Goal: Information Seeking & Learning: Learn about a topic

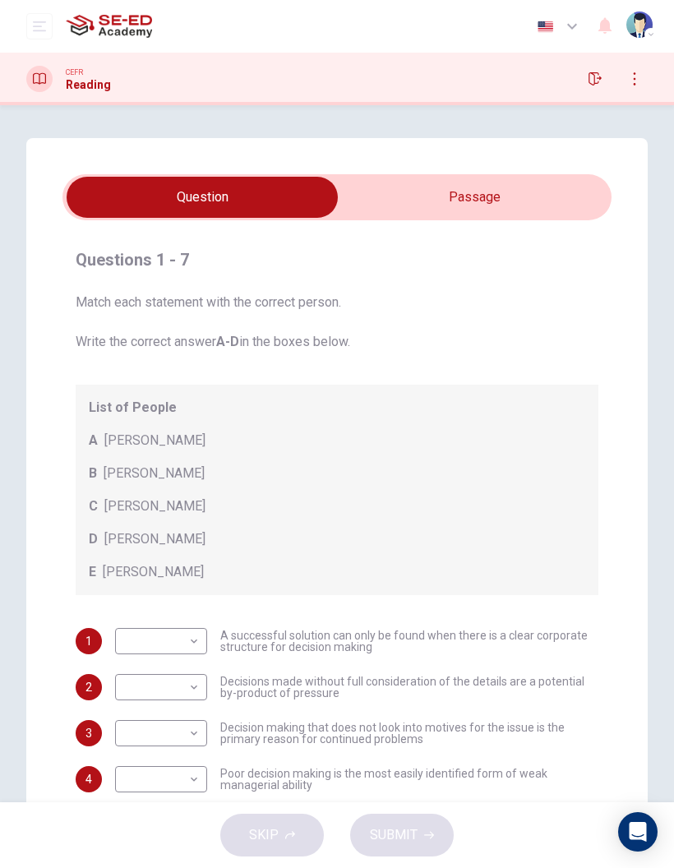
click at [553, 203] on input "checkbox" at bounding box center [202, 197] width 824 height 41
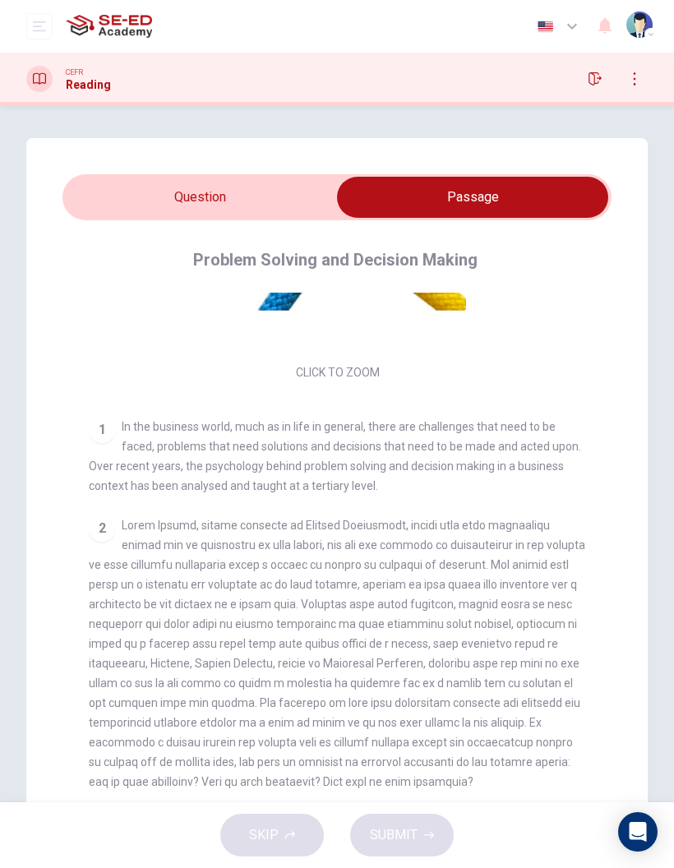
scroll to position [200, 0]
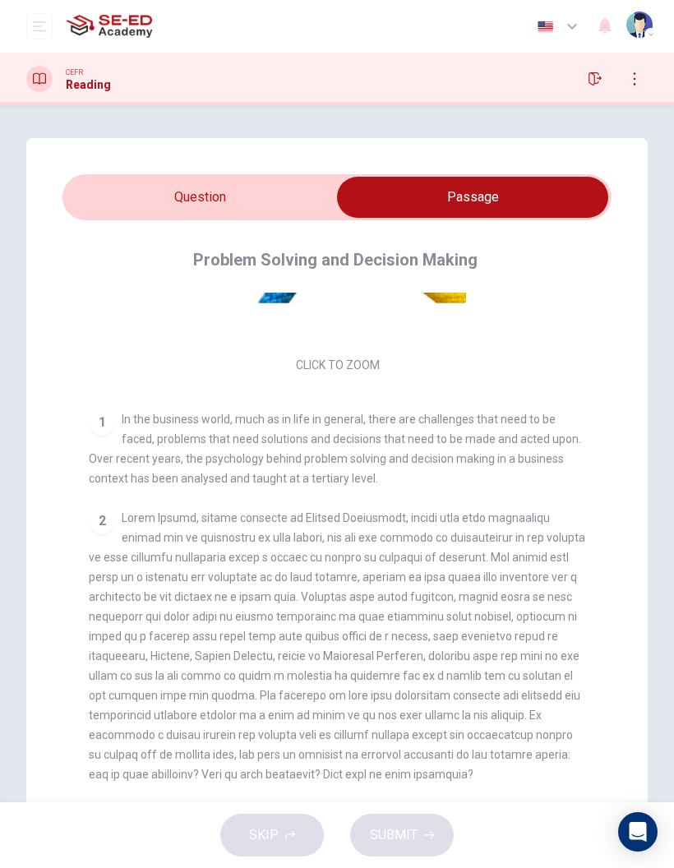
click at [312, 189] on input "checkbox" at bounding box center [473, 197] width 824 height 41
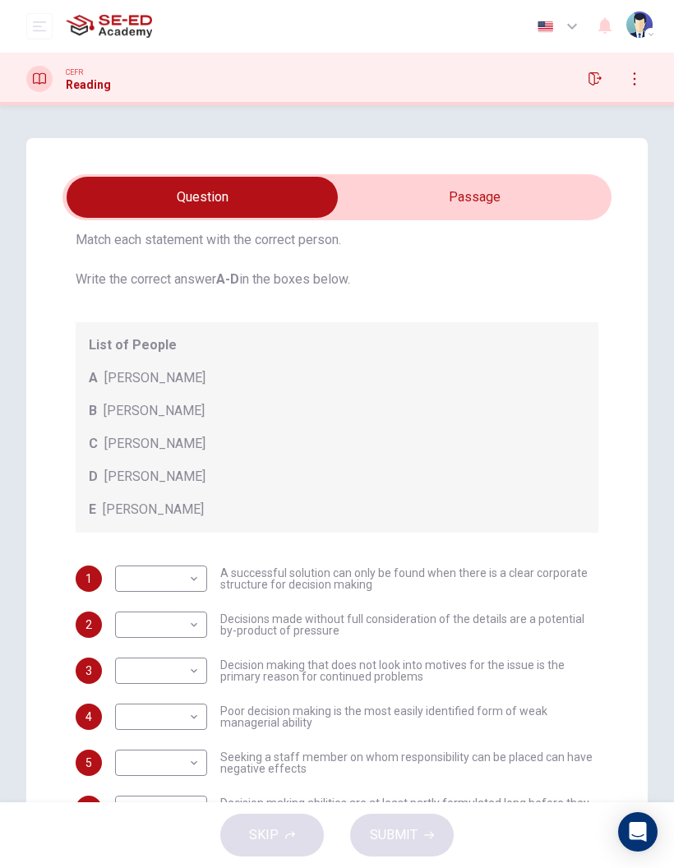
scroll to position [62, 0]
click at [555, 192] on input "checkbox" at bounding box center [202, 197] width 824 height 41
checkbox input "true"
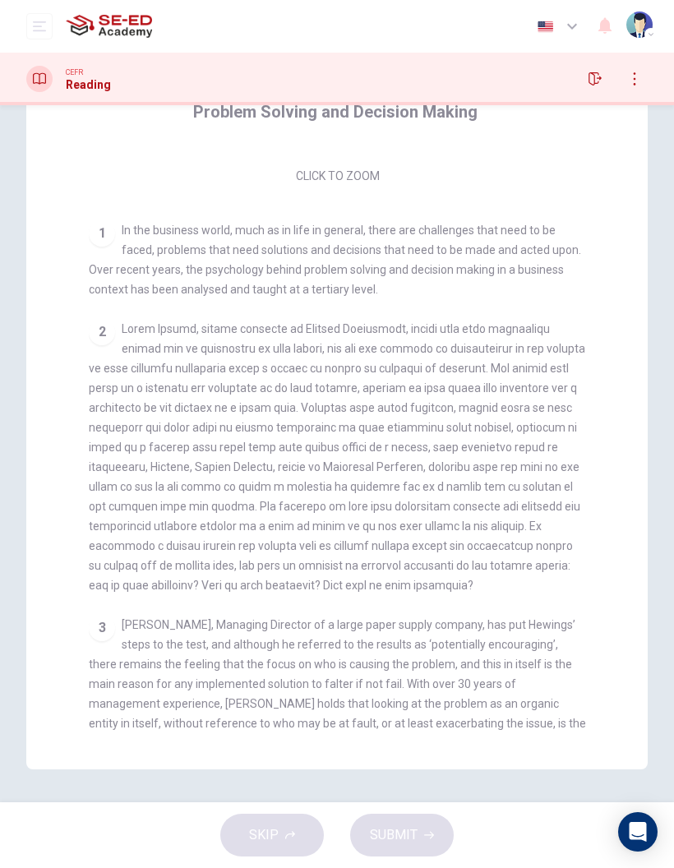
scroll to position [238, 0]
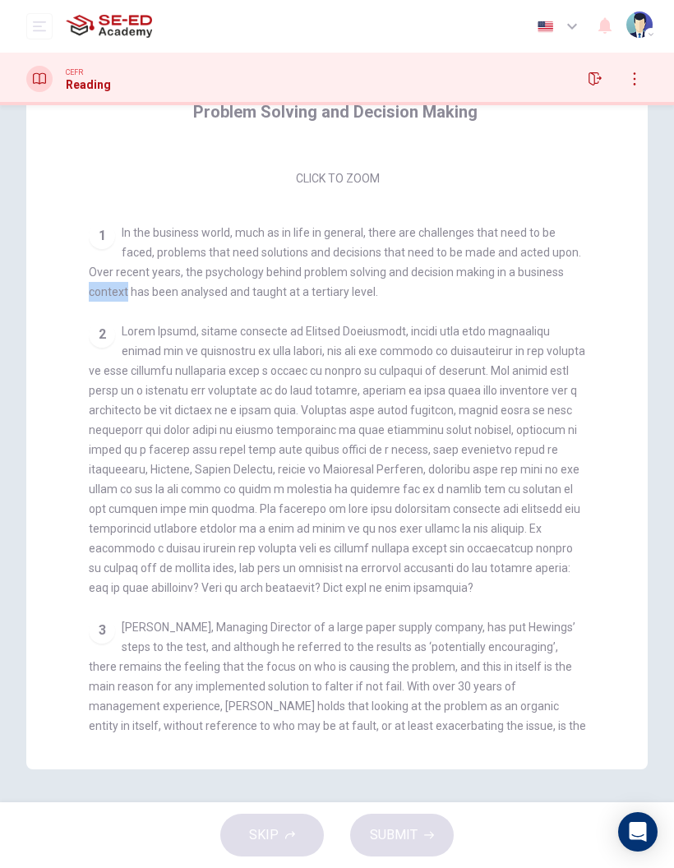
click at [578, 330] on div "2" at bounding box center [337, 459] width 497 height 276
click at [584, 399] on div "2" at bounding box center [337, 459] width 497 height 276
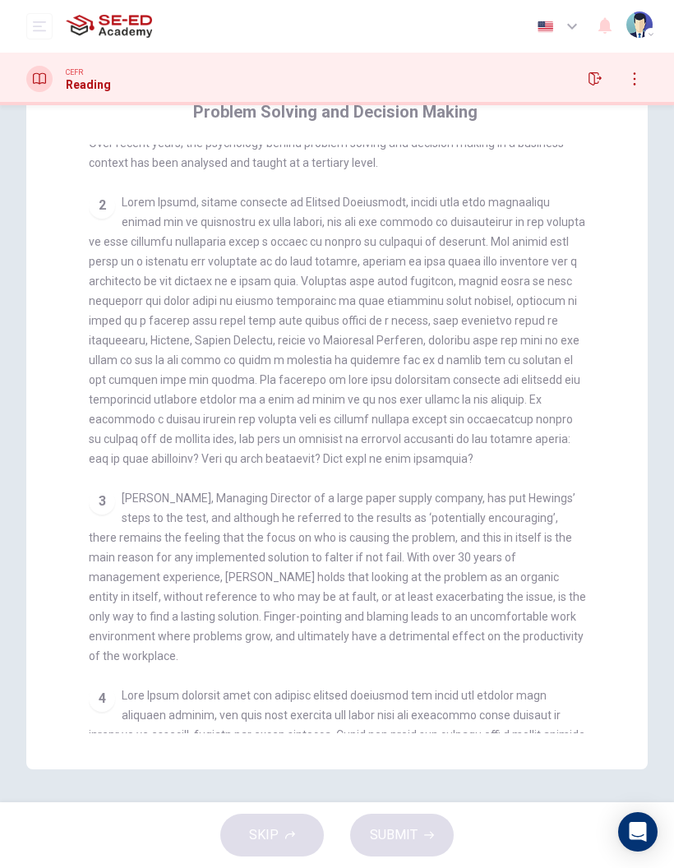
scroll to position [366, 0]
click at [549, 321] on div "2" at bounding box center [337, 332] width 497 height 276
click at [428, 330] on div "2" at bounding box center [337, 332] width 497 height 276
click at [456, 275] on div "2" at bounding box center [337, 332] width 497 height 276
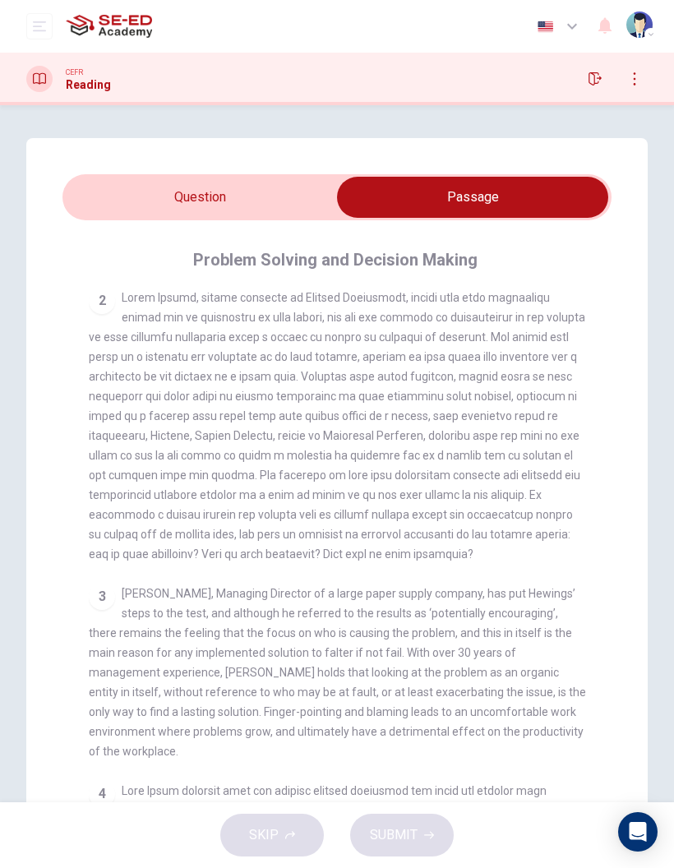
scroll to position [-2, 0]
click at [593, 81] on icon "button" at bounding box center [595, 78] width 13 height 13
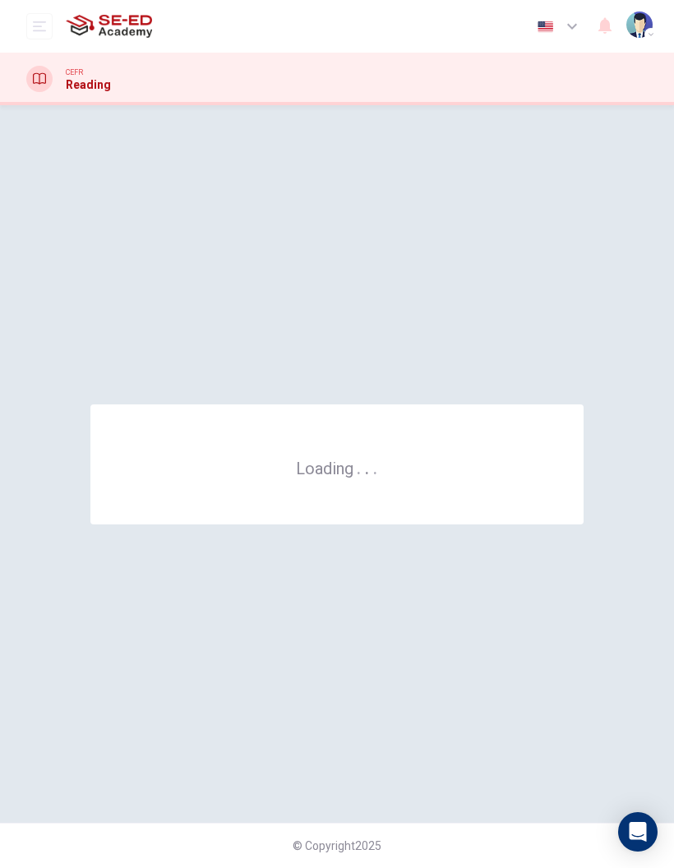
scroll to position [0, 0]
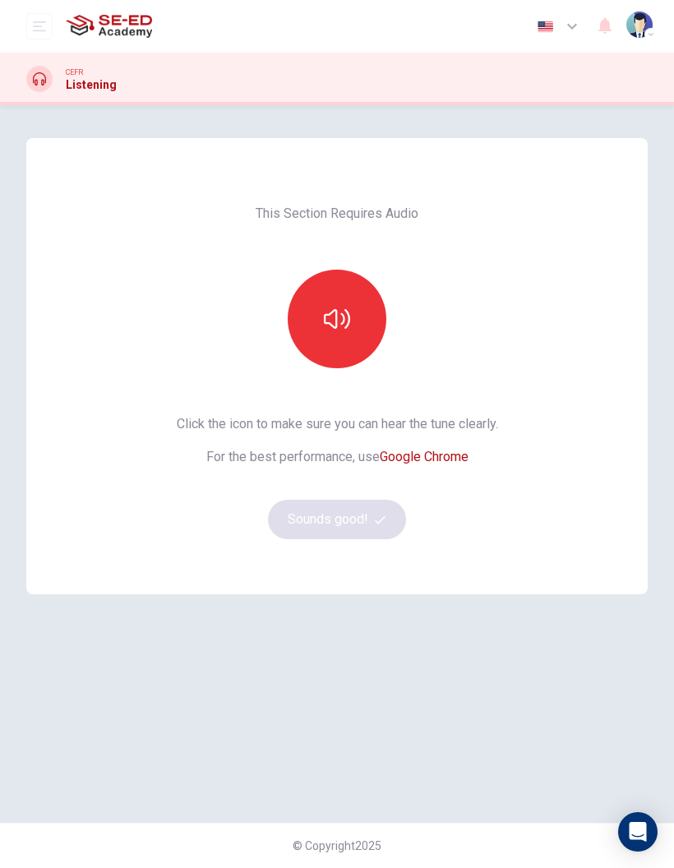
click at [326, 328] on icon "button" at bounding box center [337, 319] width 26 height 26
click at [396, 528] on button "Sounds good!" at bounding box center [337, 519] width 138 height 39
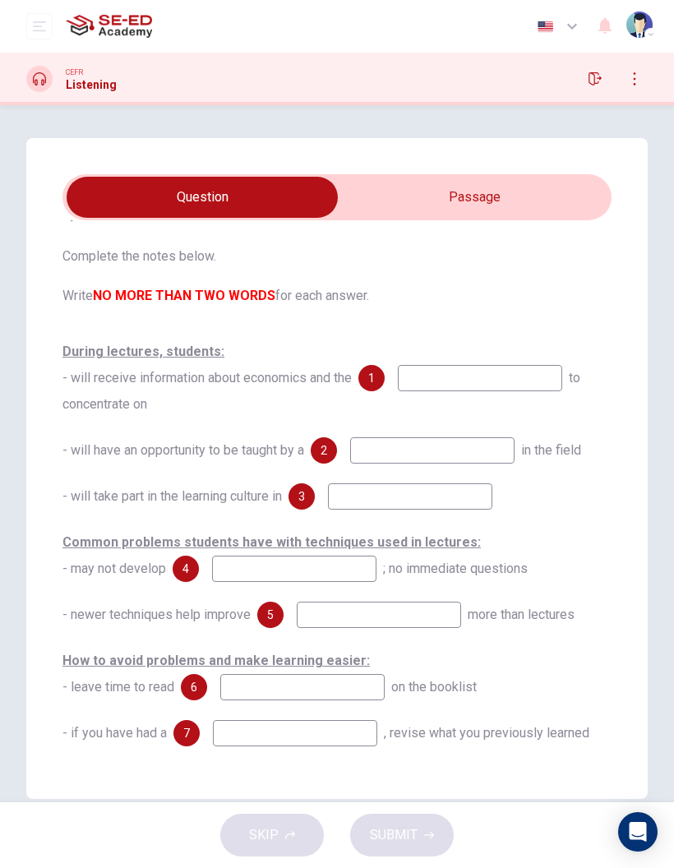
scroll to position [53, 0]
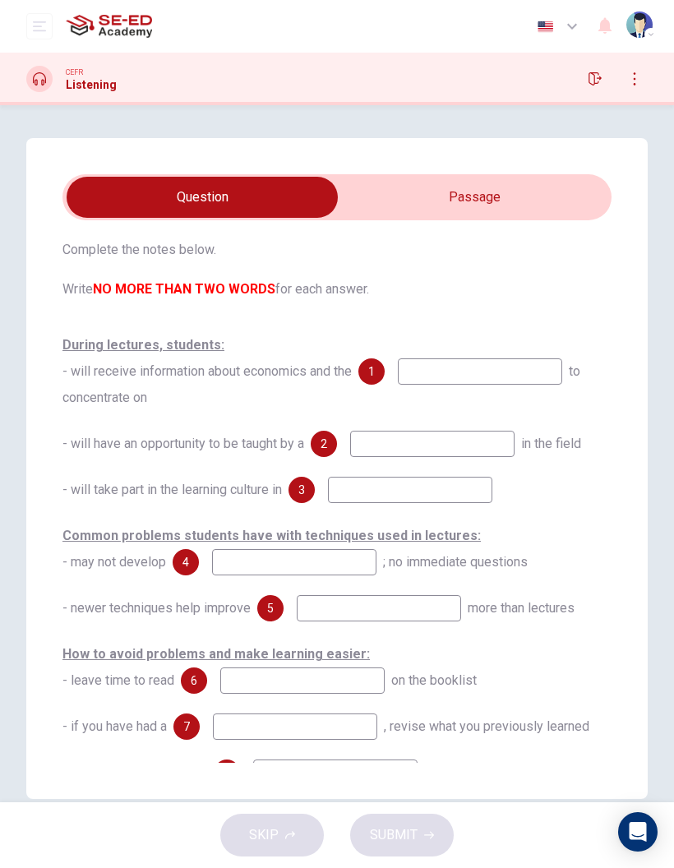
click at [575, 207] on input "checkbox" at bounding box center [202, 197] width 824 height 41
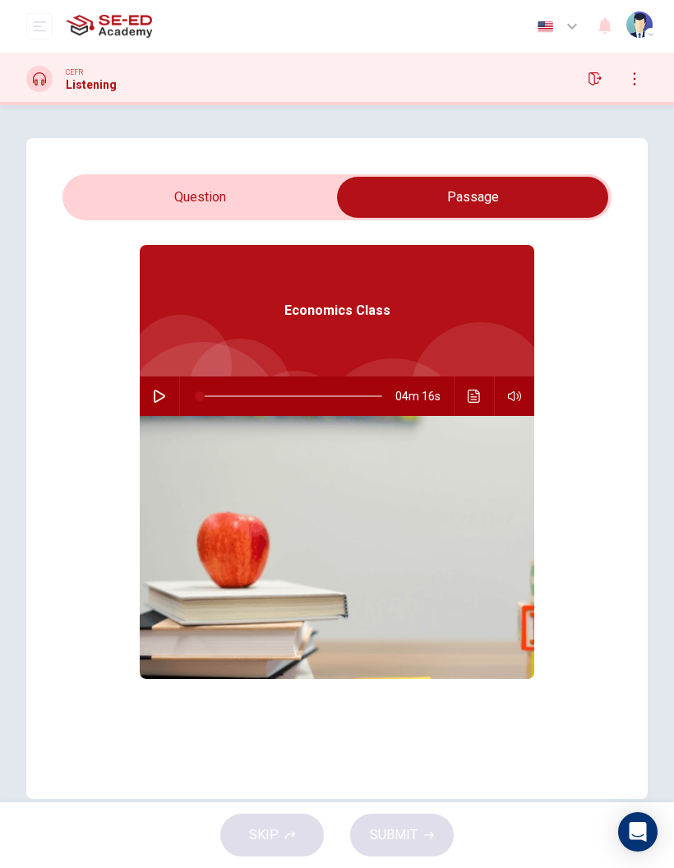
click at [168, 387] on button "button" at bounding box center [159, 395] width 26 height 39
click at [140, 193] on input "checkbox" at bounding box center [473, 197] width 824 height 41
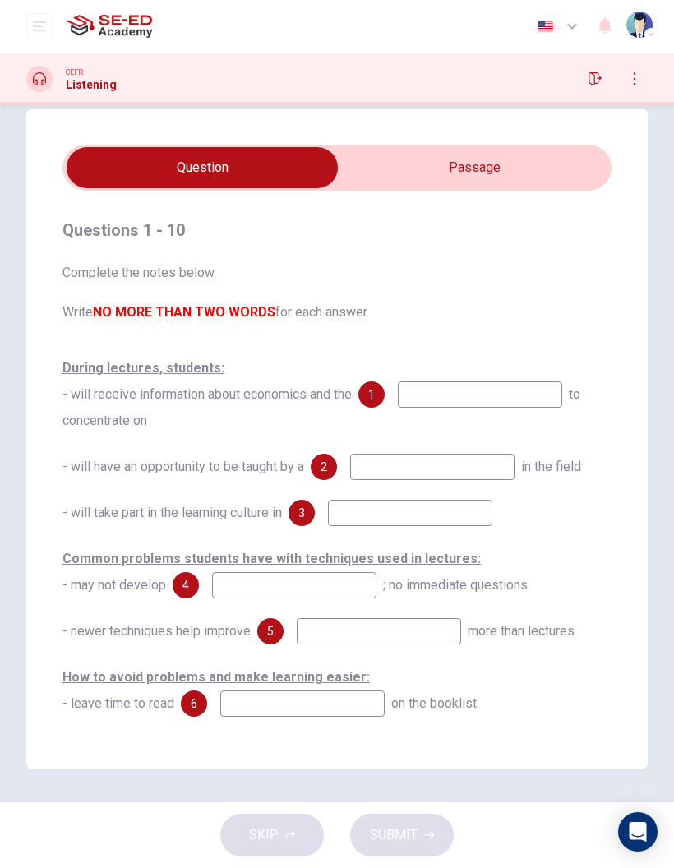
scroll to position [0, 0]
click at [379, 167] on input "checkbox" at bounding box center [202, 167] width 824 height 41
checkbox input "true"
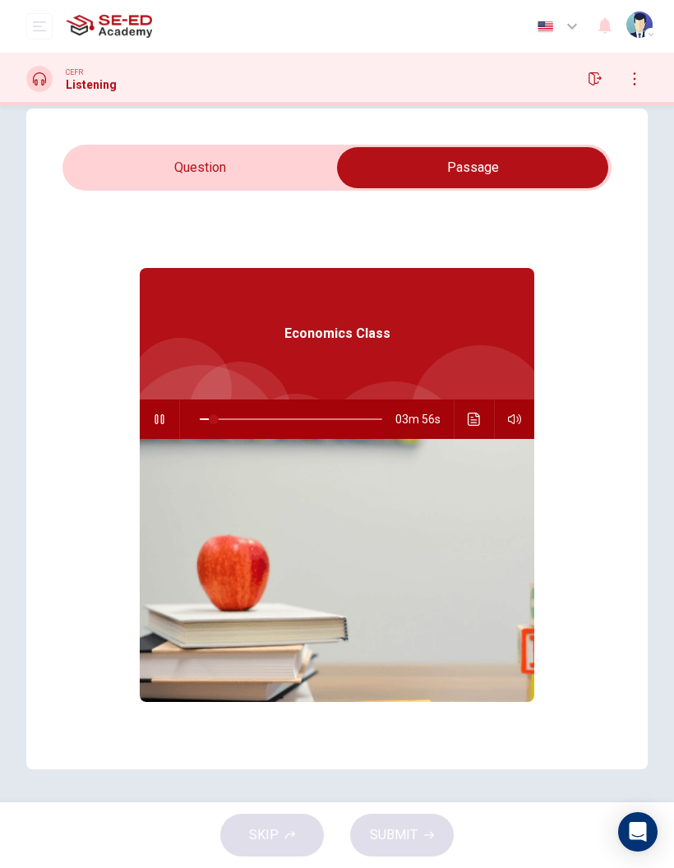
type input "8"
click at [164, 172] on input "checkbox" at bounding box center [473, 167] width 824 height 41
checkbox input "false"
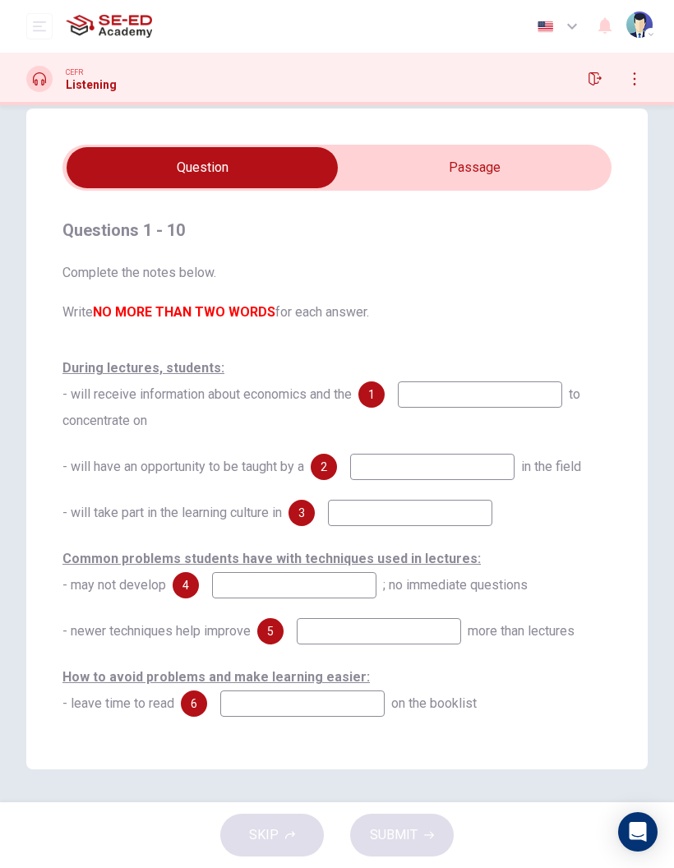
click at [446, 396] on input at bounding box center [480, 394] width 164 height 26
click at [23, 311] on div "Questions 1 - 10 Complete the notes below. Write NO MORE THAN TWO WORDS for eac…" at bounding box center [337, 439] width 674 height 661
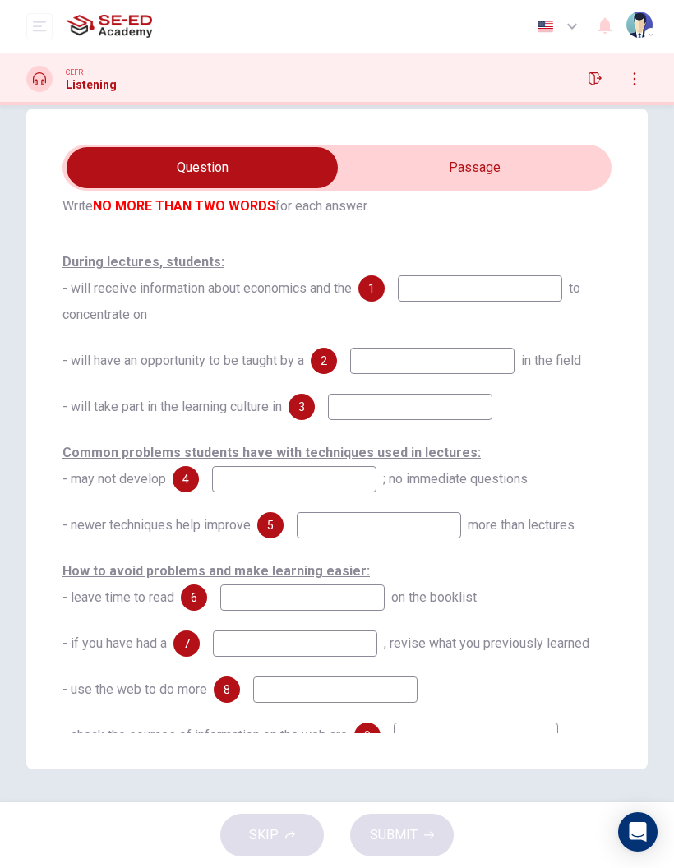
scroll to position [99, 0]
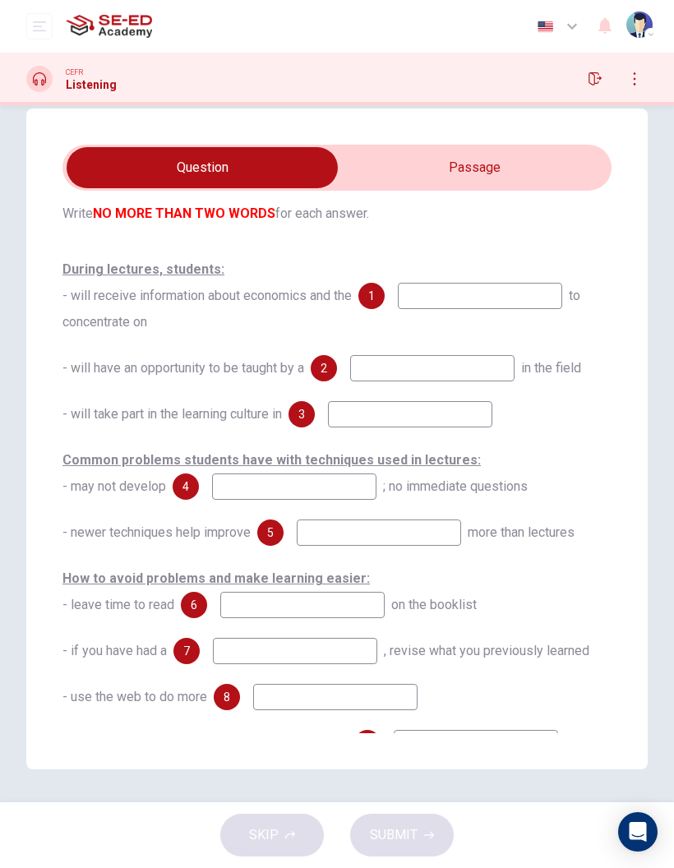
type input "57"
click at [390, 173] on input "checkbox" at bounding box center [202, 167] width 824 height 41
checkbox input "true"
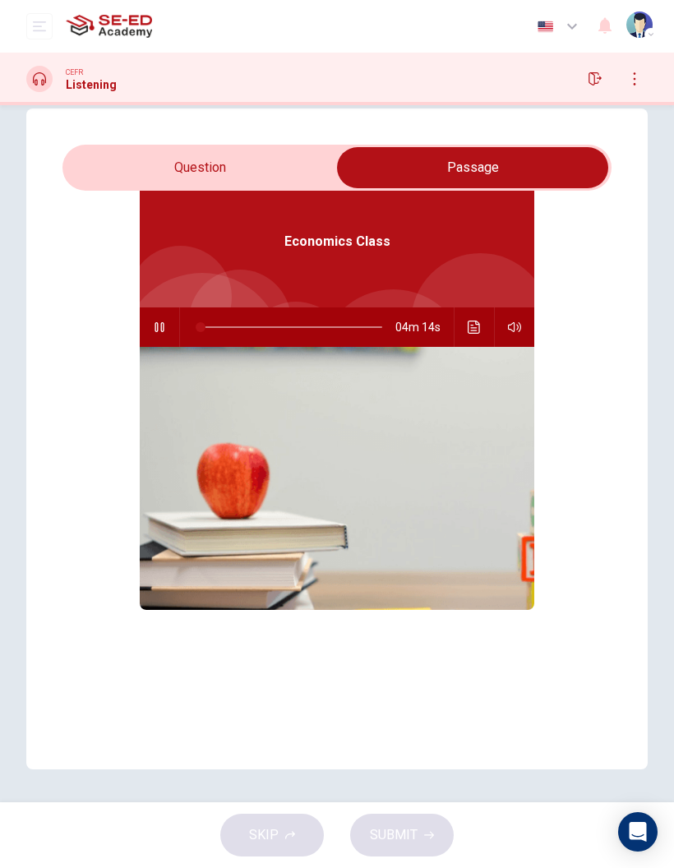
type input "1"
click at [150, 137] on div "Questions 1 - 10 Complete the notes below. Write NO MORE THAN TWO WORDS for eac…" at bounding box center [336, 439] width 621 height 661
click at [165, 157] on input "checkbox" at bounding box center [473, 167] width 824 height 41
checkbox input "false"
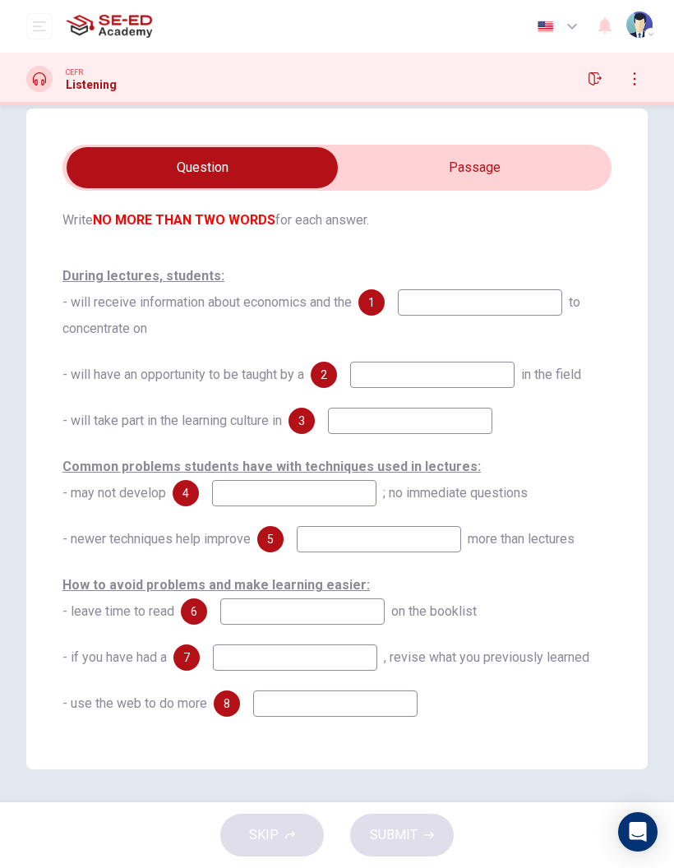
click at [40, 81] on icon at bounding box center [39, 78] width 13 height 13
click at [602, 76] on button "button" at bounding box center [595, 79] width 26 height 26
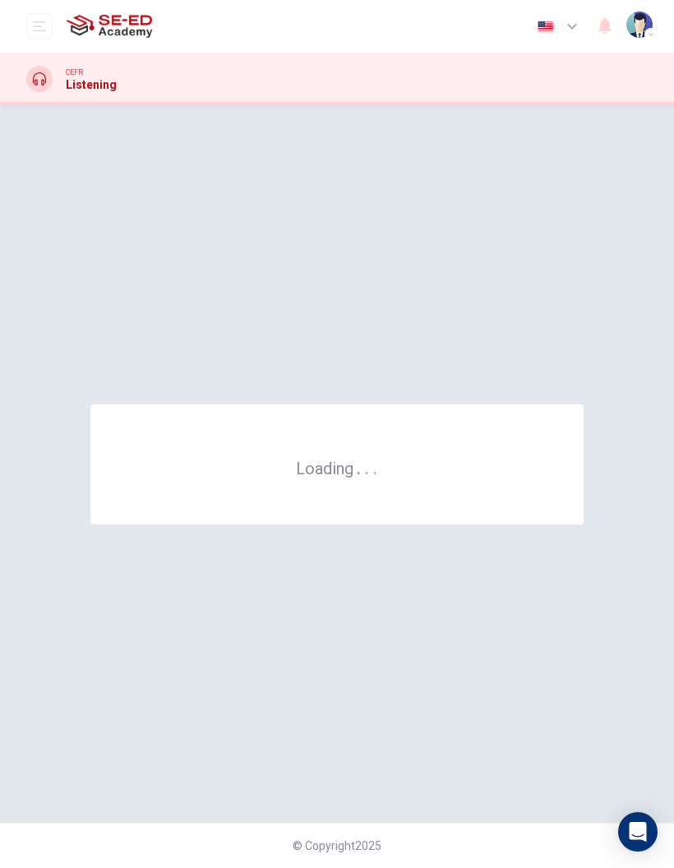
scroll to position [0, 0]
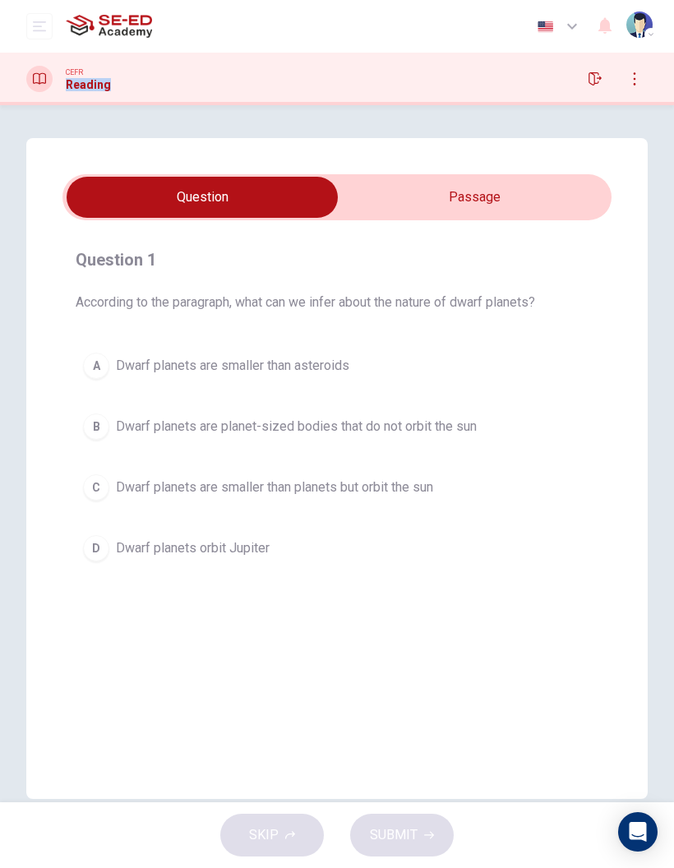
click at [540, 216] on input "checkbox" at bounding box center [202, 197] width 824 height 41
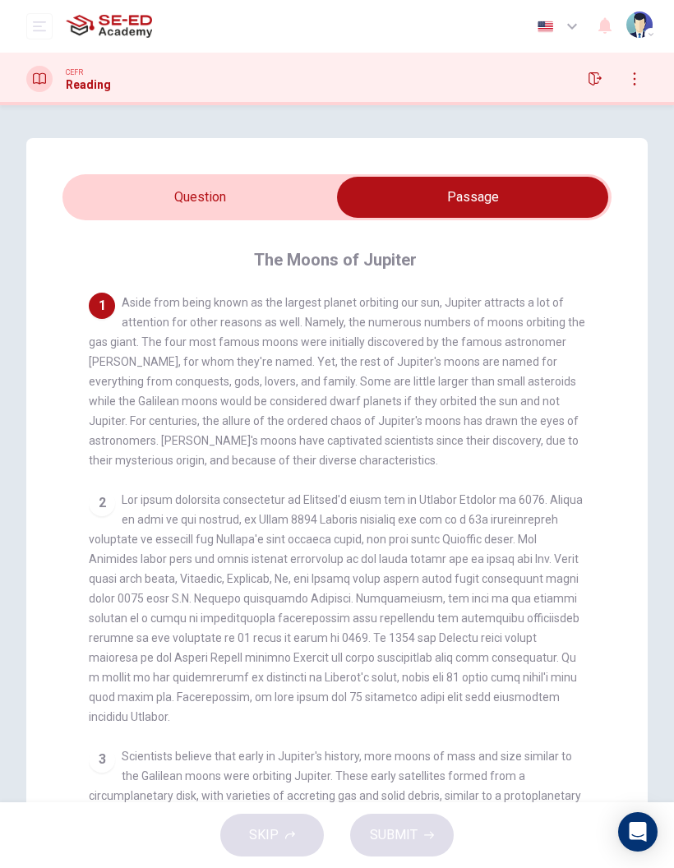
click at [115, 180] on input "checkbox" at bounding box center [473, 197] width 824 height 41
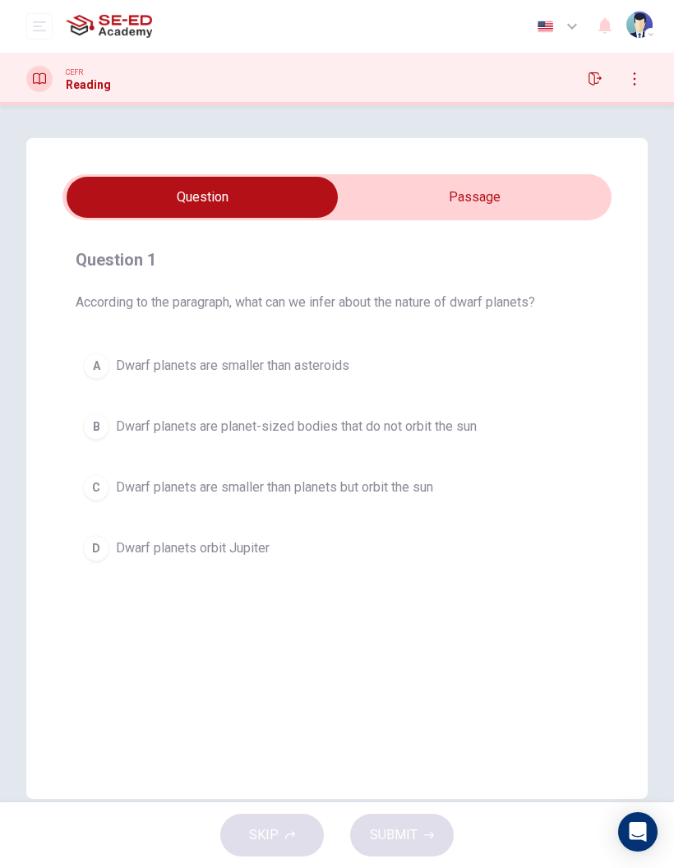
click at [420, 215] on input "checkbox" at bounding box center [202, 197] width 824 height 41
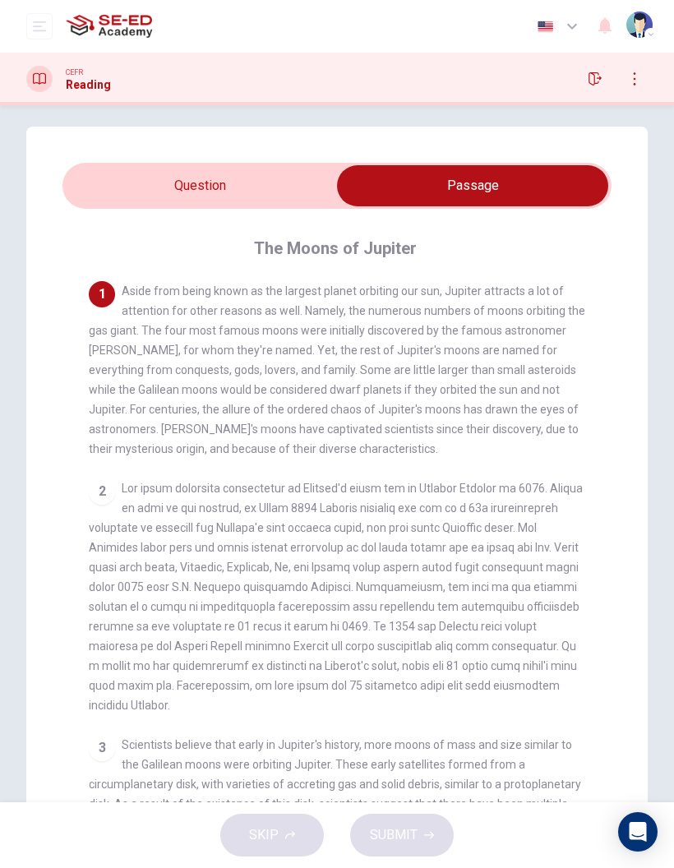
scroll to position [13, 0]
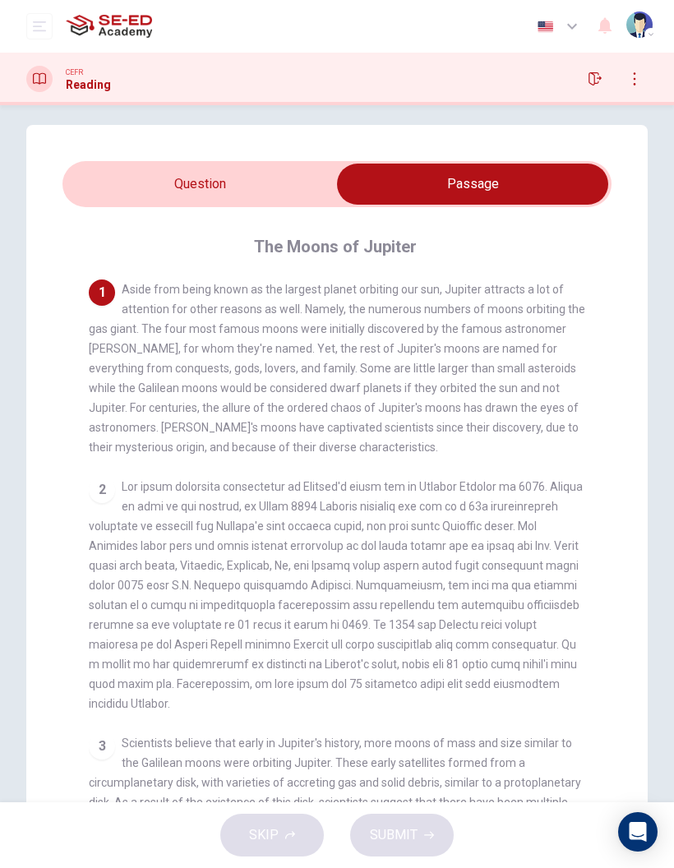
click at [135, 182] on input "checkbox" at bounding box center [473, 184] width 824 height 41
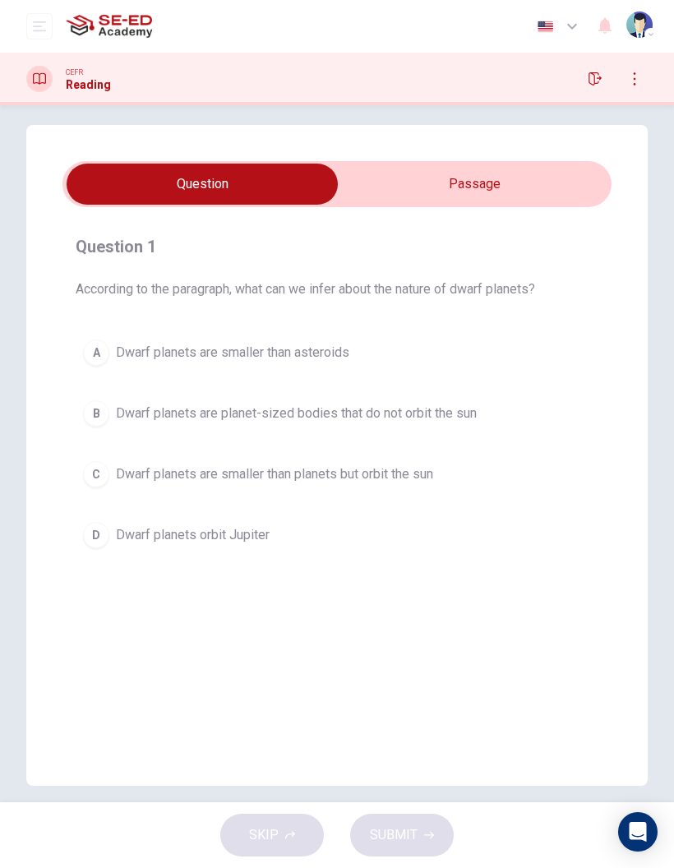
click at [424, 180] on input "checkbox" at bounding box center [202, 184] width 824 height 41
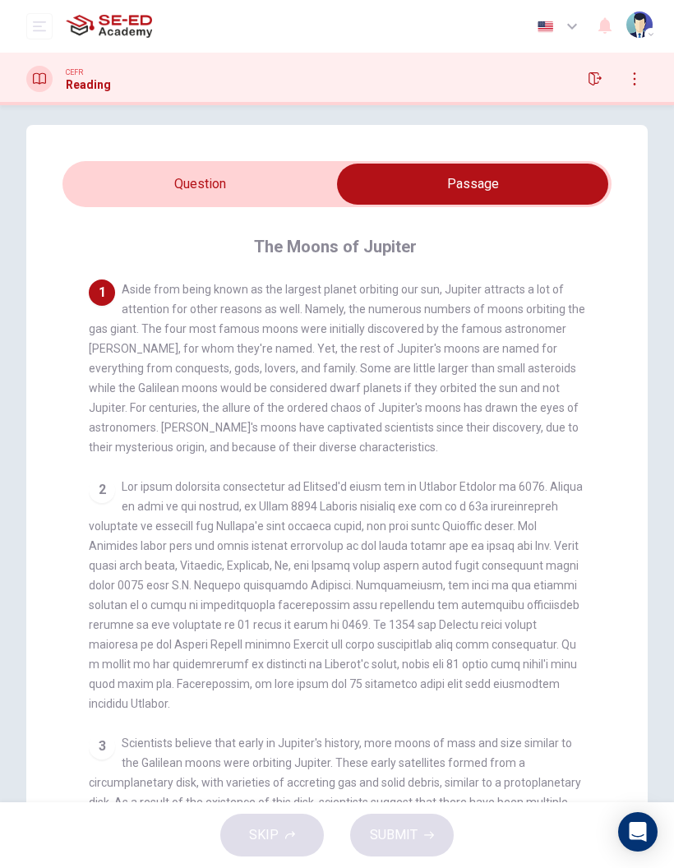
click at [174, 191] on input "checkbox" at bounding box center [473, 184] width 824 height 41
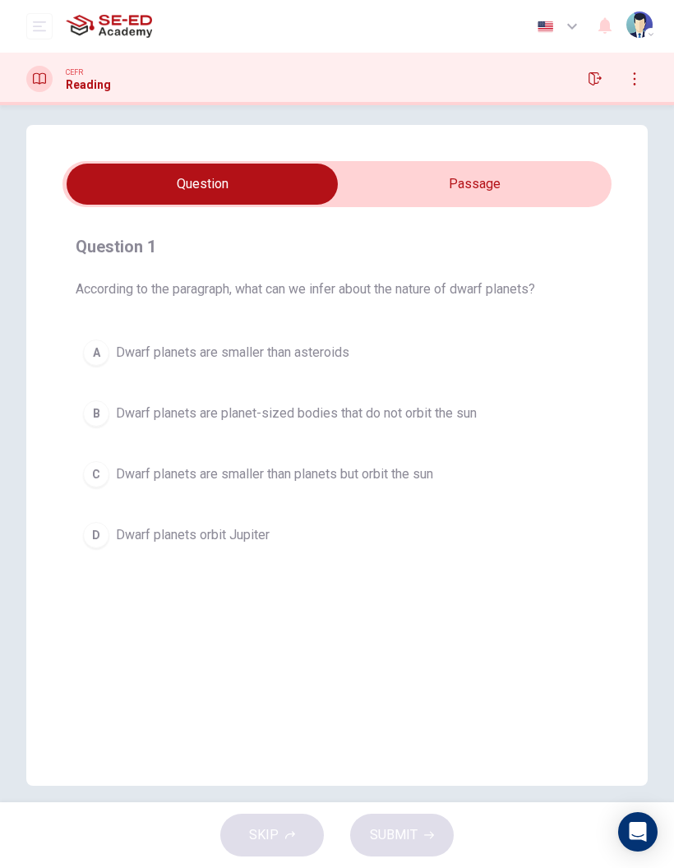
click at [572, 204] on input "checkbox" at bounding box center [202, 184] width 824 height 41
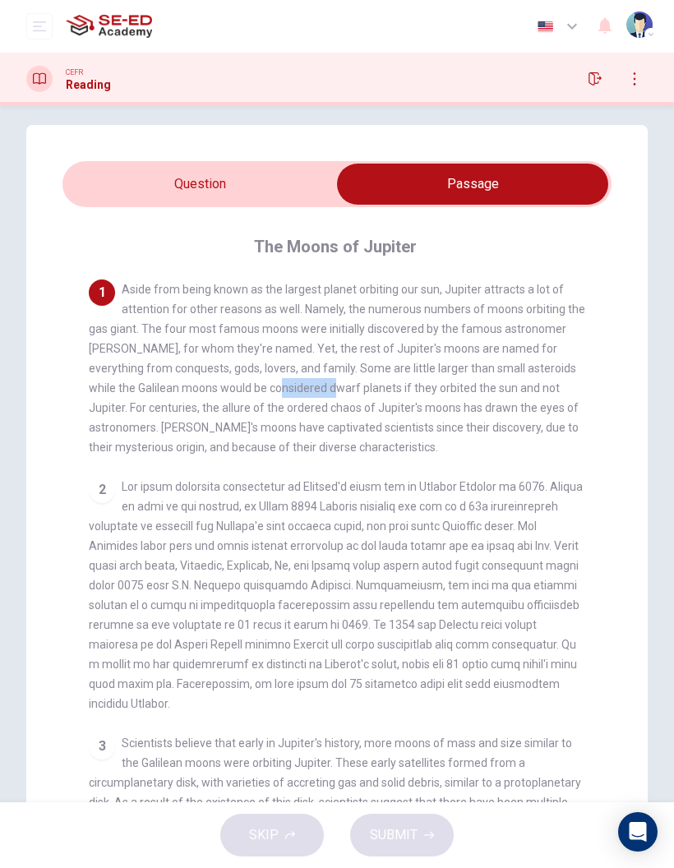
click at [255, 442] on span "Aside from being known as the largest planet orbiting our sun, Jupiter attracts…" at bounding box center [337, 368] width 496 height 171
click at [252, 441] on span "Aside from being known as the largest planet orbiting our sun, Jupiter attracts…" at bounding box center [337, 368] width 496 height 171
click at [293, 396] on div "1 Aside from being known as the largest planet orbiting our sun, Jupiter attrac…" at bounding box center [337, 368] width 497 height 178
click at [286, 381] on span "Aside from being known as the largest planet orbiting our sun, Jupiter attracts…" at bounding box center [337, 368] width 496 height 171
click at [291, 385] on span "Aside from being known as the largest planet orbiting our sun, Jupiter attracts…" at bounding box center [337, 368] width 496 height 171
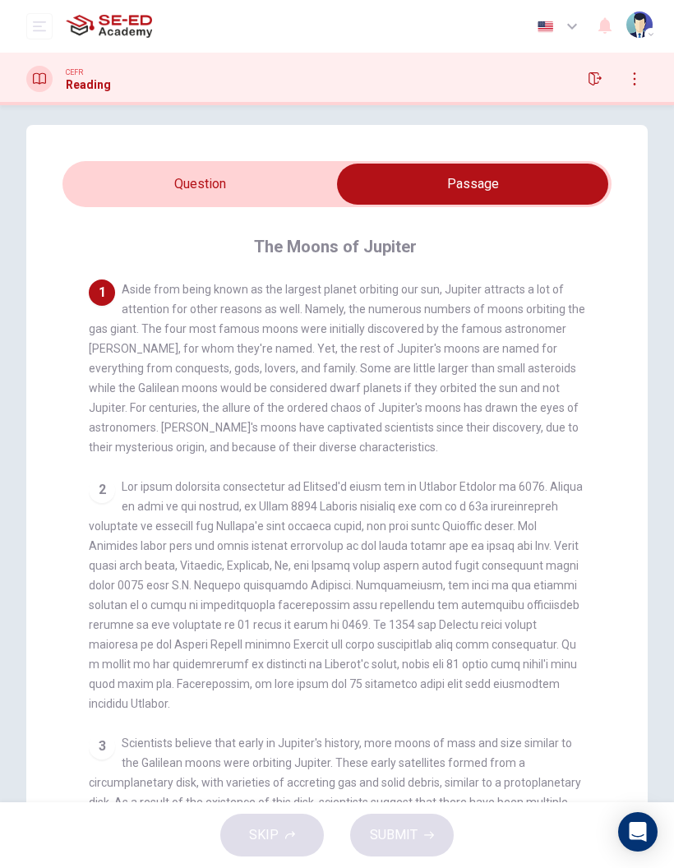
click at [293, 390] on span "Aside from being known as the largest planet orbiting our sun, Jupiter attracts…" at bounding box center [337, 368] width 496 height 171
click at [137, 180] on input "checkbox" at bounding box center [473, 184] width 824 height 41
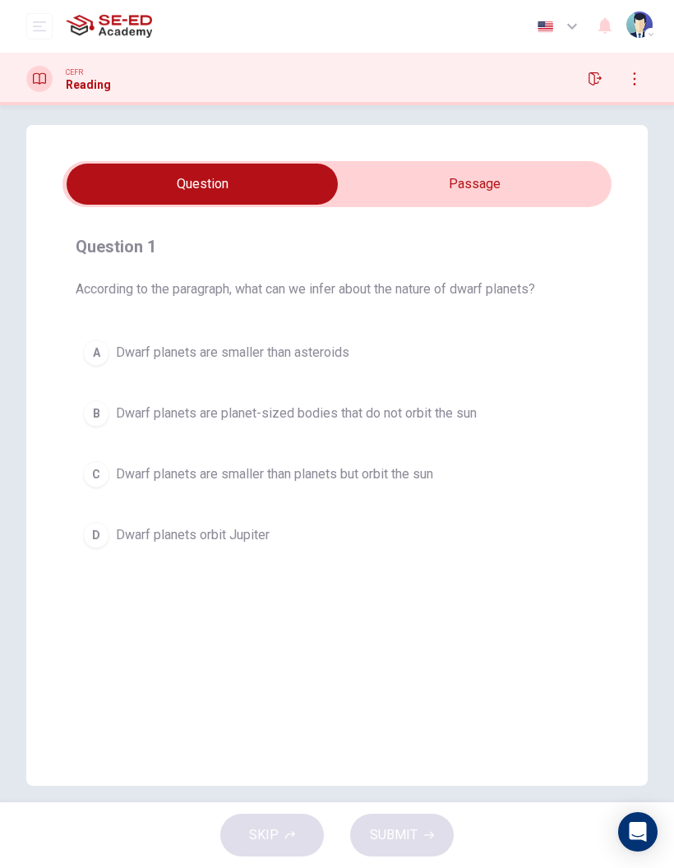
click at [118, 416] on span "Dwarf planets are planet-sized bodies that do not orbit the sun" at bounding box center [296, 414] width 361 height 20
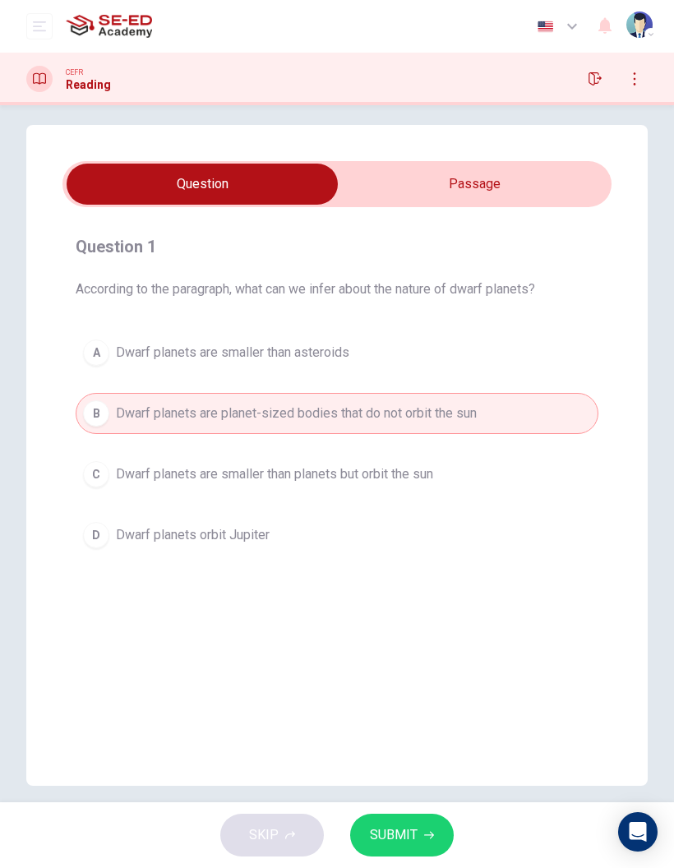
click at [177, 469] on span "Dwarf planets are smaller than planets but orbit the sun" at bounding box center [274, 474] width 317 height 20
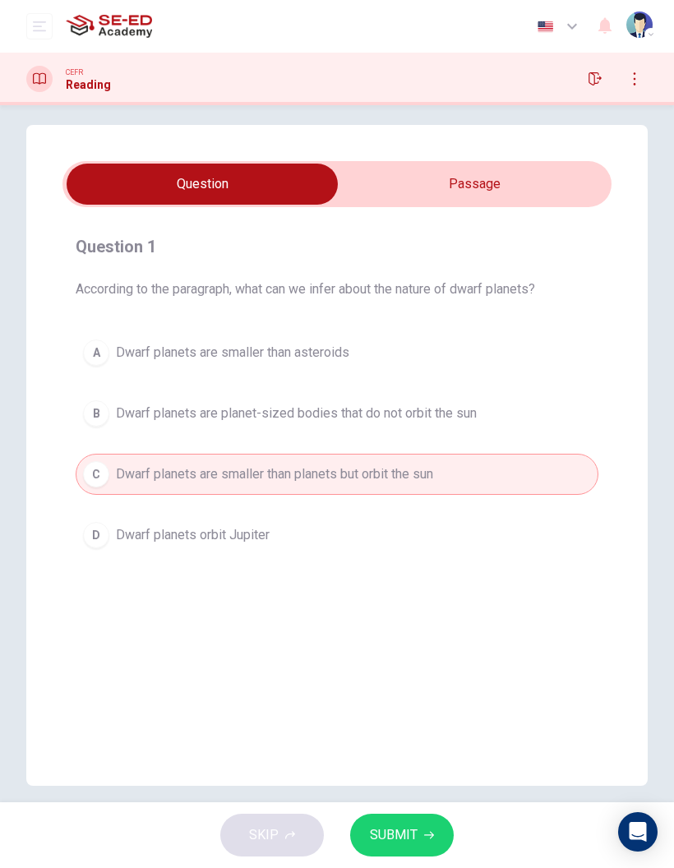
click at [552, 179] on input "checkbox" at bounding box center [202, 184] width 824 height 41
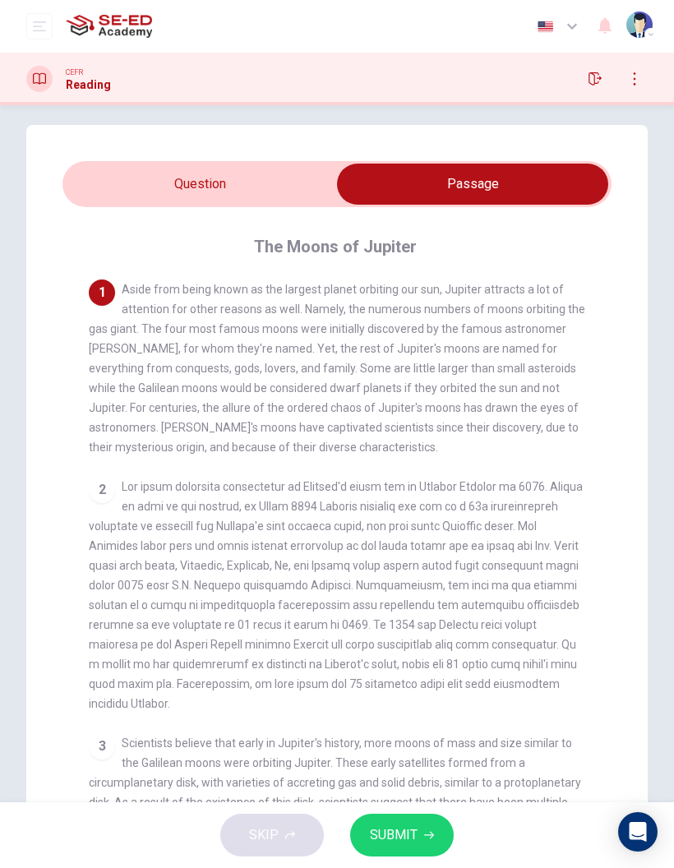
click at [139, 180] on input "checkbox" at bounding box center [473, 184] width 824 height 41
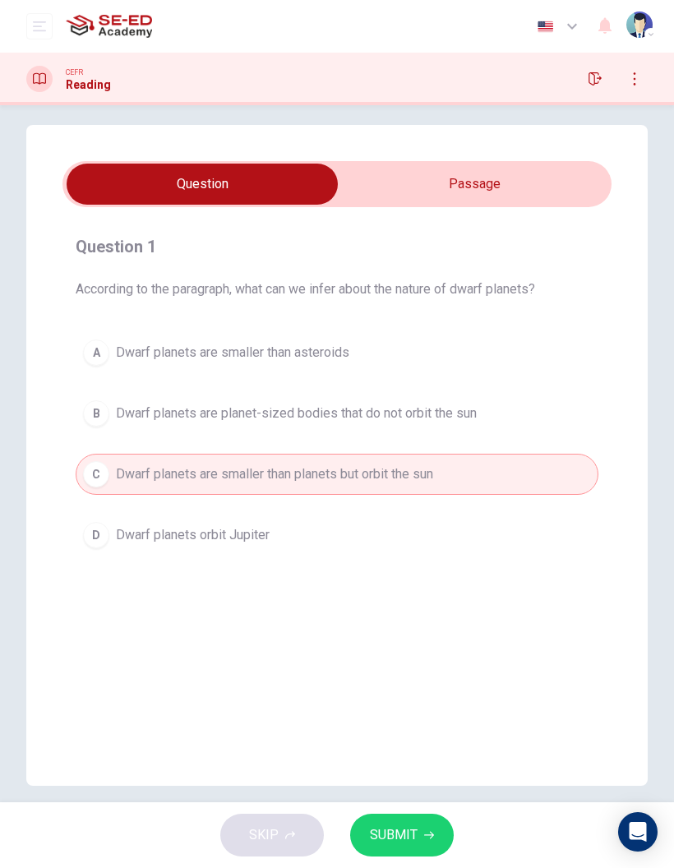
click at [404, 818] on button "SUBMIT" at bounding box center [402, 835] width 104 height 43
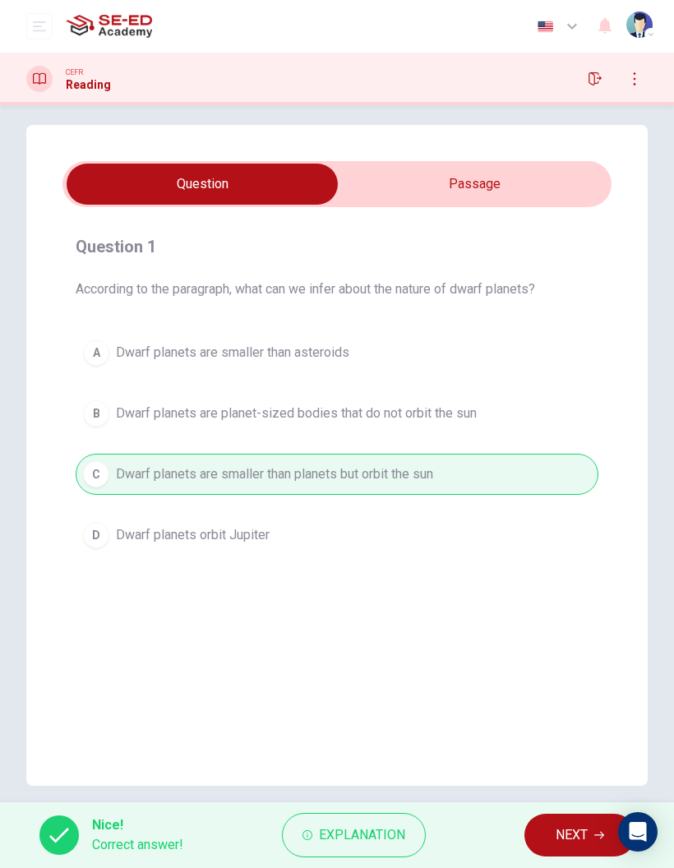
click at [468, 187] on input "checkbox" at bounding box center [202, 184] width 824 height 41
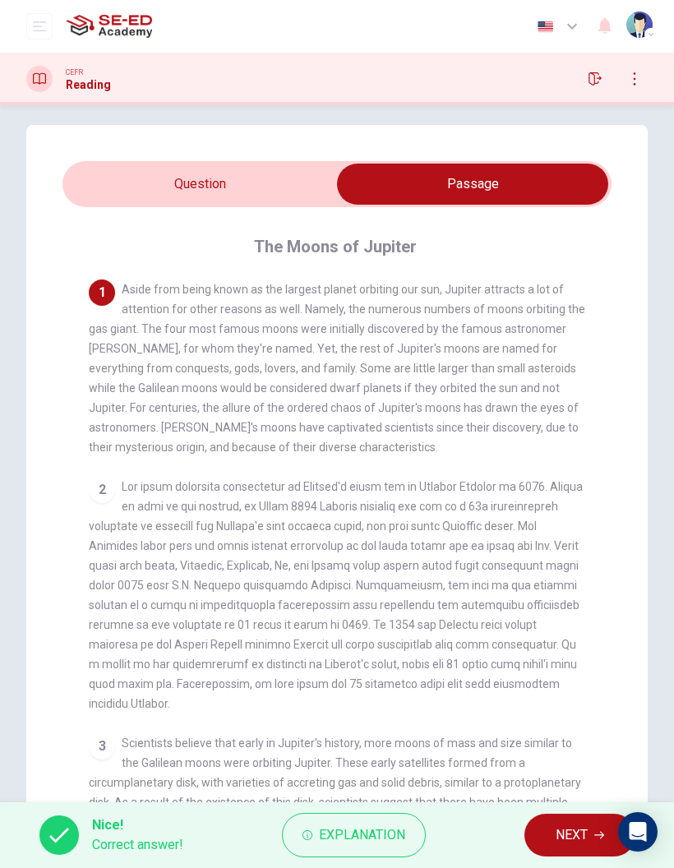
click at [330, 174] on input "checkbox" at bounding box center [473, 184] width 824 height 41
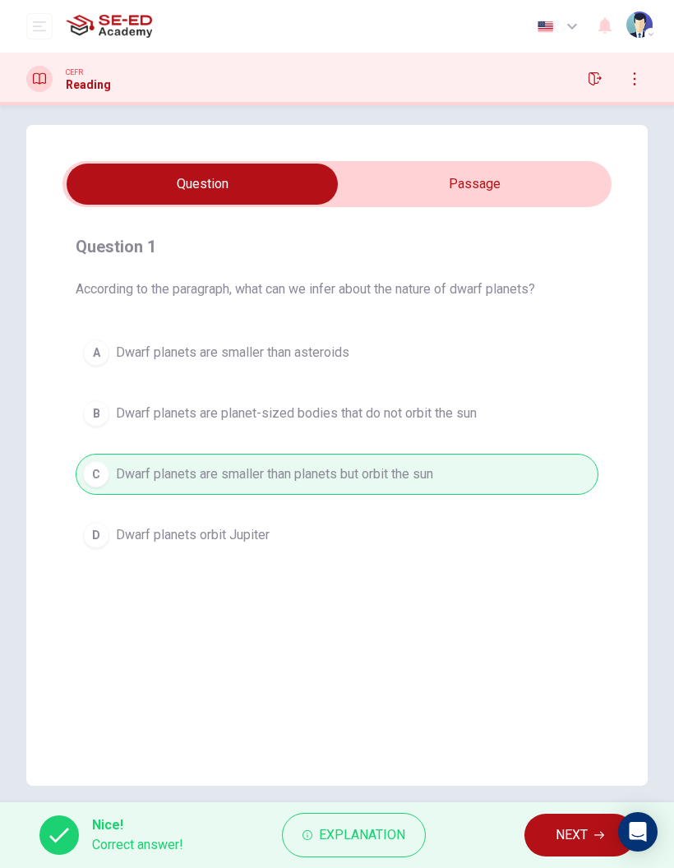
click at [496, 193] on input "checkbox" at bounding box center [202, 184] width 824 height 41
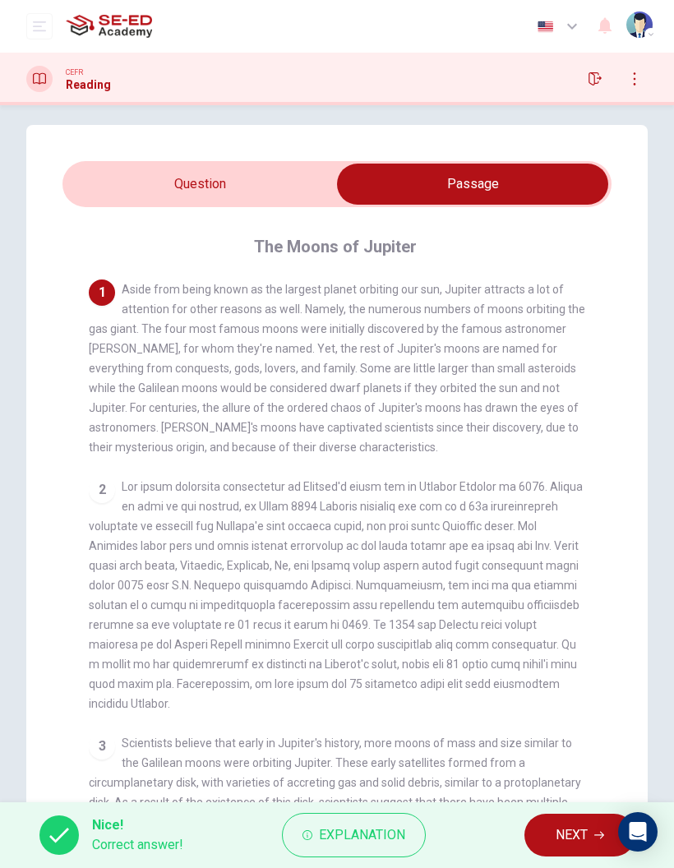
click at [498, 368] on span "Aside from being known as the largest planet orbiting our sun, Jupiter attracts…" at bounding box center [337, 368] width 496 height 171
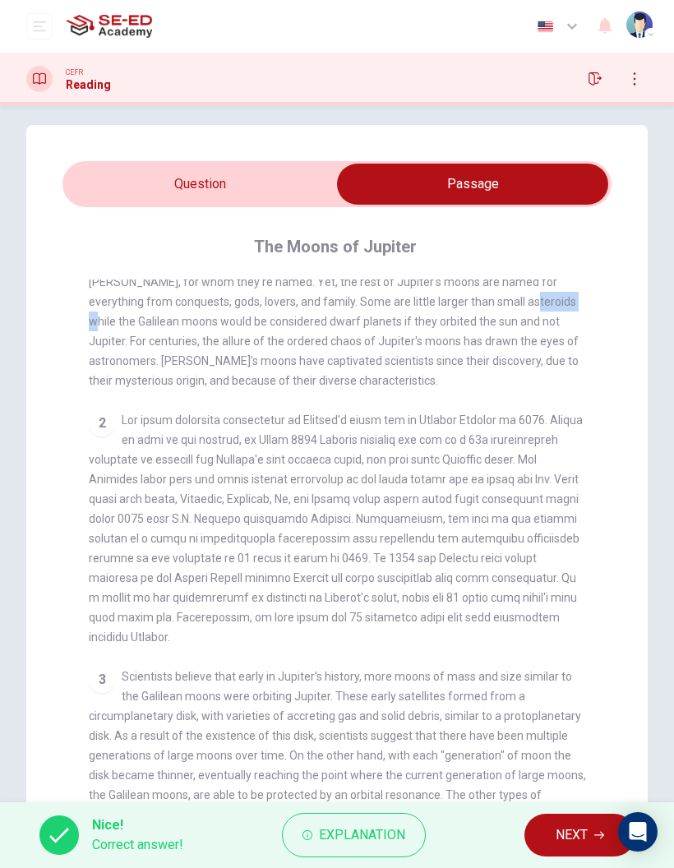
scroll to position [100, 0]
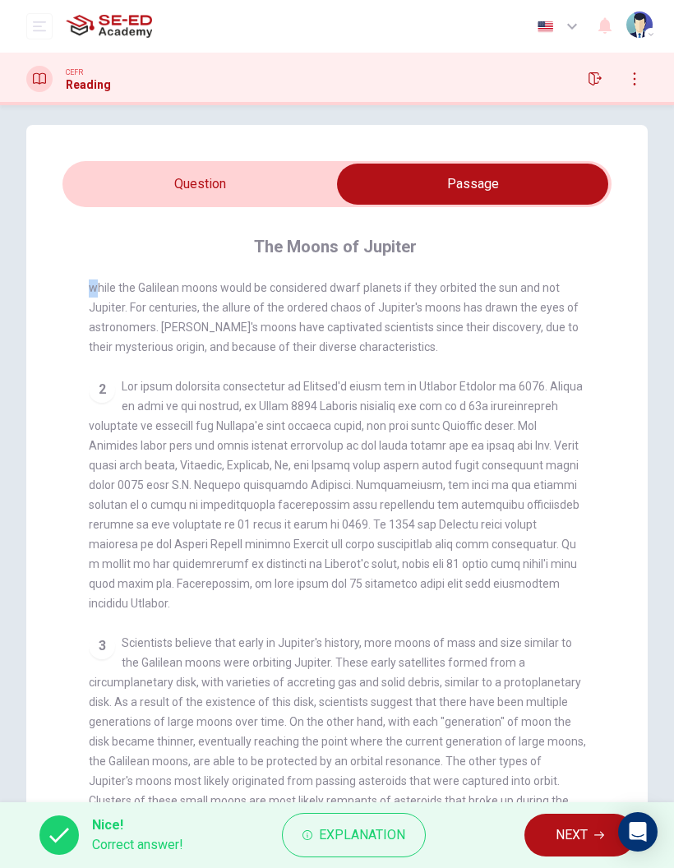
click at [312, 173] on input "checkbox" at bounding box center [473, 184] width 824 height 41
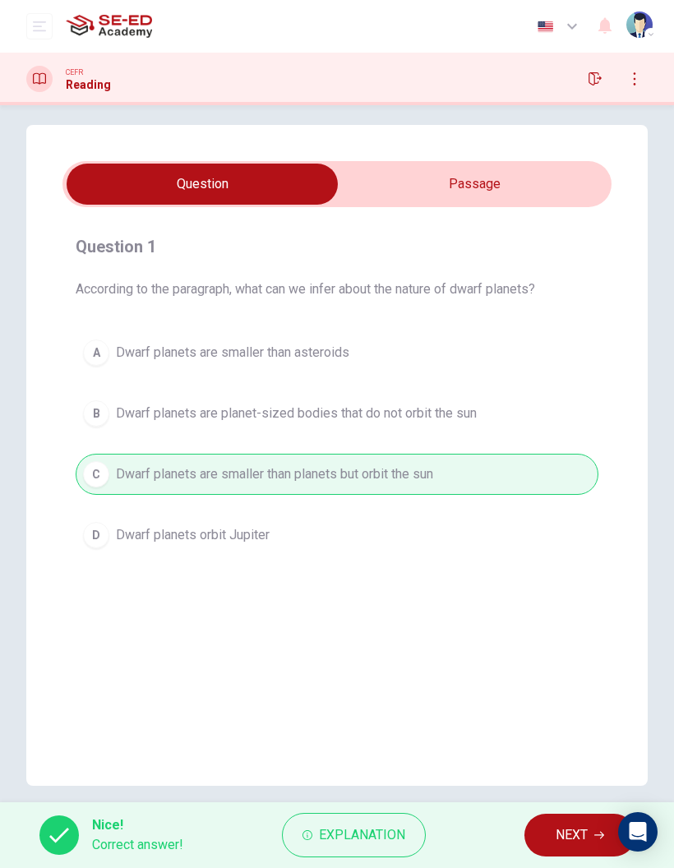
click at [551, 808] on div "Nice! Correct answer! Explanation NEXT" at bounding box center [337, 835] width 674 height 66
click at [547, 823] on button "NEXT" at bounding box center [579, 835] width 111 height 43
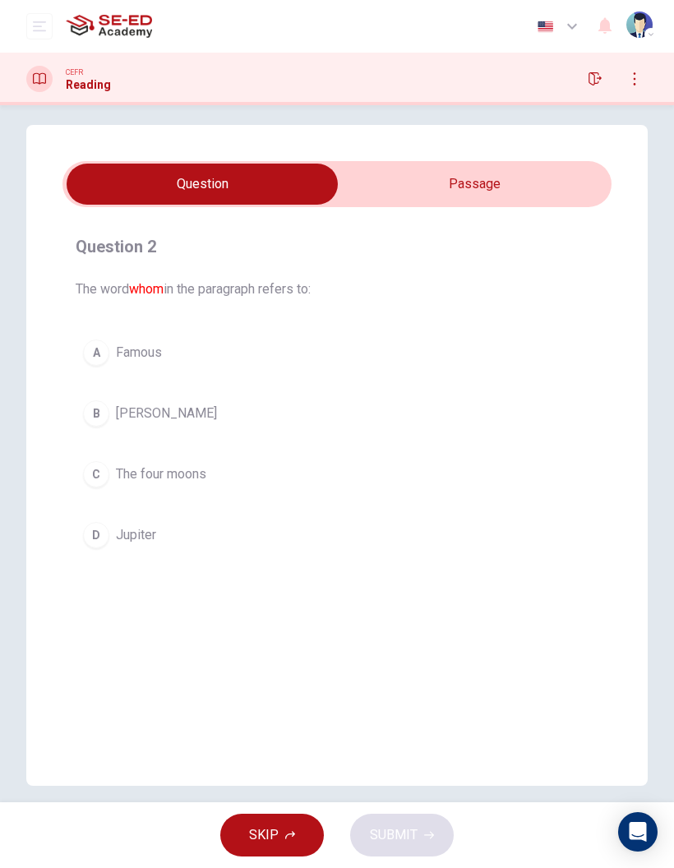
click at [156, 404] on span "[PERSON_NAME]" at bounding box center [166, 414] width 101 height 20
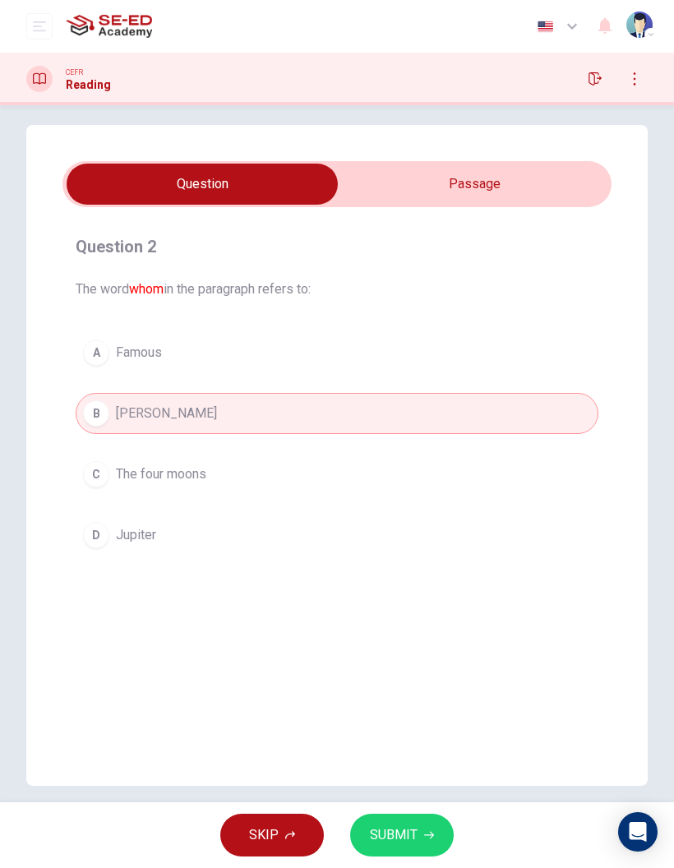
click at [524, 184] on input "checkbox" at bounding box center [202, 184] width 824 height 41
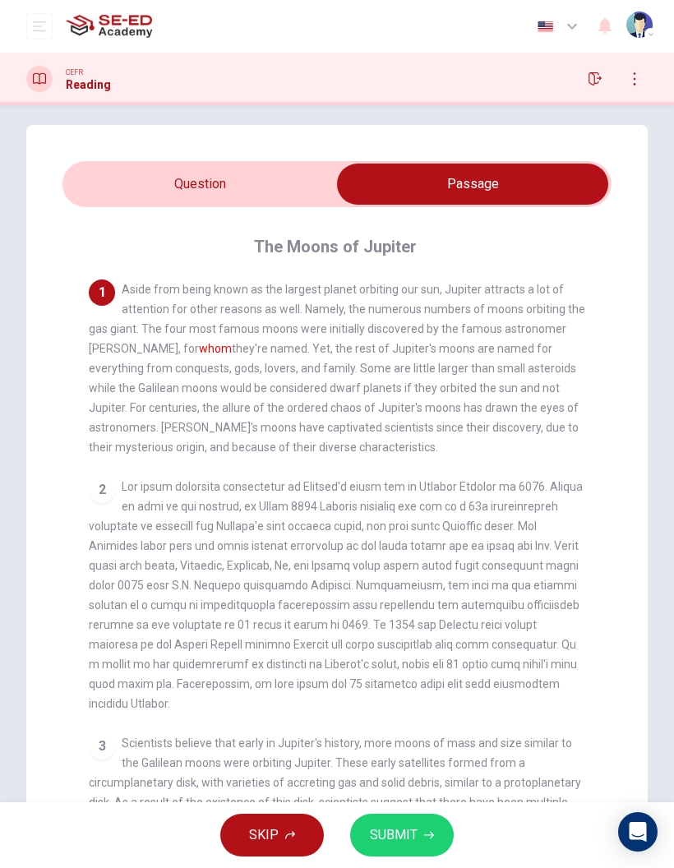
scroll to position [0, 0]
click at [307, 169] on input "checkbox" at bounding box center [473, 184] width 824 height 41
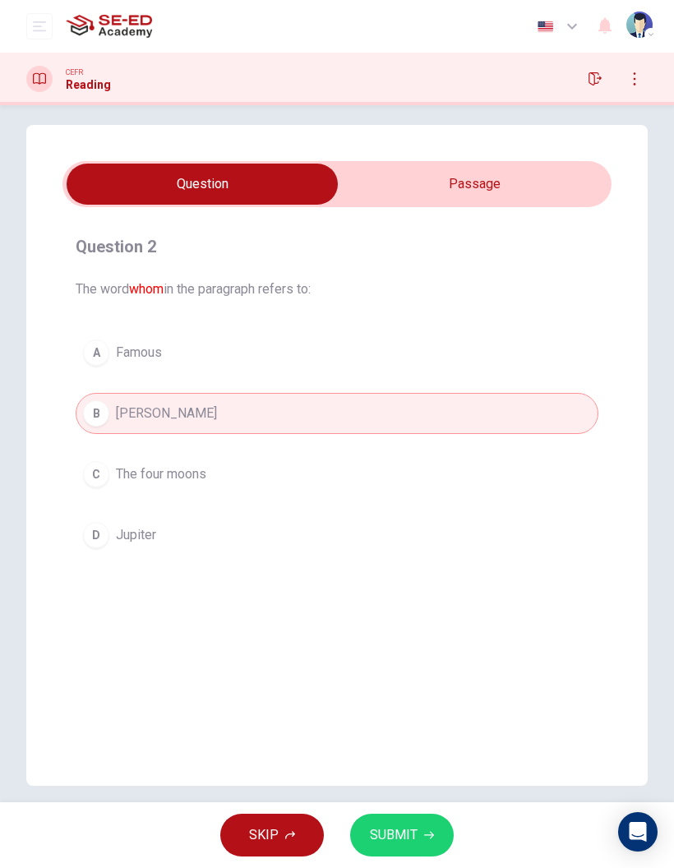
click at [178, 461] on button "C The four moons" at bounding box center [337, 474] width 523 height 41
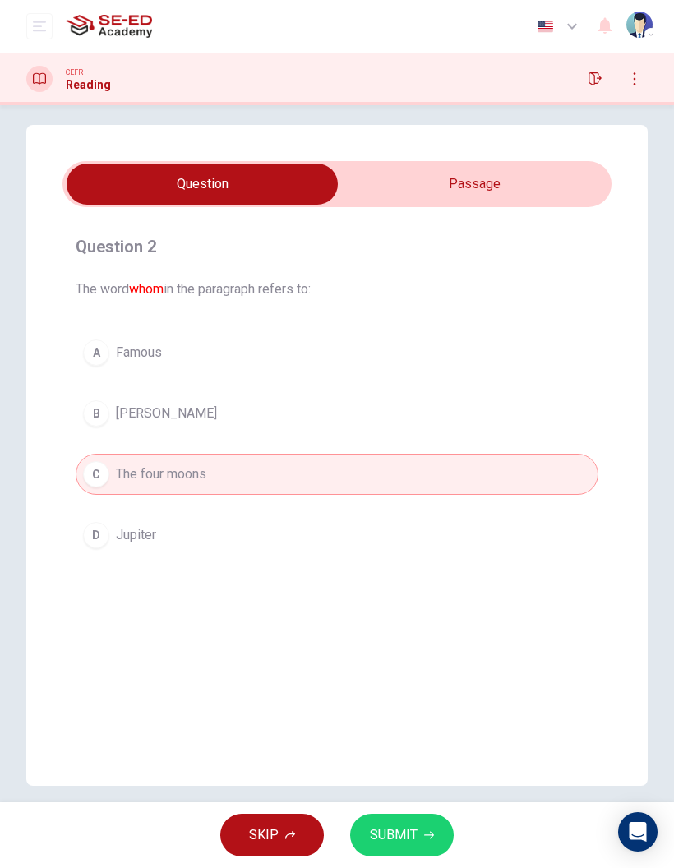
click at [539, 182] on input "checkbox" at bounding box center [202, 184] width 824 height 41
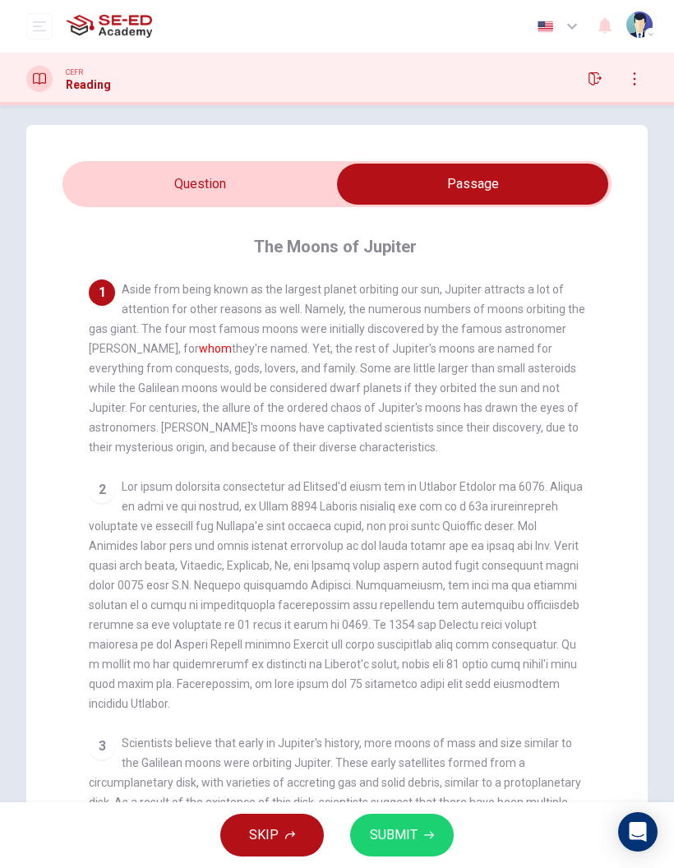
click at [237, 184] on input "checkbox" at bounding box center [473, 184] width 824 height 41
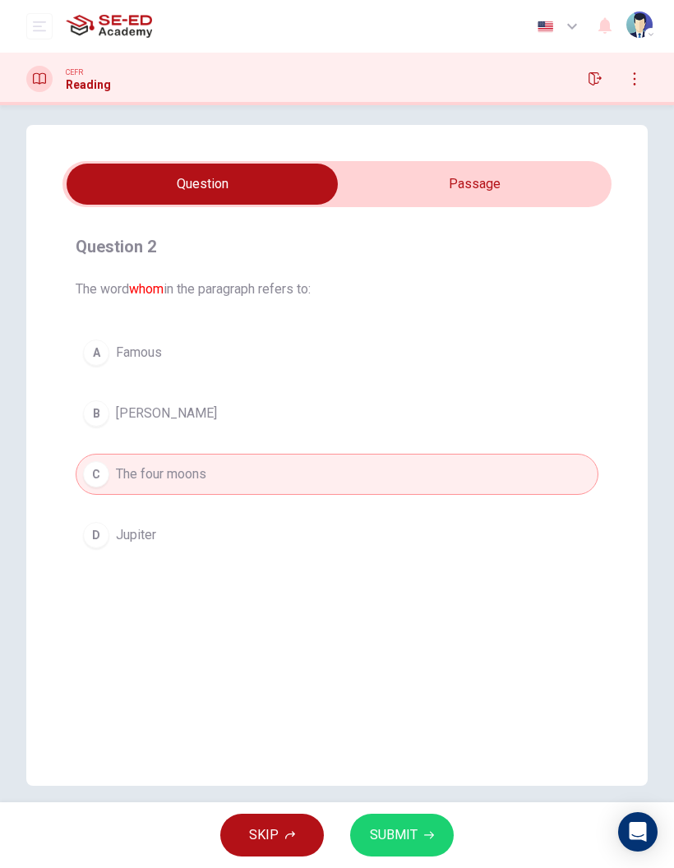
click at [414, 831] on span "SUBMIT" at bounding box center [394, 835] width 48 height 23
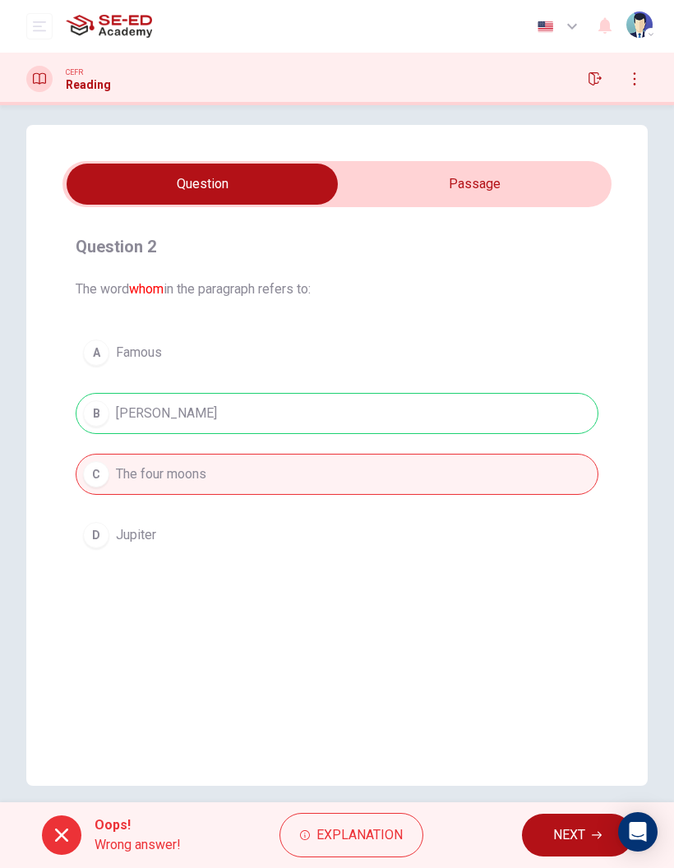
click at [557, 819] on button "NEXT" at bounding box center [577, 835] width 111 height 43
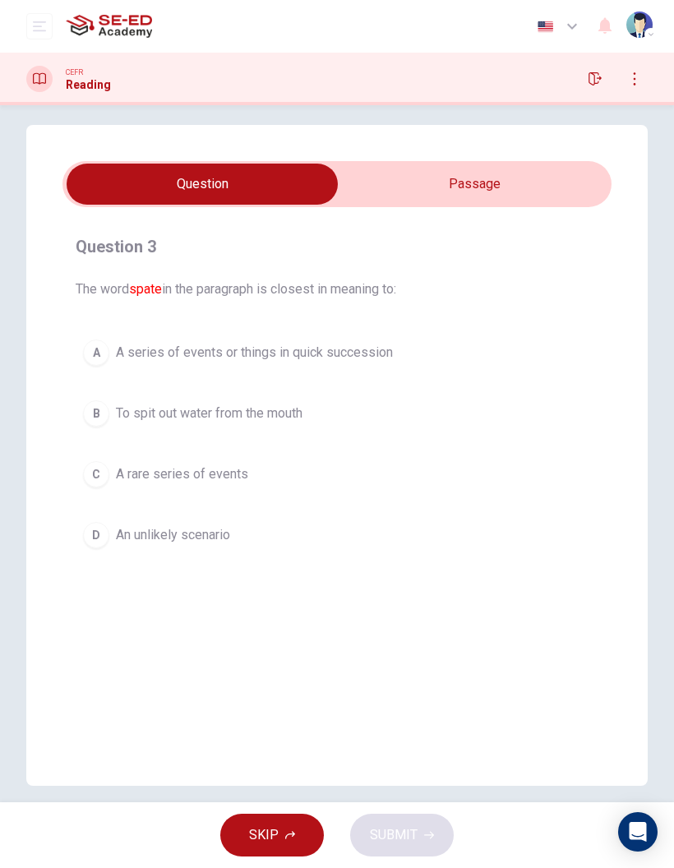
click at [521, 182] on input "checkbox" at bounding box center [202, 184] width 824 height 41
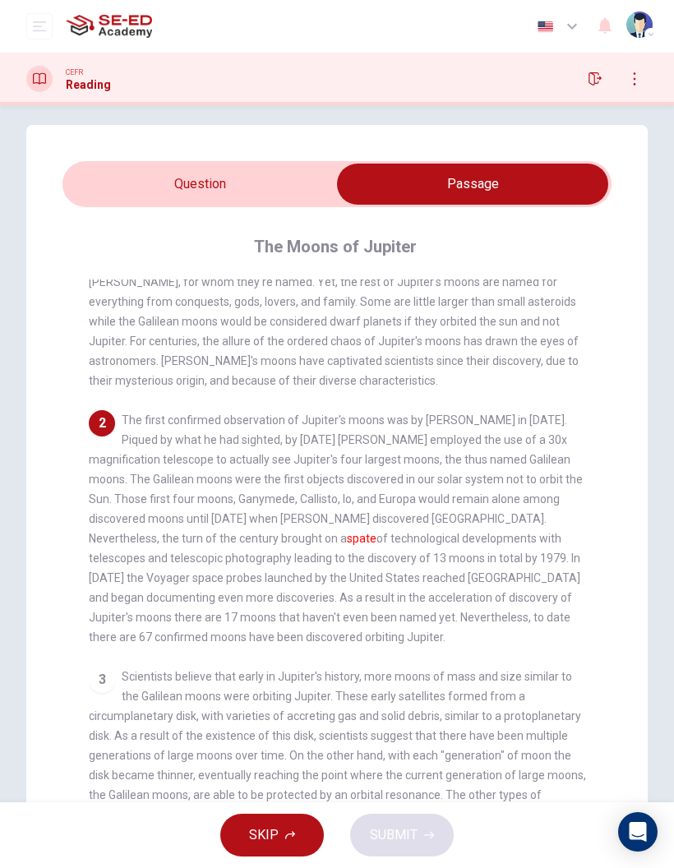
scroll to position [71, 0]
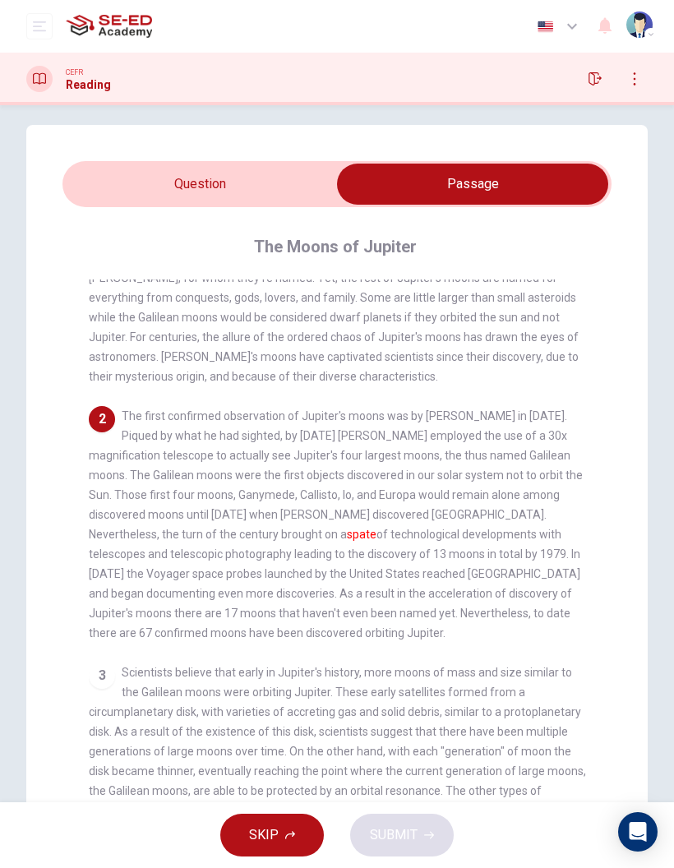
click at [667, 214] on div "Question 3 The word spate in the paragraph is closest in meaning to: A A series…" at bounding box center [337, 514] width 674 height 779
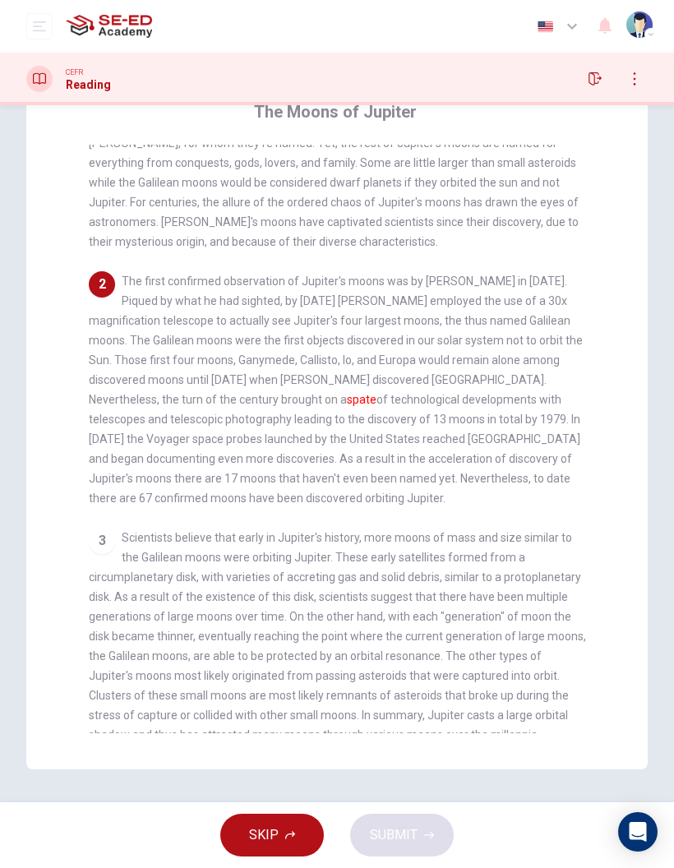
scroll to position [148, 0]
click at [432, 372] on div "2 The first confirmed observation of Jupiter's moons was by [PERSON_NAME] in [D…" at bounding box center [337, 389] width 497 height 237
click at [434, 383] on span "The first confirmed observation of Jupiter's moons was by [PERSON_NAME] in [DAT…" at bounding box center [336, 390] width 494 height 230
click at [433, 377] on span "The first confirmed observation of Jupiter's moons was by [PERSON_NAME] in [DAT…" at bounding box center [336, 390] width 494 height 230
click at [637, 248] on div "Question 3 The word spate in the paragraph is closest in meaning to: A A series…" at bounding box center [336, 379] width 621 height 779
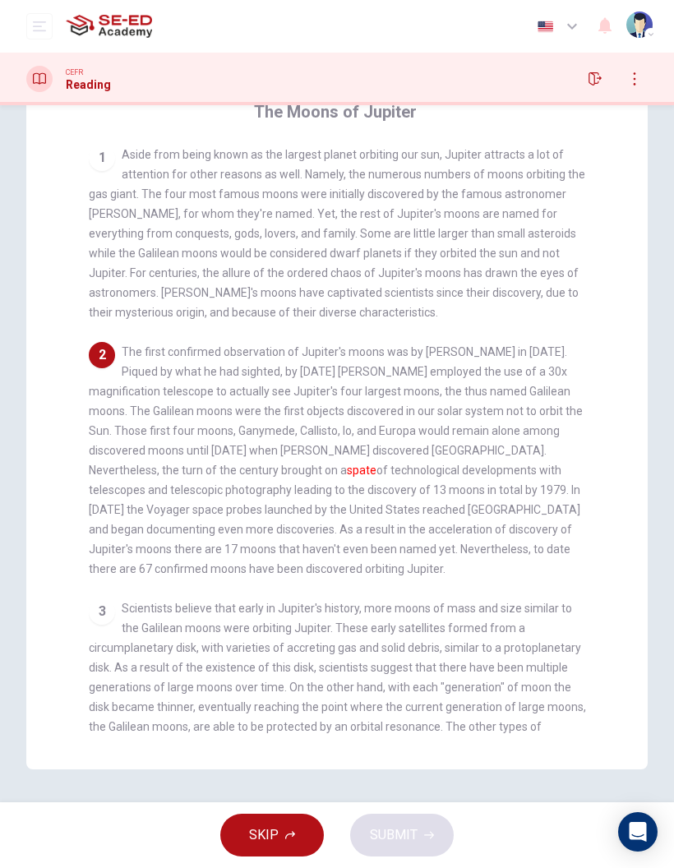
scroll to position [30, 0]
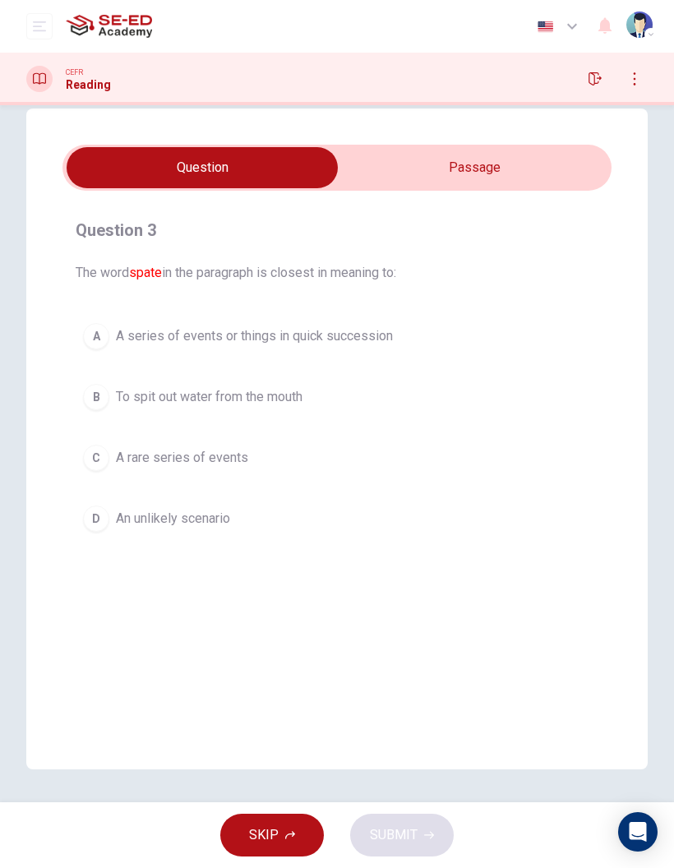
click at [398, 322] on button "A A series of events or things in quick succession" at bounding box center [337, 336] width 523 height 41
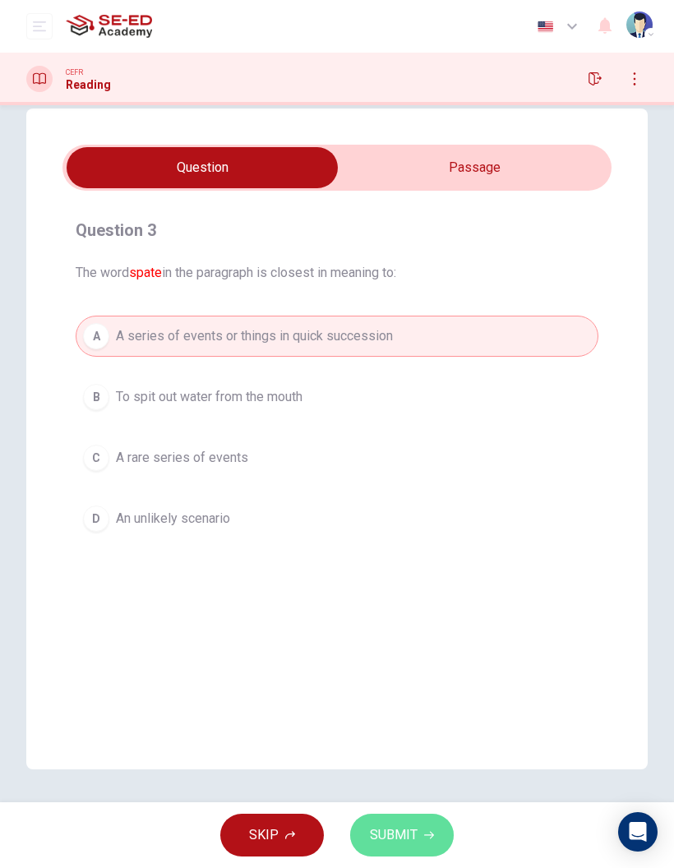
click at [408, 833] on span "SUBMIT" at bounding box center [394, 835] width 48 height 23
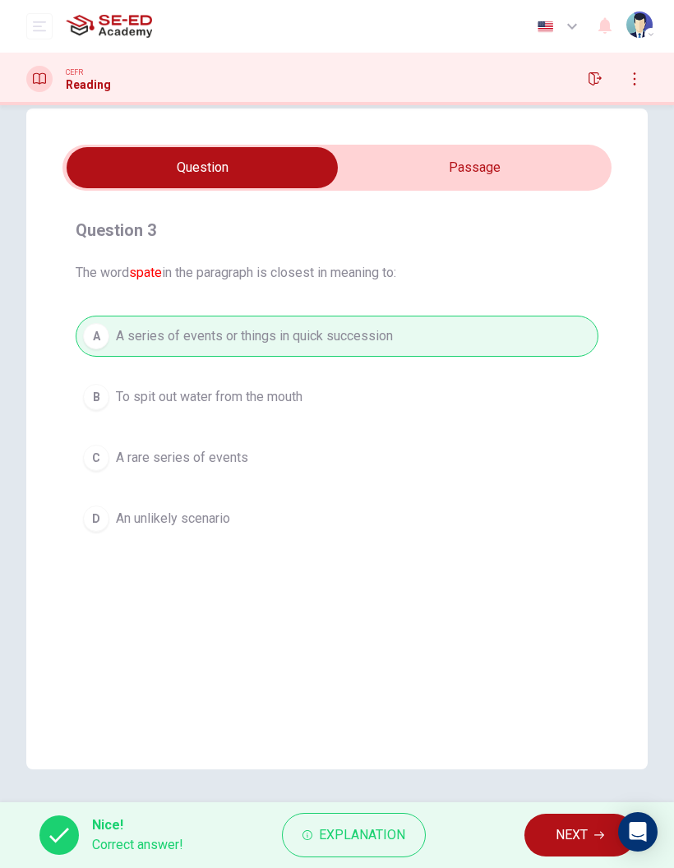
click at [557, 832] on span "NEXT" at bounding box center [572, 835] width 32 height 23
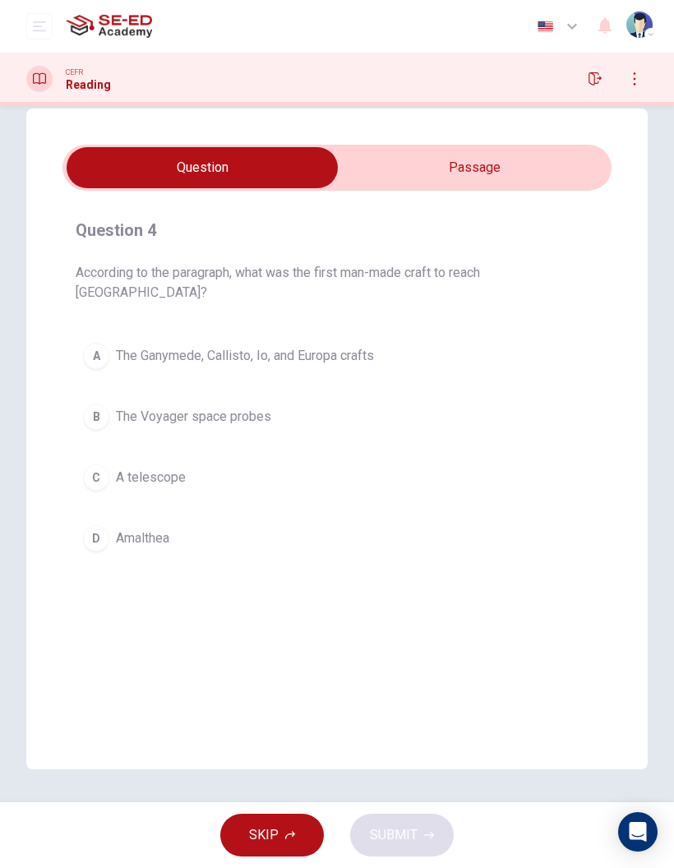
click at [560, 160] on input "checkbox" at bounding box center [202, 167] width 824 height 41
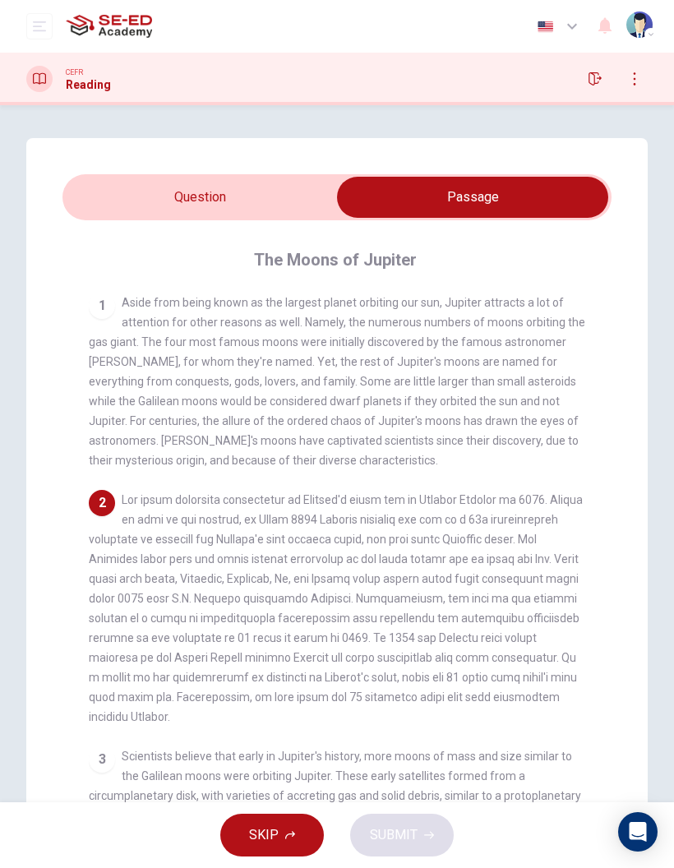
scroll to position [0, 0]
click at [159, 676] on span at bounding box center [336, 608] width 494 height 230
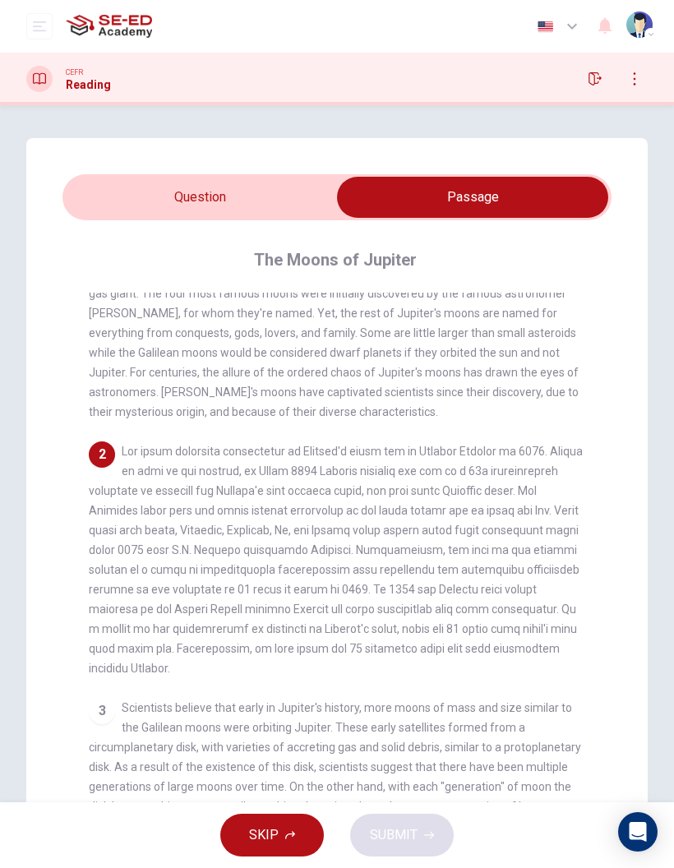
scroll to position [50, 0]
click at [131, 192] on input "checkbox" at bounding box center [473, 197] width 824 height 41
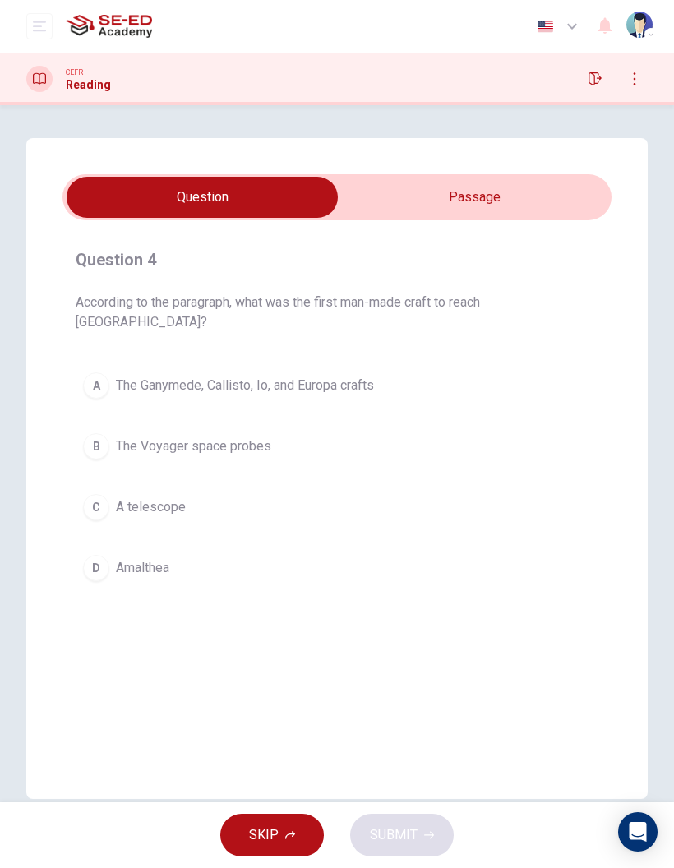
click at [561, 196] on input "checkbox" at bounding box center [202, 197] width 824 height 41
click at [536, 201] on input "checkbox" at bounding box center [202, 197] width 824 height 41
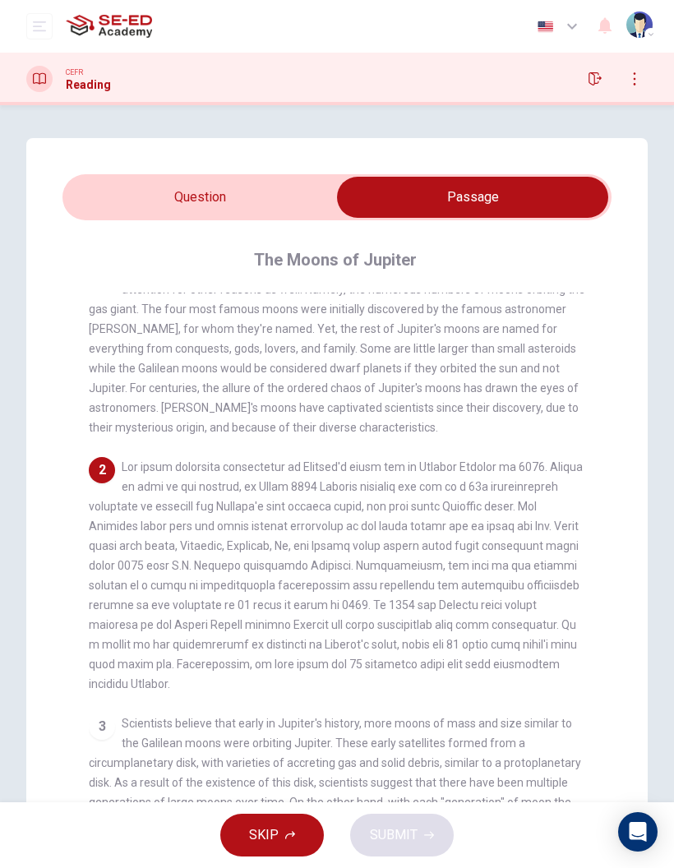
click at [489, 72] on div "CEFR Reading" at bounding box center [337, 79] width 674 height 26
click at [312, 199] on input "checkbox" at bounding box center [473, 197] width 824 height 41
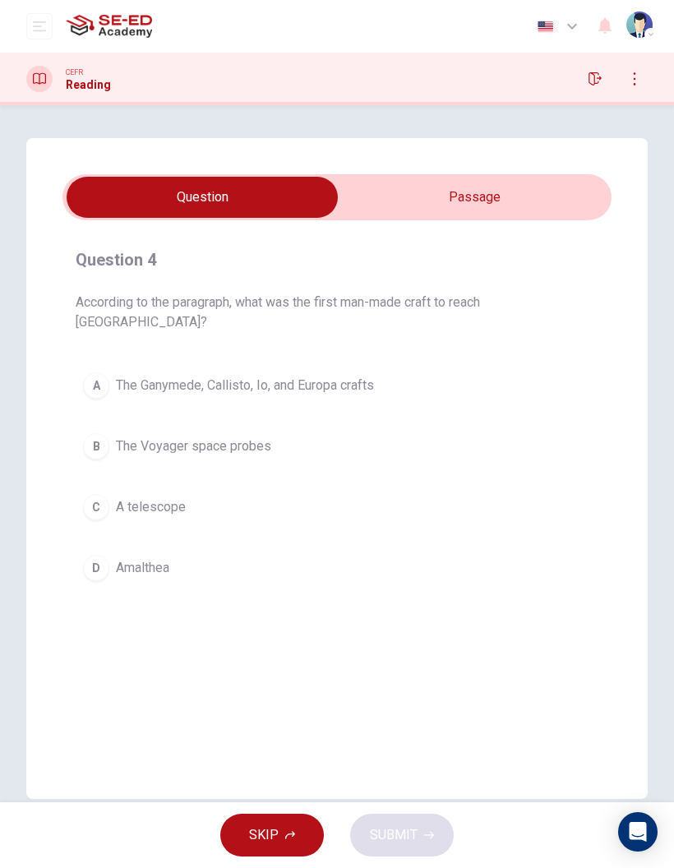
click at [504, 184] on input "checkbox" at bounding box center [202, 197] width 824 height 41
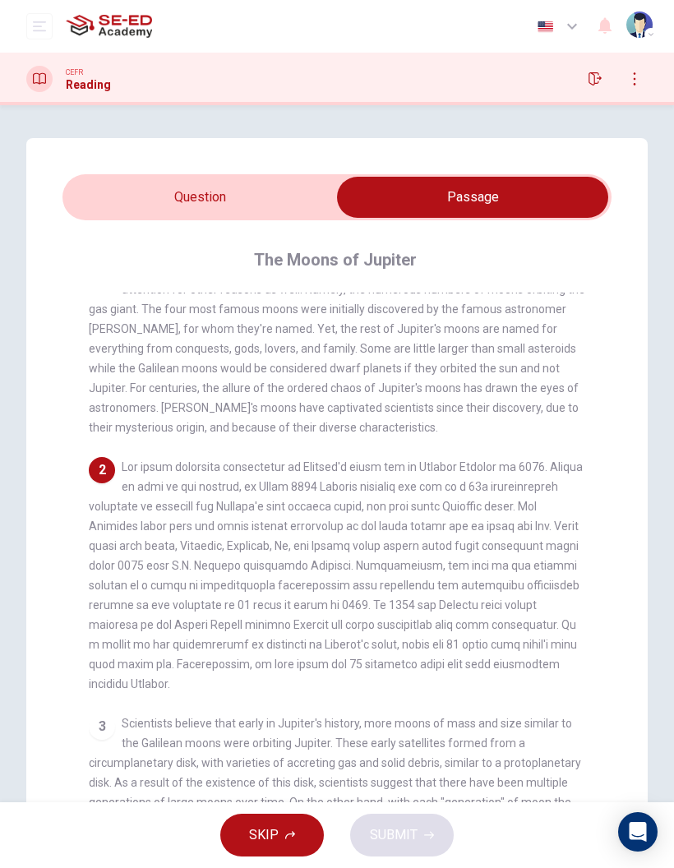
click at [142, 200] on input "checkbox" at bounding box center [473, 197] width 824 height 41
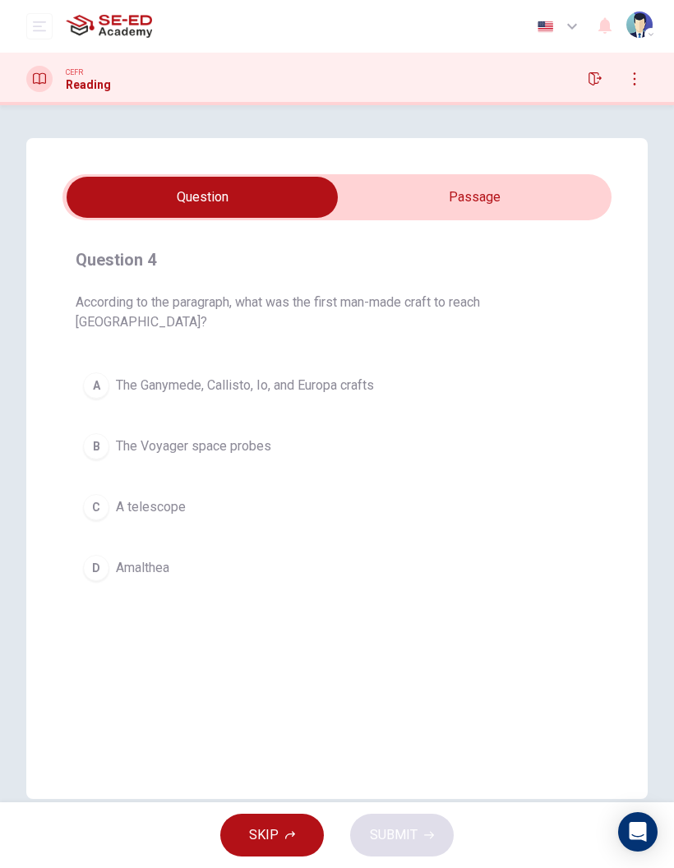
click at [159, 365] on button "A The Ganymede, Callisto, Io, and Europa crafts" at bounding box center [337, 385] width 523 height 41
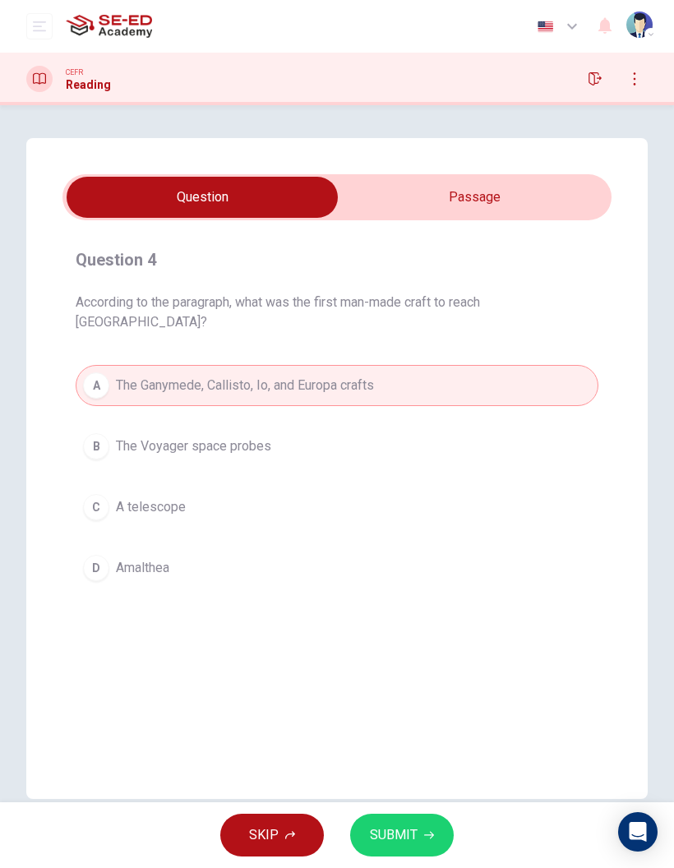
click at [396, 832] on span "SUBMIT" at bounding box center [394, 835] width 48 height 23
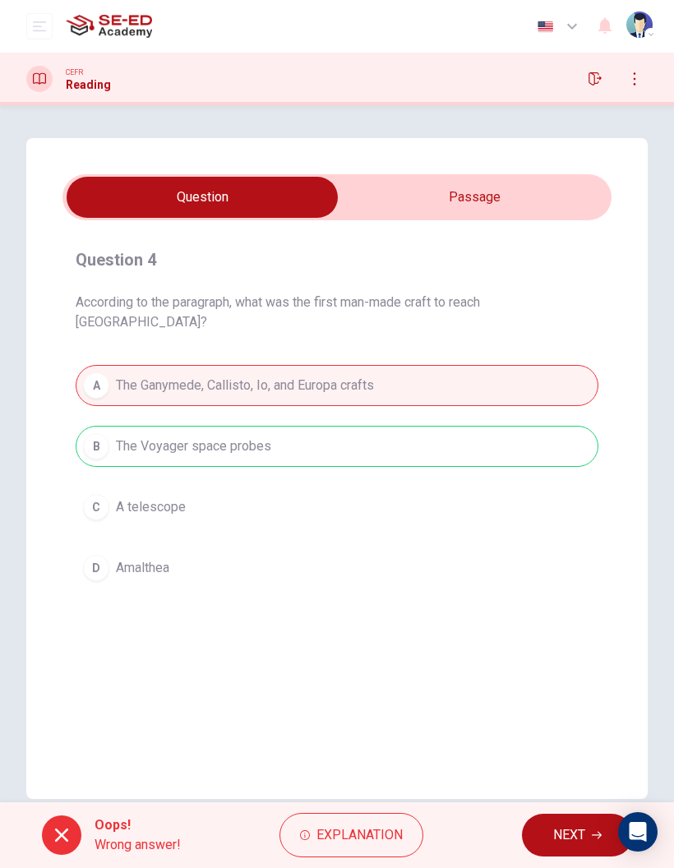
click at [143, 432] on div "A The Ganymede, Callisto, Io, and Europa crafts B The Voyager space probes C A …" at bounding box center [337, 477] width 523 height 224
click at [437, 298] on span "According to the paragraph, what was the first man-made craft to reach [GEOGRAP…" at bounding box center [337, 312] width 523 height 39
click at [436, 299] on span "According to the paragraph, what was the first man-made craft to reach [GEOGRAP…" at bounding box center [337, 312] width 523 height 39
click at [473, 322] on div "Question 4 According to the paragraph, what was the first man-made craft to rea…" at bounding box center [336, 417] width 549 height 368
click at [547, 258] on h4 "Question 4" at bounding box center [337, 260] width 523 height 26
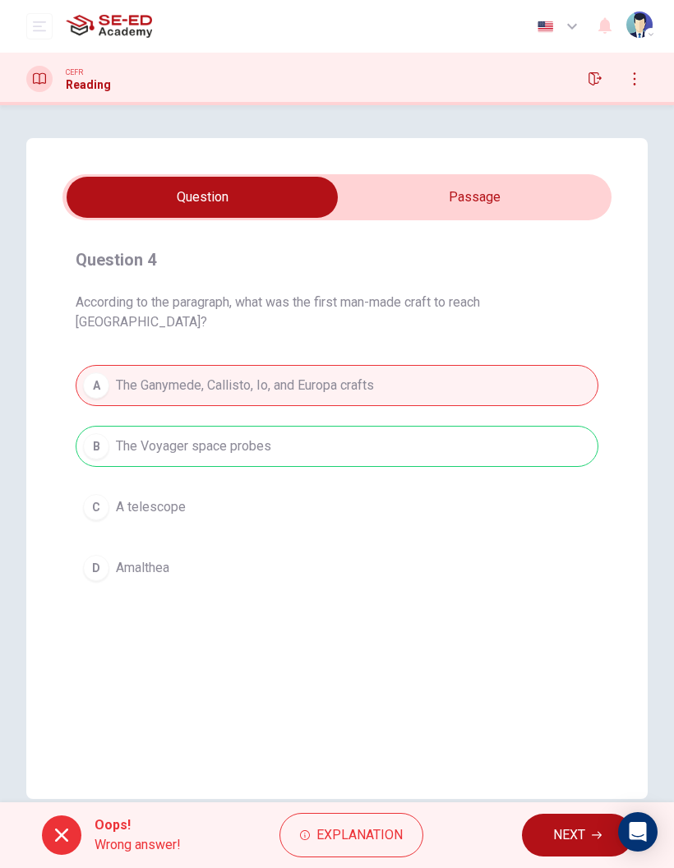
click at [591, 181] on input "checkbox" at bounding box center [202, 197] width 824 height 41
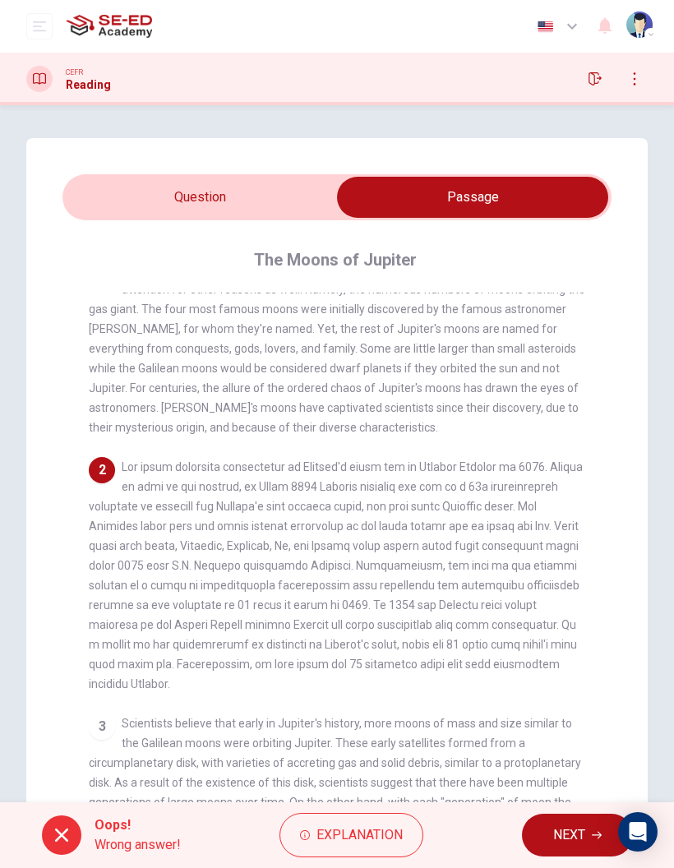
click at [323, 188] on input "checkbox" at bounding box center [473, 197] width 824 height 41
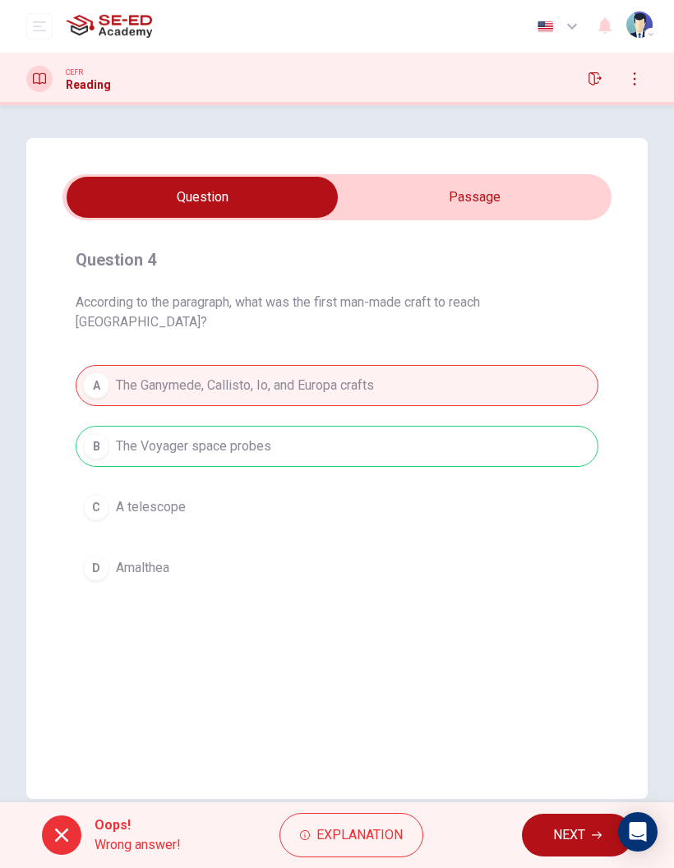
click at [515, 215] on input "checkbox" at bounding box center [202, 197] width 824 height 41
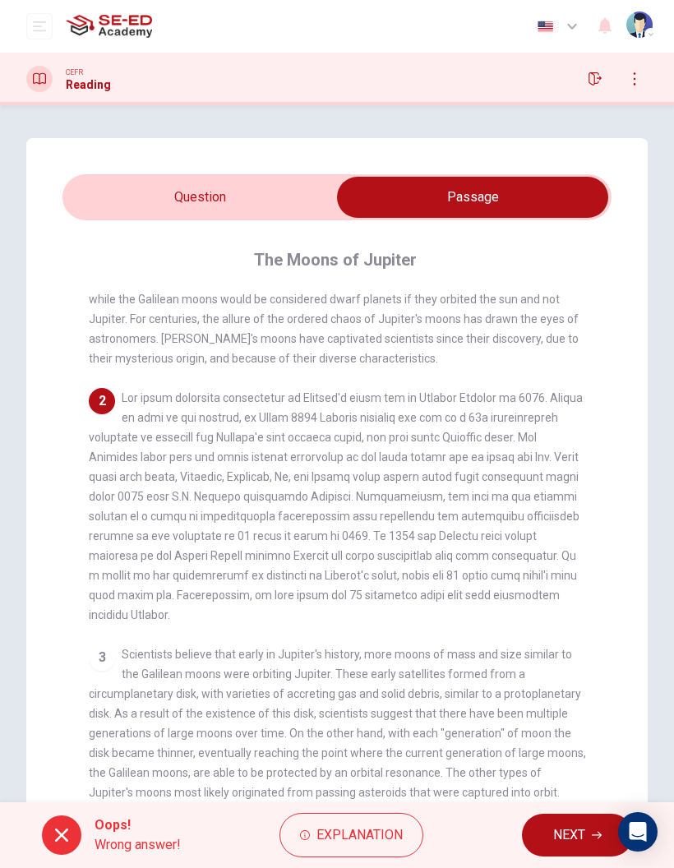
scroll to position [101, 0]
click at [311, 197] on input "checkbox" at bounding box center [473, 197] width 824 height 41
click at [545, 852] on button "NEXT" at bounding box center [577, 835] width 111 height 43
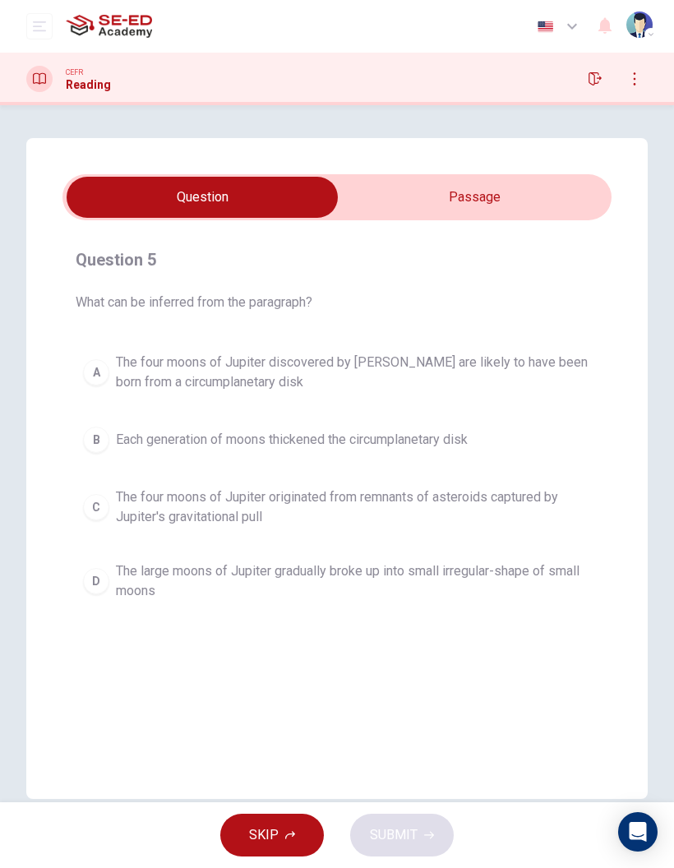
click at [59, 487] on div "Question 5 What can be inferred from the paragraph? A The four moons of Jupiter…" at bounding box center [336, 468] width 621 height 661
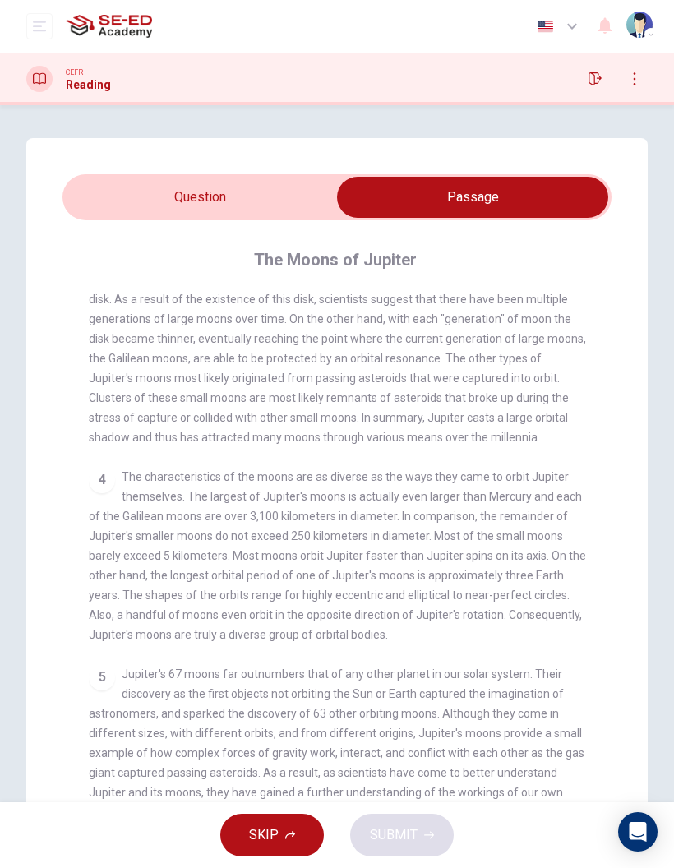
scroll to position [516, 0]
click at [155, 193] on input "checkbox" at bounding box center [473, 197] width 824 height 41
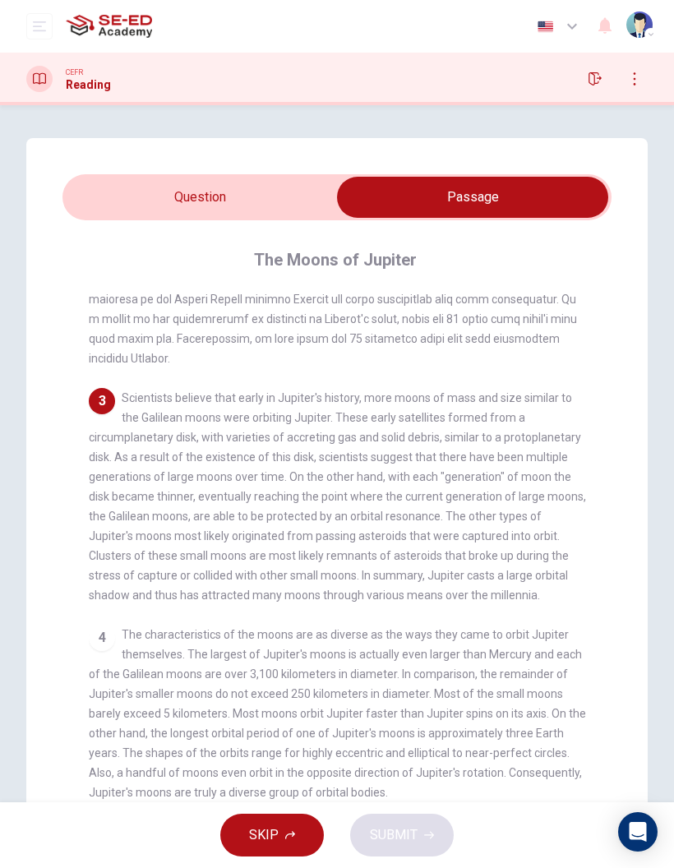
scroll to position [357, 0]
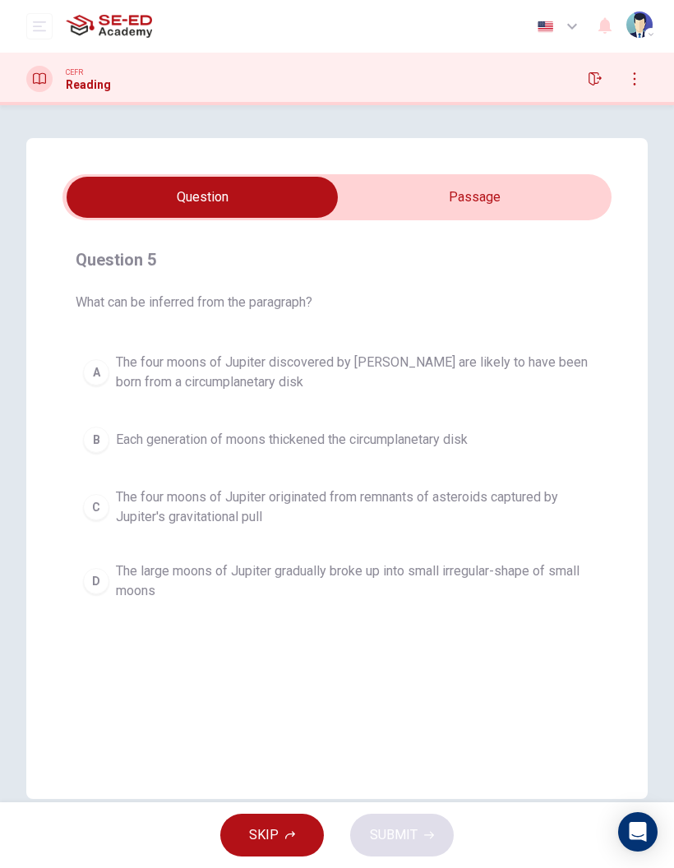
click at [535, 189] on input "checkbox" at bounding box center [202, 197] width 824 height 41
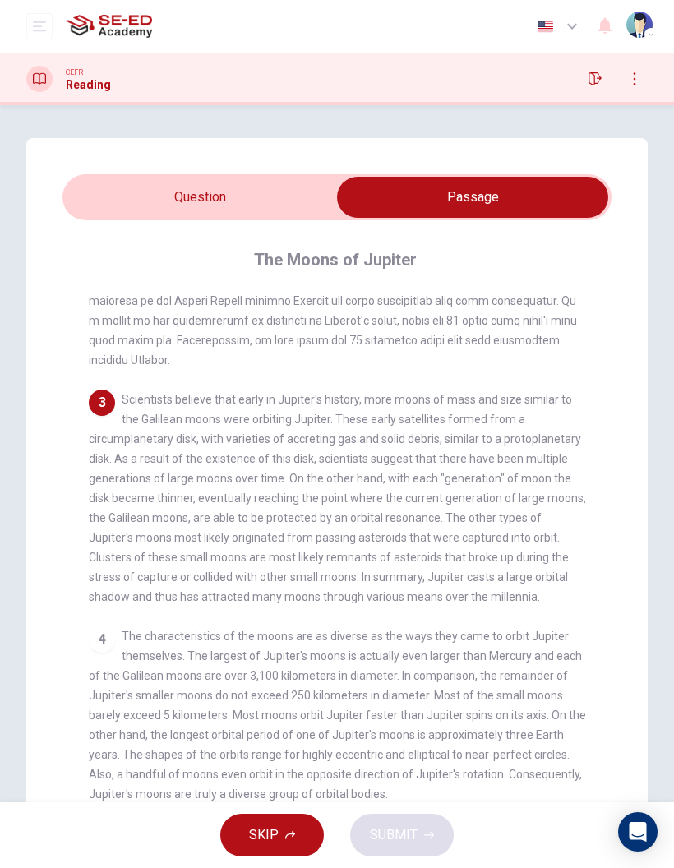
click at [574, 415] on span "Scientists believe that early in Jupiter's history, more moons of mass and size…" at bounding box center [337, 498] width 497 height 210
click at [485, 553] on span "Scientists believe that early in Jupiter's history, more moons of mass and size…" at bounding box center [337, 498] width 497 height 210
click at [166, 665] on div "4 The characteristics of the moons are as diverse as the ways they came to orbi…" at bounding box center [337, 715] width 497 height 178
click at [248, 614] on div "1 Aside from being known as the largest planet orbiting our sun, Jupiter attrac…" at bounding box center [348, 587] width 519 height 589
click at [203, 709] on span "The characteristics of the moons are as diverse as the ways they came to orbit …" at bounding box center [337, 715] width 497 height 171
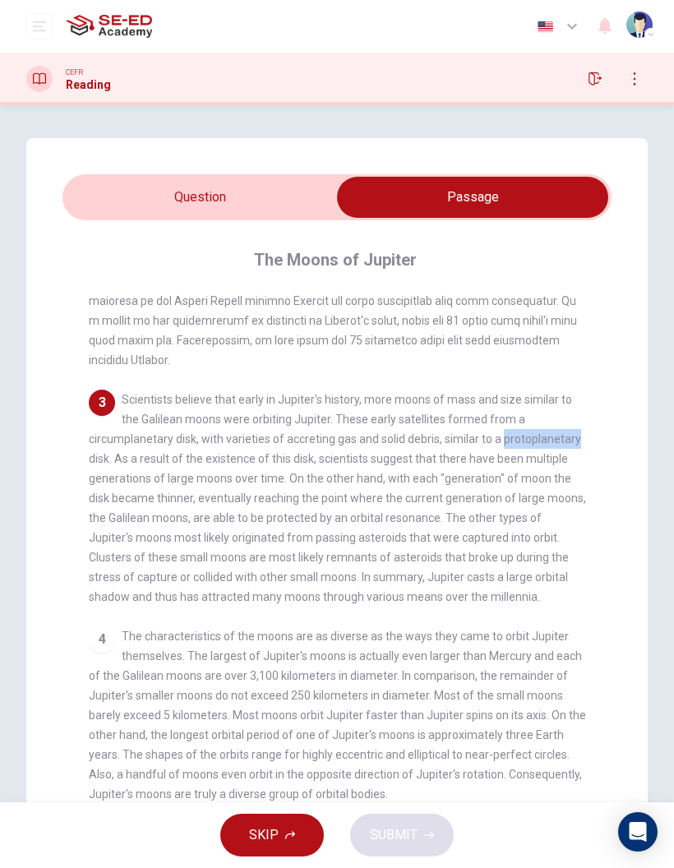
click at [458, 519] on span "Scientists believe that early in Jupiter's history, more moons of mass and size…" at bounding box center [337, 498] width 497 height 210
click at [191, 619] on div "1 Aside from being known as the largest planet orbiting our sun, Jupiter attrac…" at bounding box center [348, 587] width 519 height 589
click at [230, 723] on div "4 The characteristics of the moons are as diverse as the ways they came to orbi…" at bounding box center [337, 715] width 497 height 178
click at [255, 209] on input "checkbox" at bounding box center [473, 197] width 824 height 41
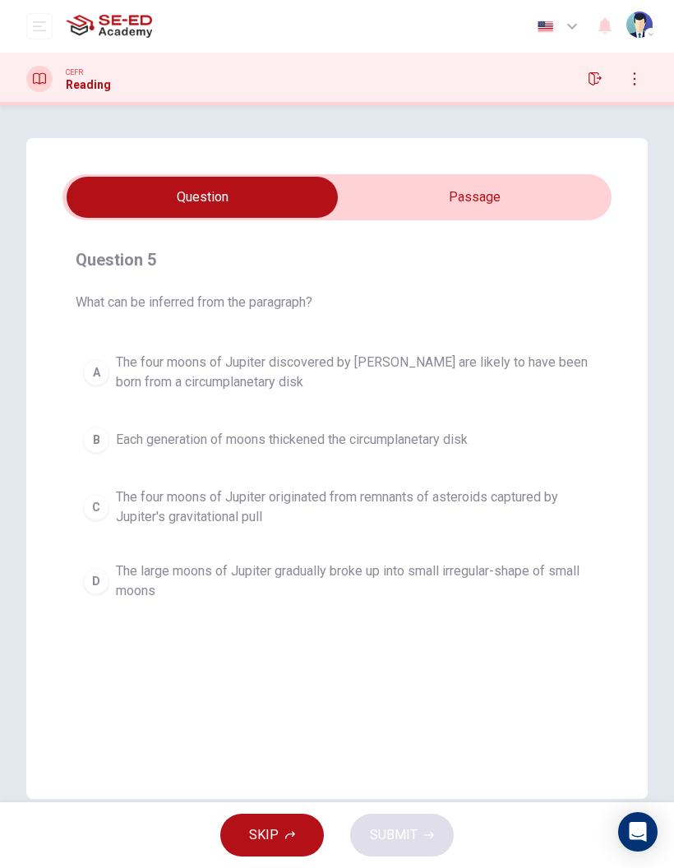
click at [176, 373] on span "The four moons of Jupiter discovered by [PERSON_NAME] are likely to have been b…" at bounding box center [353, 372] width 475 height 39
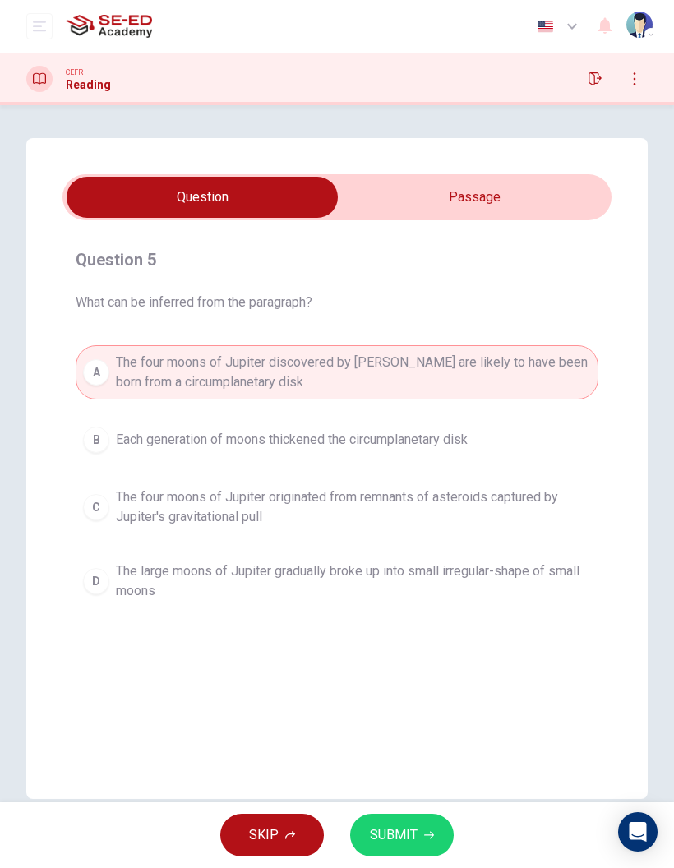
click at [387, 832] on span "SUBMIT" at bounding box center [394, 835] width 48 height 23
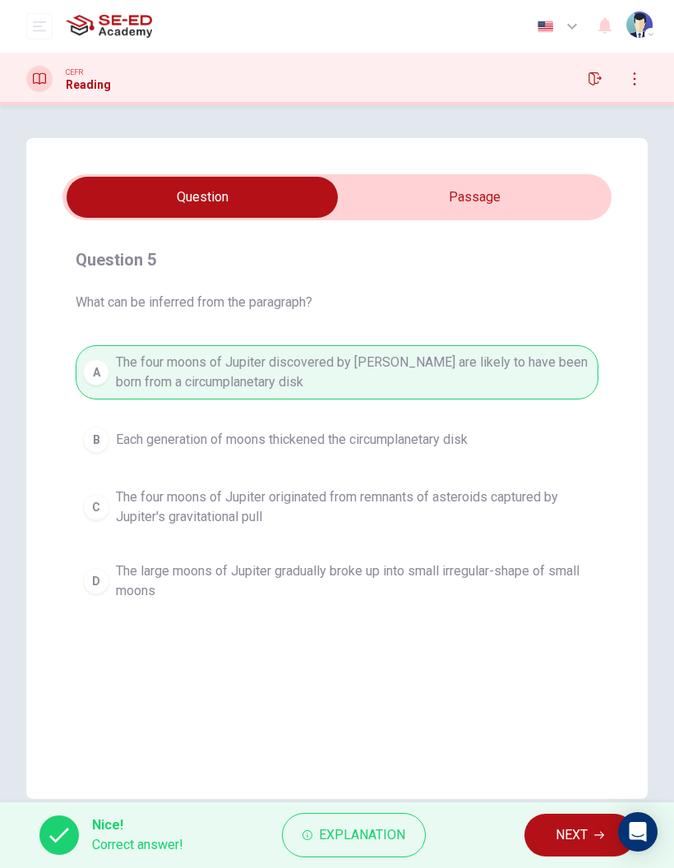
click at [536, 826] on button "NEXT" at bounding box center [579, 835] width 111 height 43
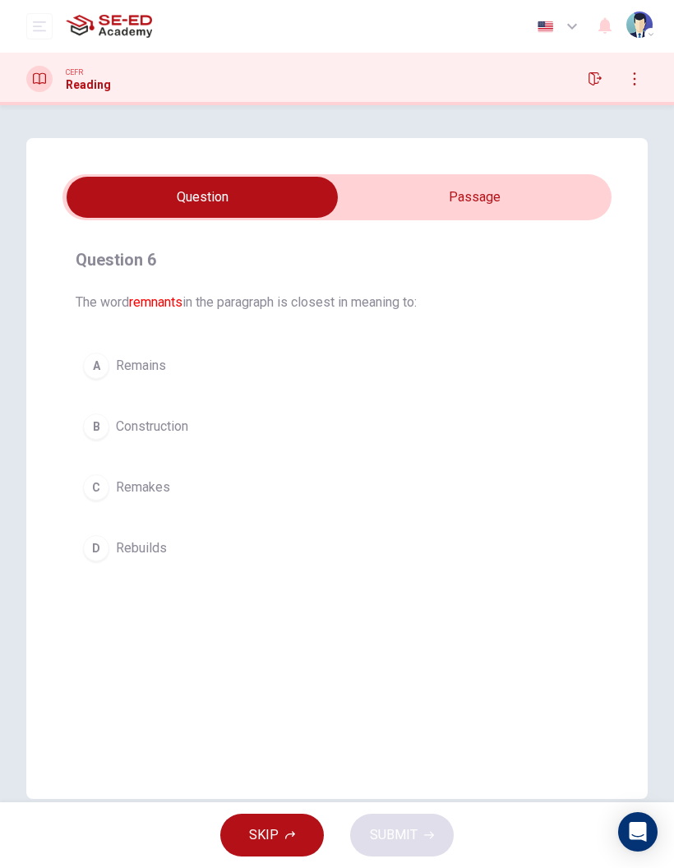
click at [503, 193] on input "checkbox" at bounding box center [202, 197] width 824 height 41
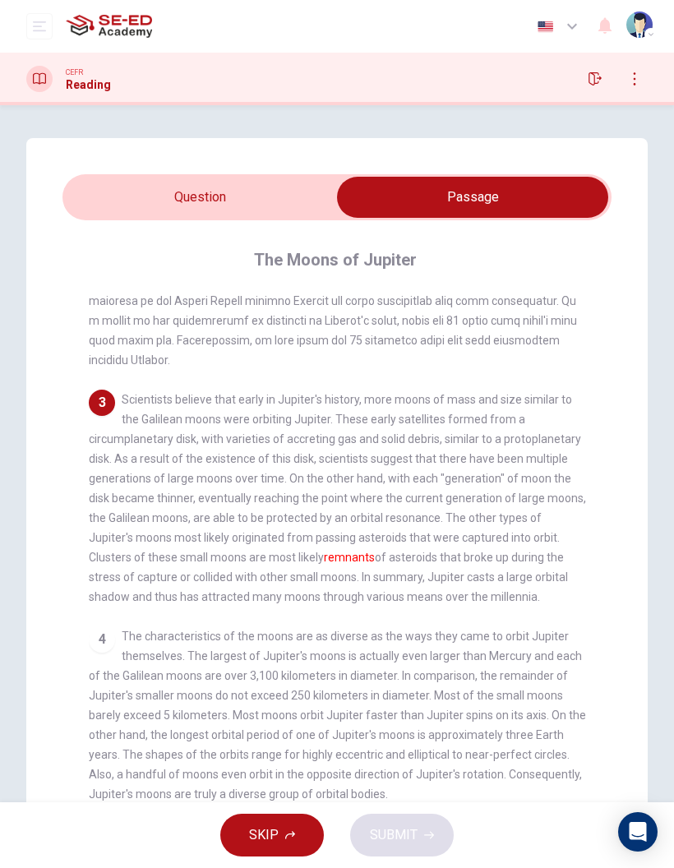
click at [294, 189] on input "checkbox" at bounding box center [473, 197] width 824 height 41
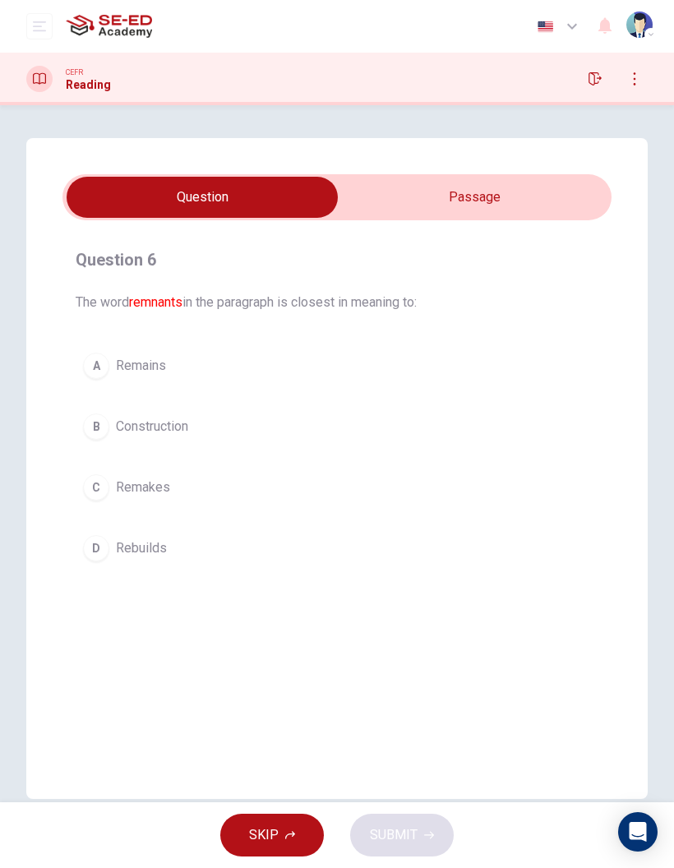
click at [547, 197] on input "checkbox" at bounding box center [202, 197] width 824 height 41
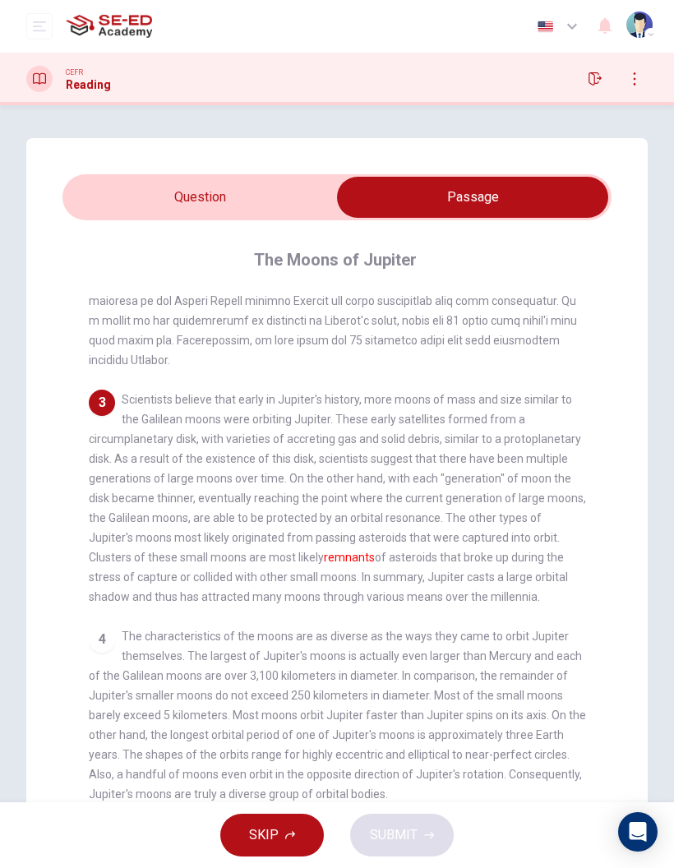
click at [251, 202] on input "checkbox" at bounding box center [473, 197] width 824 height 41
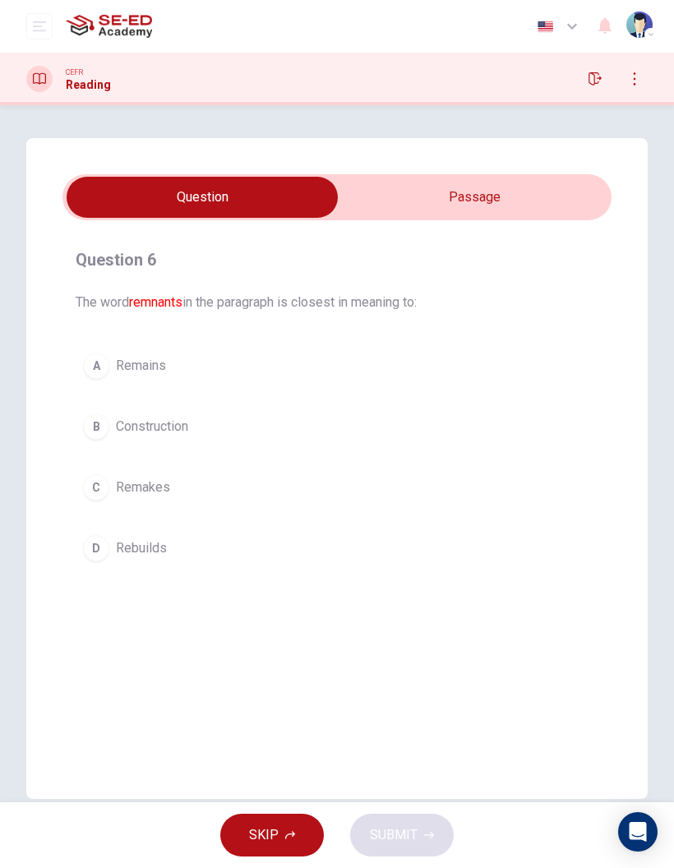
click at [487, 196] on input "checkbox" at bounding box center [202, 197] width 824 height 41
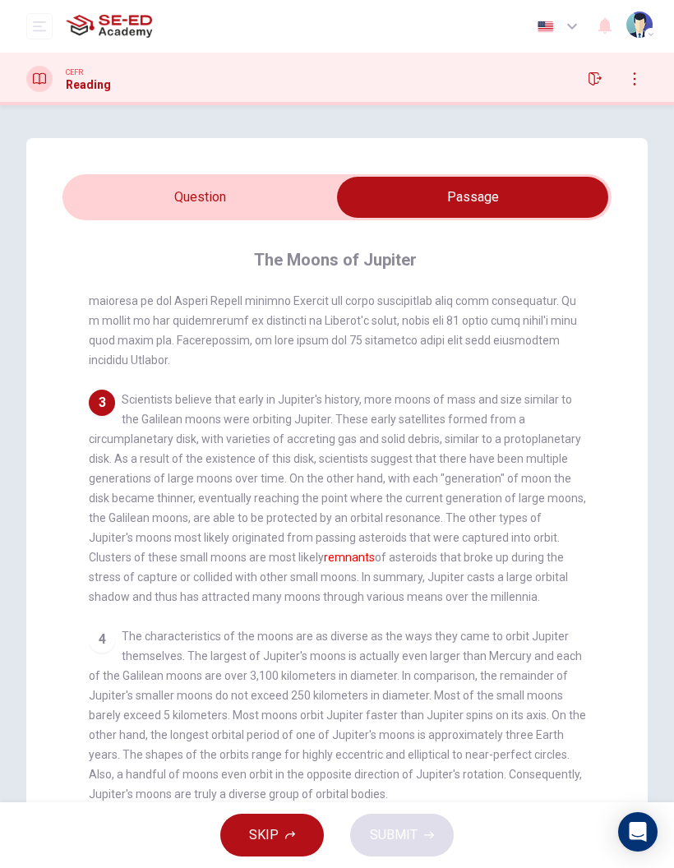
click at [319, 201] on input "checkbox" at bounding box center [473, 197] width 824 height 41
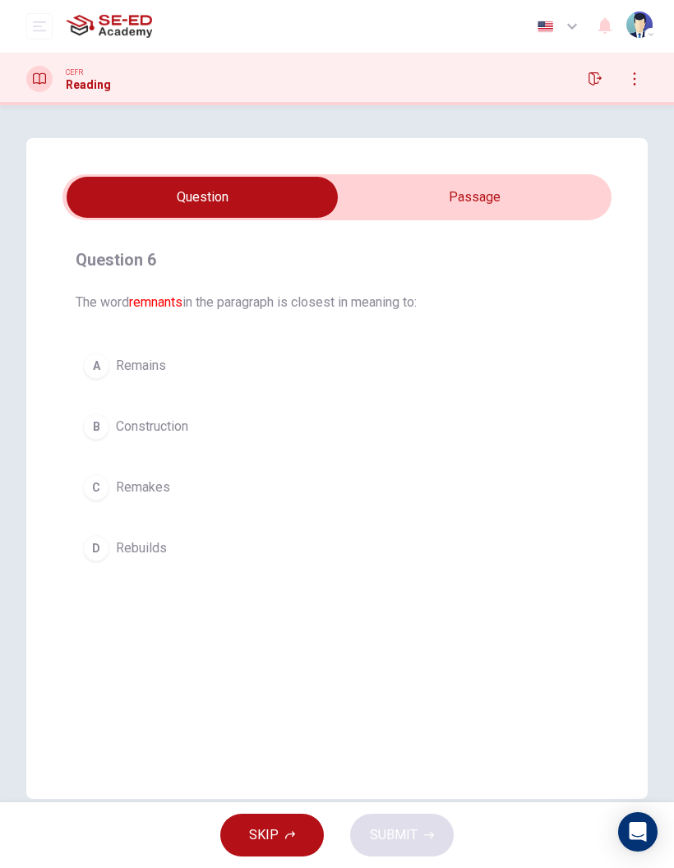
click at [204, 425] on button "B Construction" at bounding box center [337, 426] width 523 height 41
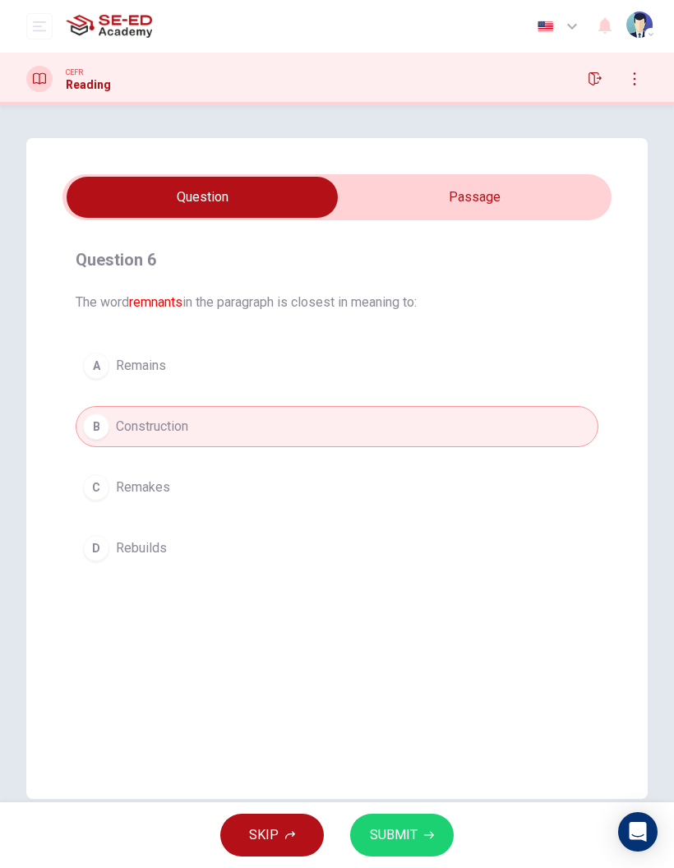
click at [437, 826] on button "SUBMIT" at bounding box center [402, 835] width 104 height 43
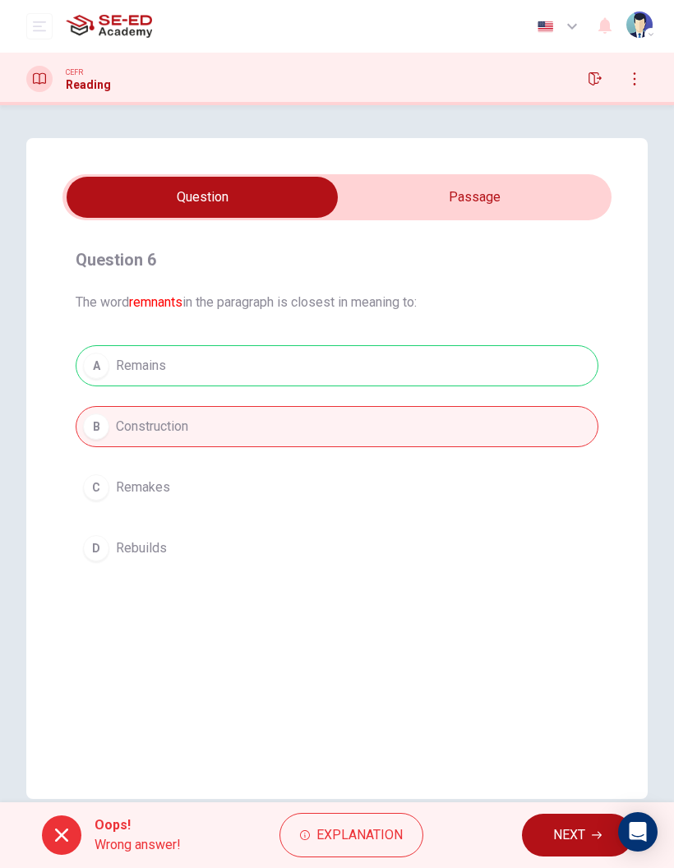
click at [143, 366] on div "A Remains B Construction C Remakes D Rebuilds" at bounding box center [337, 457] width 523 height 224
click at [146, 361] on div "A Remains B Construction C Remakes D Rebuilds" at bounding box center [337, 457] width 523 height 224
click at [386, 822] on button "Explanation" at bounding box center [351, 835] width 144 height 44
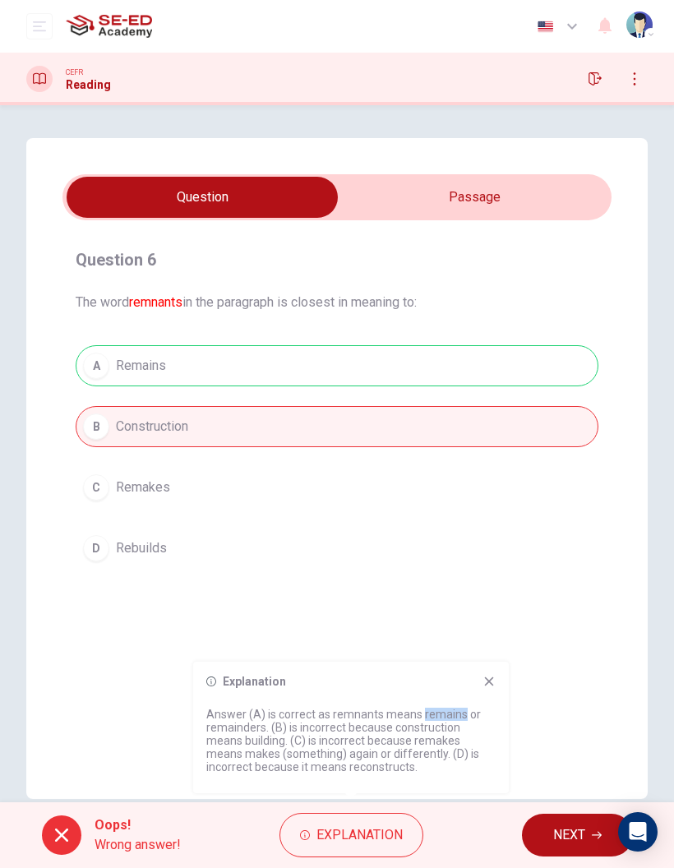
click at [386, 754] on p "Answer (A) is correct as remnants means remains or remainders. (B) is incorrect…" at bounding box center [350, 741] width 289 height 66
click at [362, 744] on p "Answer (A) is correct as remnants means remains or remainders. (B) is incorrect…" at bounding box center [350, 741] width 289 height 66
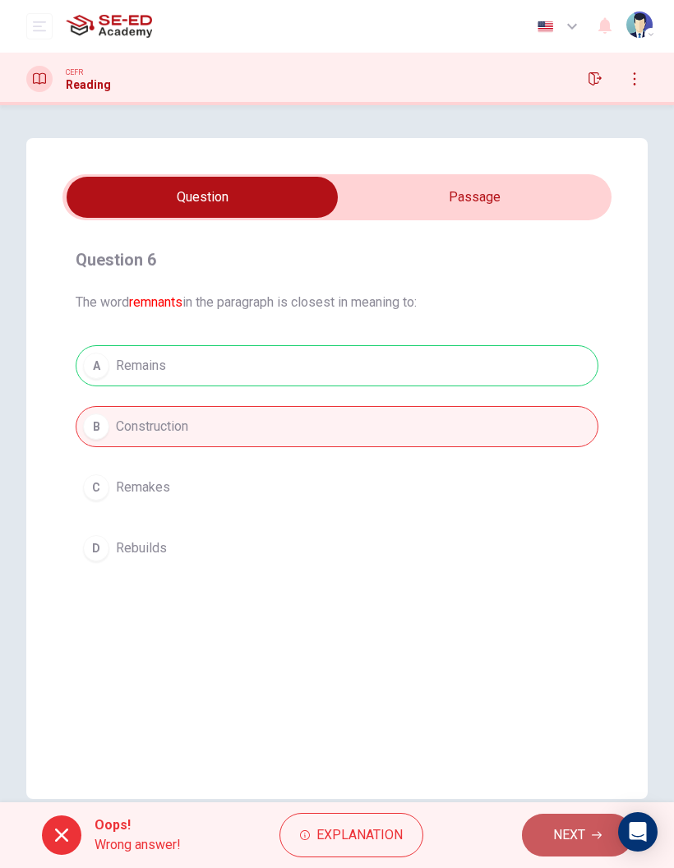
click at [561, 833] on span "NEXT" at bounding box center [569, 835] width 32 height 23
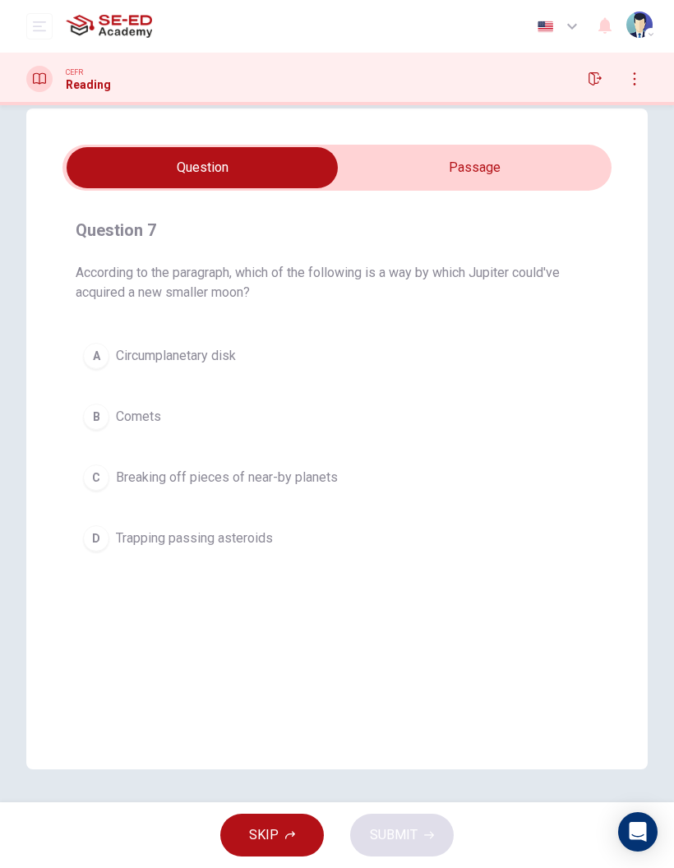
scroll to position [30, 0]
click at [455, 187] on input "checkbox" at bounding box center [202, 167] width 824 height 41
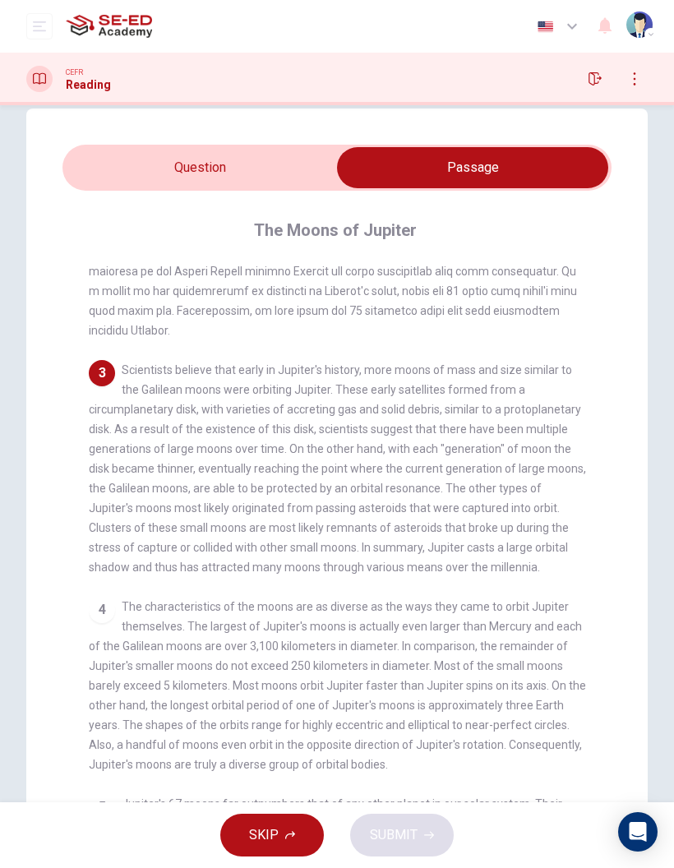
click at [464, 195] on div "The Moons of Jupiter 1 Aside from being known as the largest planet orbiting ou…" at bounding box center [336, 534] width 549 height 687
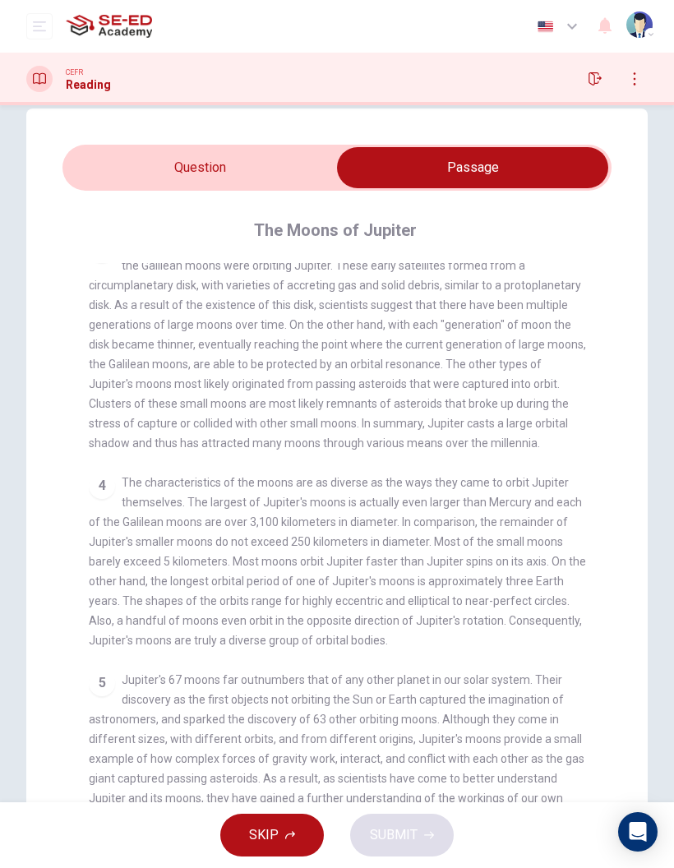
scroll to position [491, 0]
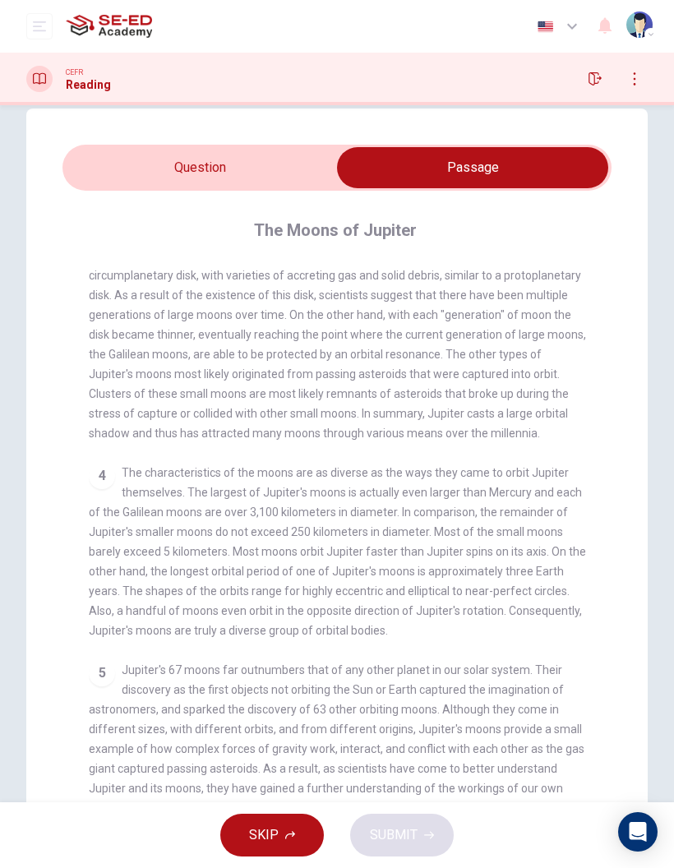
click at [279, 184] on input "checkbox" at bounding box center [473, 167] width 824 height 41
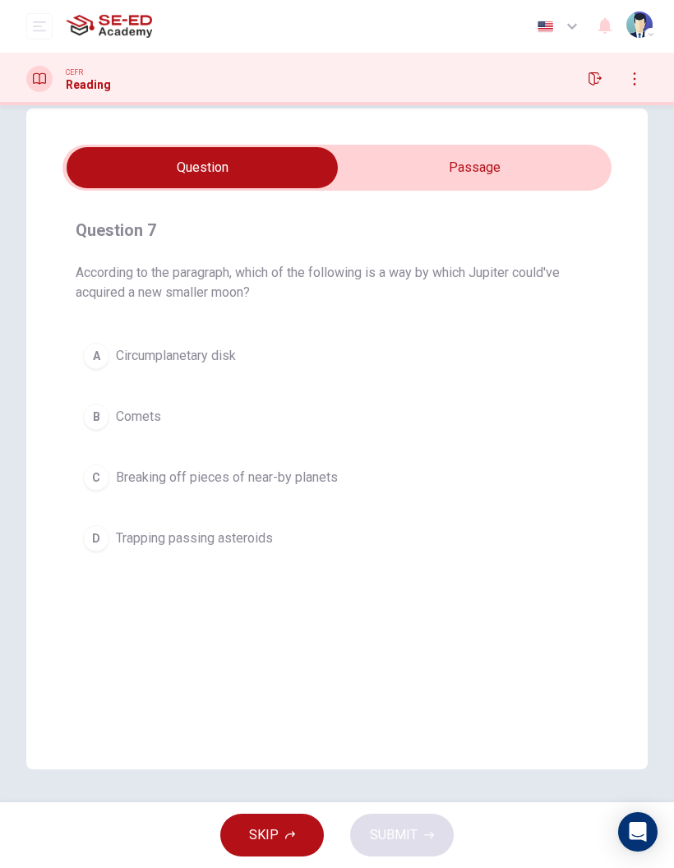
click at [263, 539] on span "Trapping passing asteroids" at bounding box center [194, 539] width 157 height 20
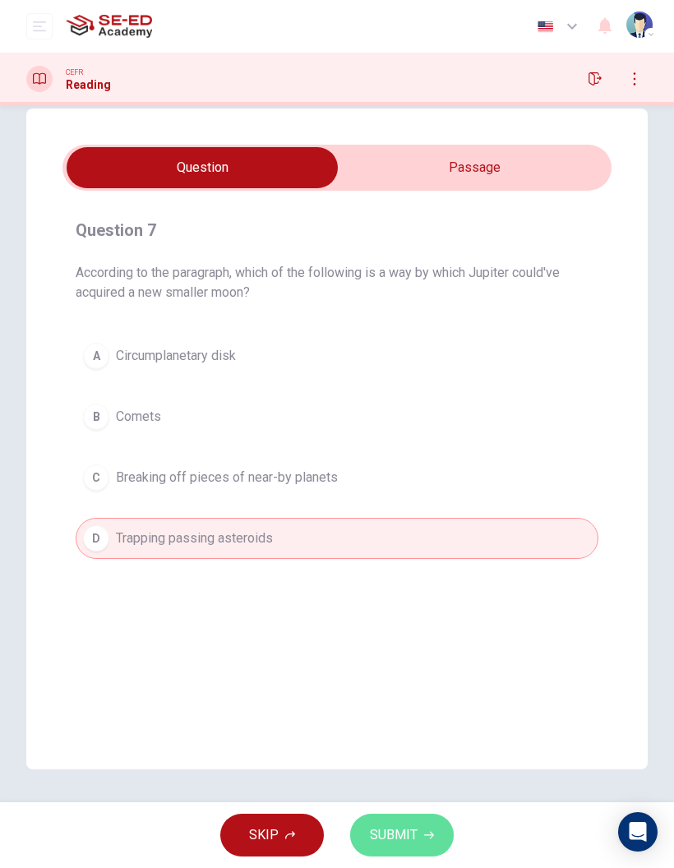
click at [418, 823] on button "SUBMIT" at bounding box center [402, 835] width 104 height 43
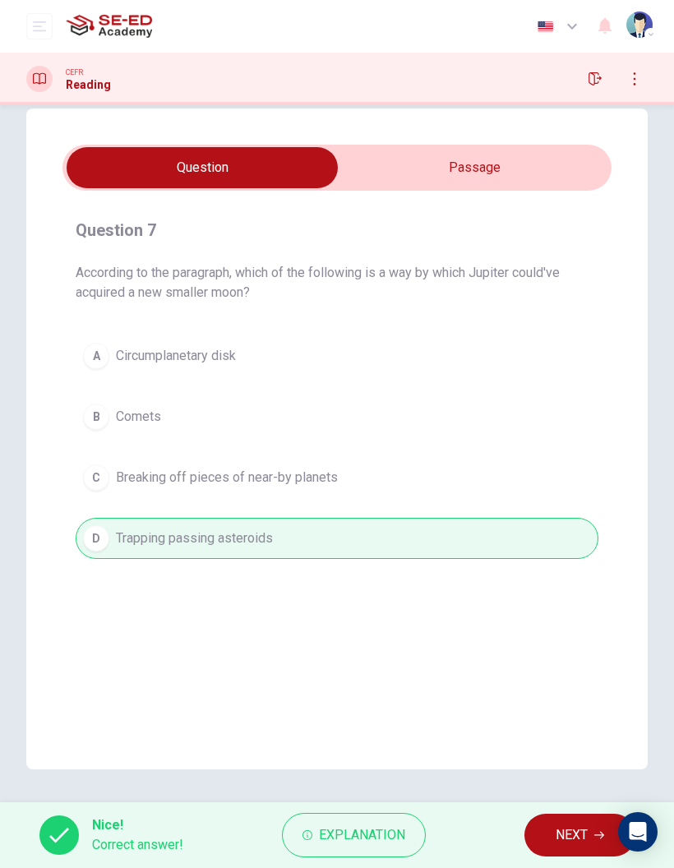
click at [545, 833] on button "NEXT" at bounding box center [579, 835] width 111 height 43
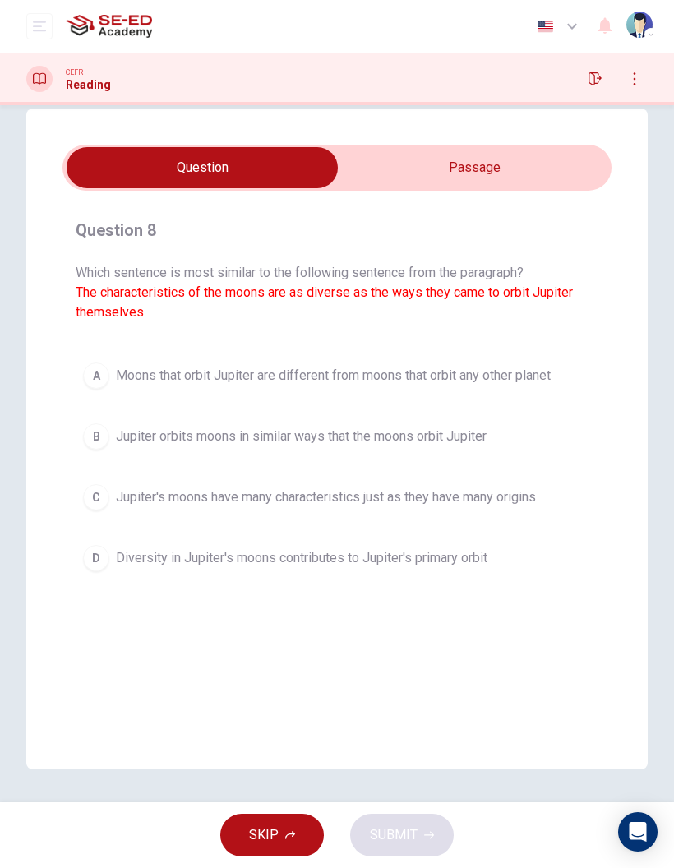
click at [524, 159] on input "checkbox" at bounding box center [202, 167] width 824 height 41
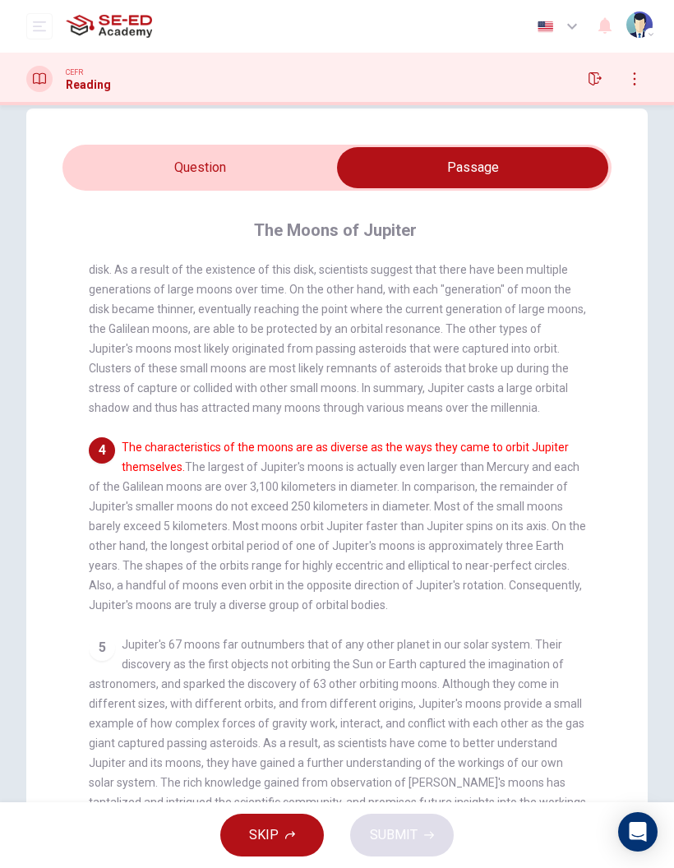
scroll to position [0, 0]
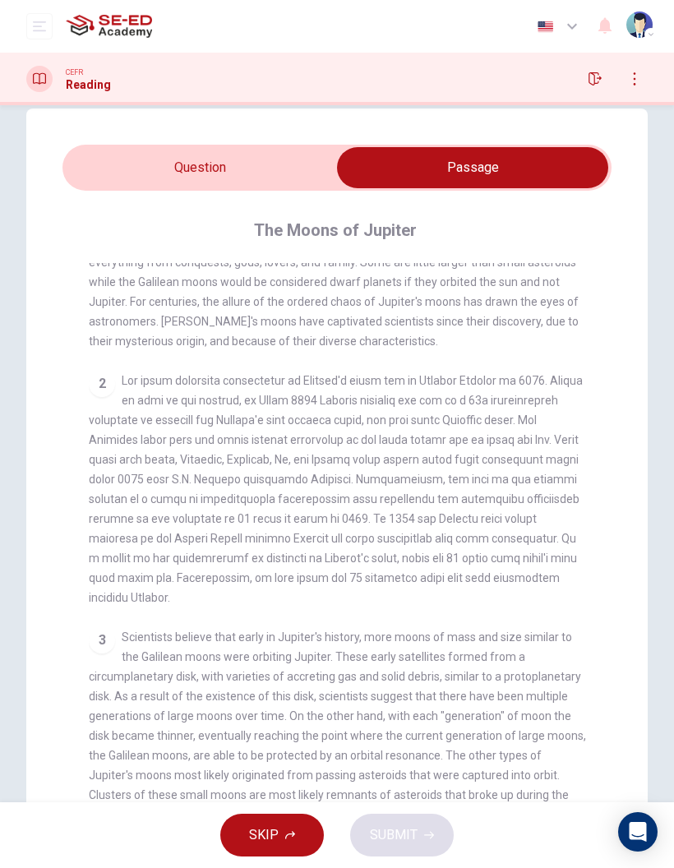
click at [332, 154] on input "checkbox" at bounding box center [473, 167] width 824 height 41
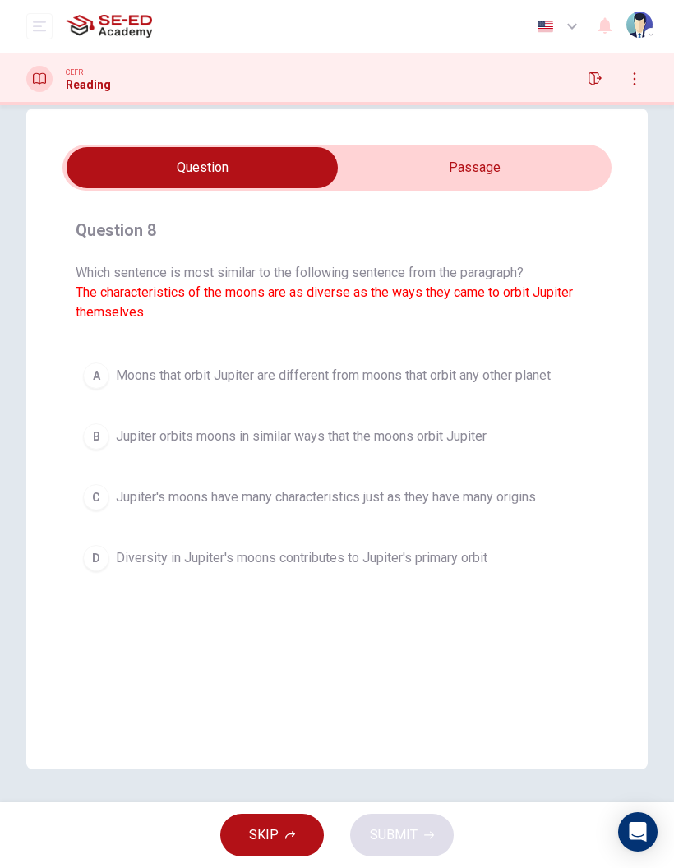
click at [516, 174] on input "checkbox" at bounding box center [202, 167] width 824 height 41
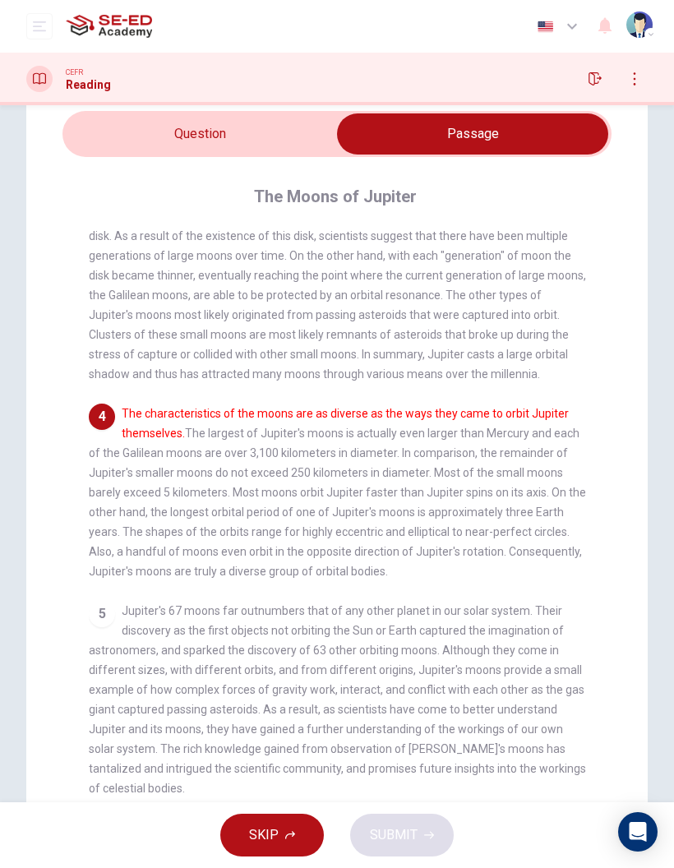
scroll to position [65, 0]
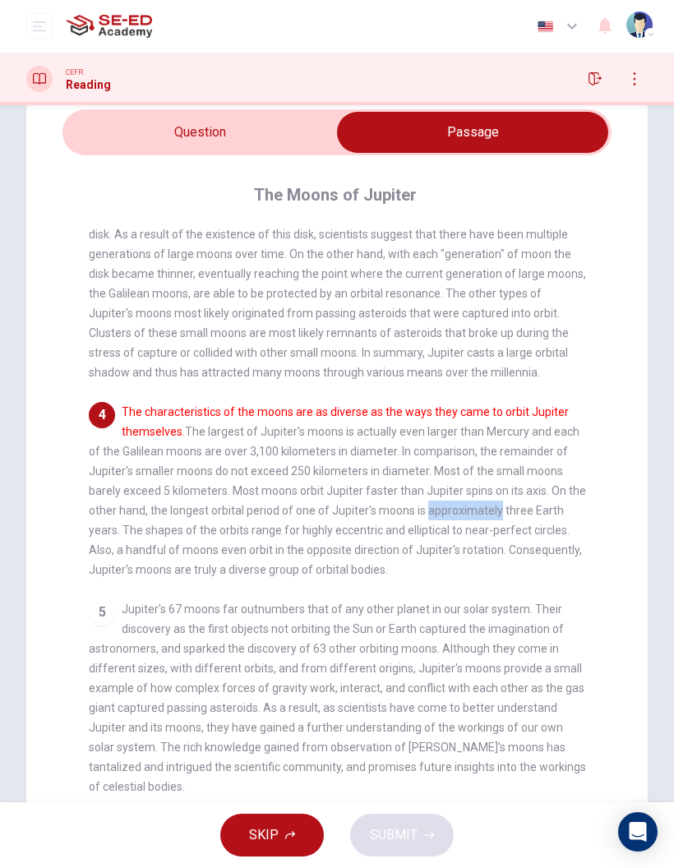
click at [442, 618] on div "5 Jupiter's 67 moons far outnumbers that of any other planet in our solar syste…" at bounding box center [337, 697] width 497 height 197
click at [257, 139] on input "checkbox" at bounding box center [473, 132] width 824 height 41
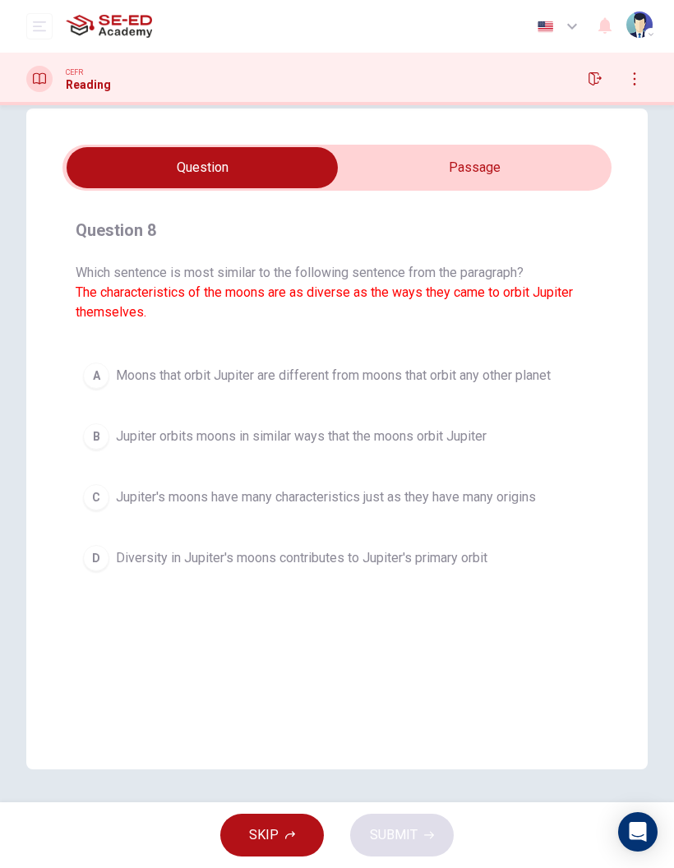
click at [530, 186] on input "checkbox" at bounding box center [202, 167] width 824 height 41
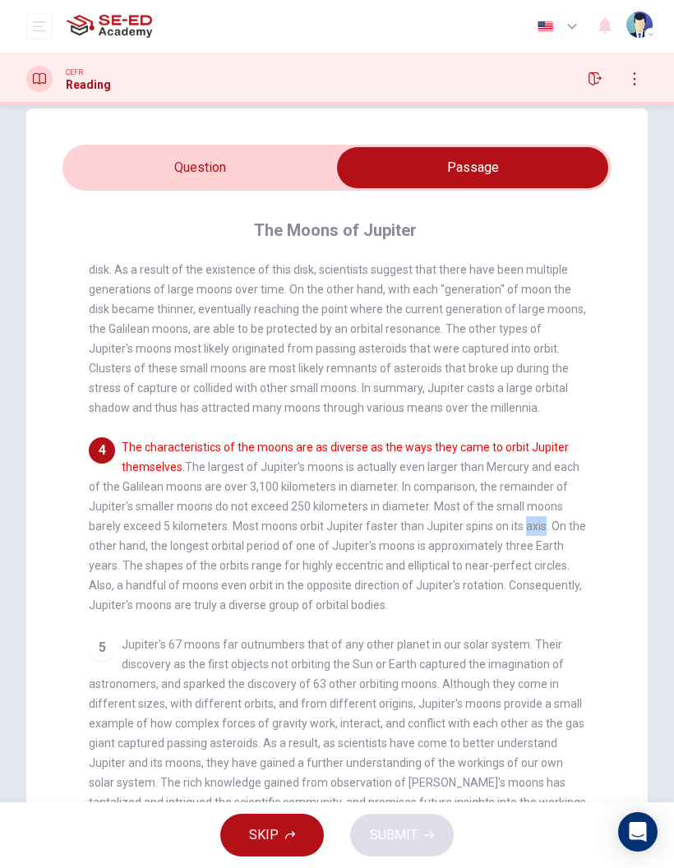
click at [603, 482] on div "1 Aside from being known as the largest planet orbiting our sun, Jupiter attrac…" at bounding box center [348, 557] width 519 height 589
click at [547, 531] on span "The characteristics of the moons are as diverse as the ways they came to orbit …" at bounding box center [337, 526] width 497 height 171
click at [563, 491] on div "4 The characteristics of the moons are as diverse as the ways they came to orbi…" at bounding box center [337, 526] width 497 height 178
click at [616, 539] on div "Question 8 Which sentence is most similar to the following sentence from the pa…" at bounding box center [336, 498] width 621 height 779
click at [260, 164] on input "checkbox" at bounding box center [473, 167] width 824 height 41
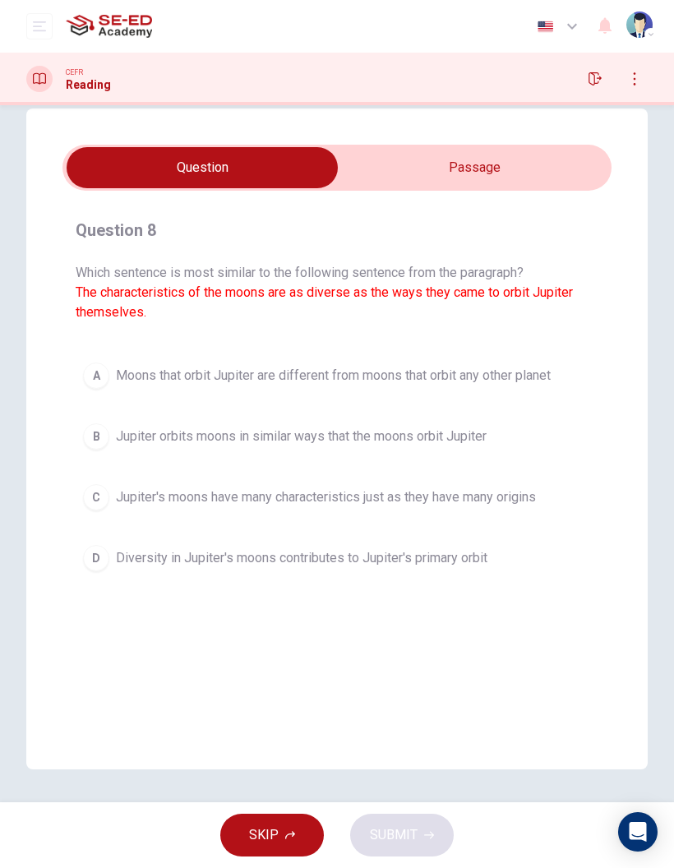
click at [551, 385] on span "Moons that orbit Jupiter are different from moons that orbit any other planet" at bounding box center [333, 376] width 435 height 20
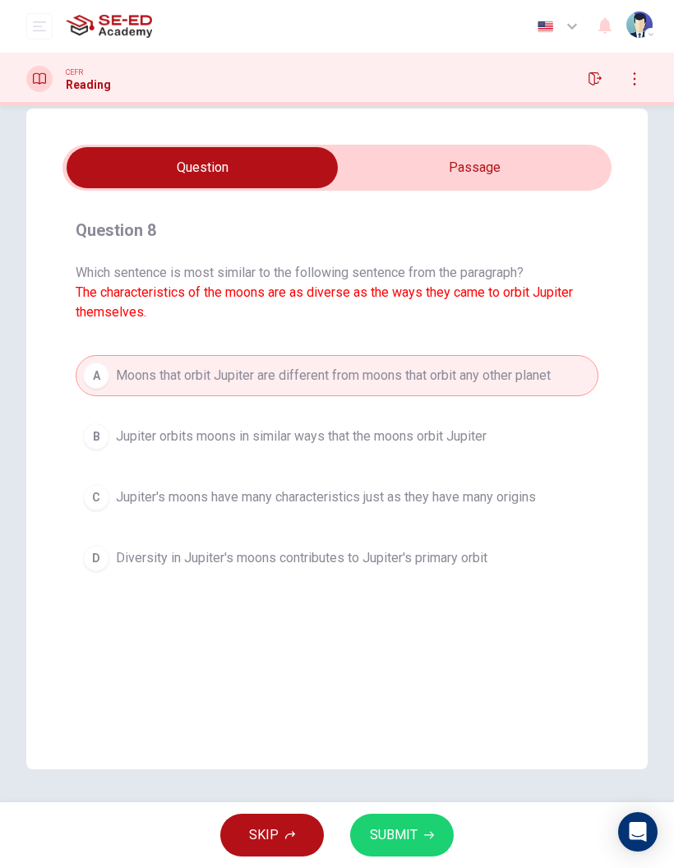
click at [432, 828] on button "SUBMIT" at bounding box center [402, 835] width 104 height 43
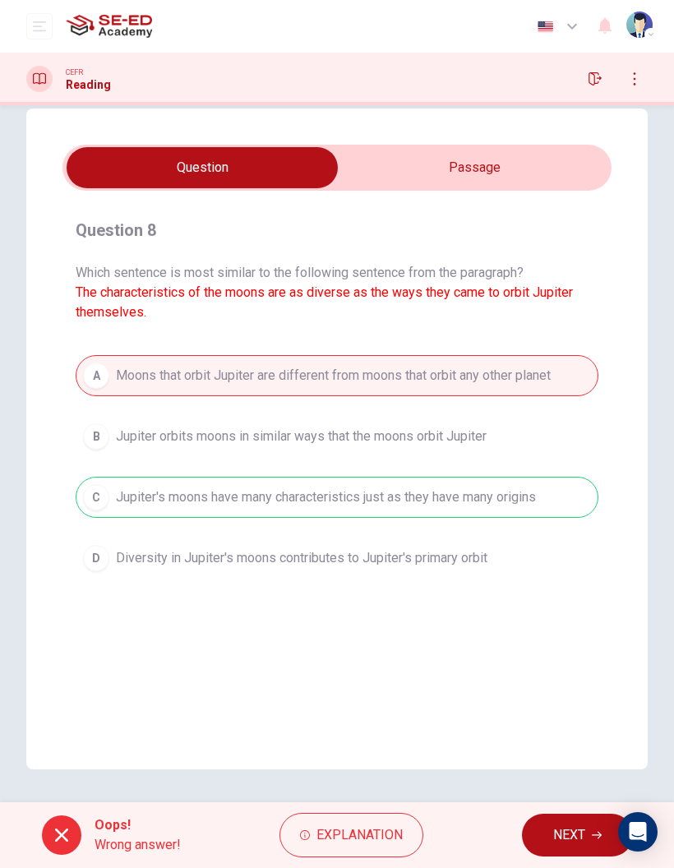
click at [570, 837] on span "NEXT" at bounding box center [569, 835] width 32 height 23
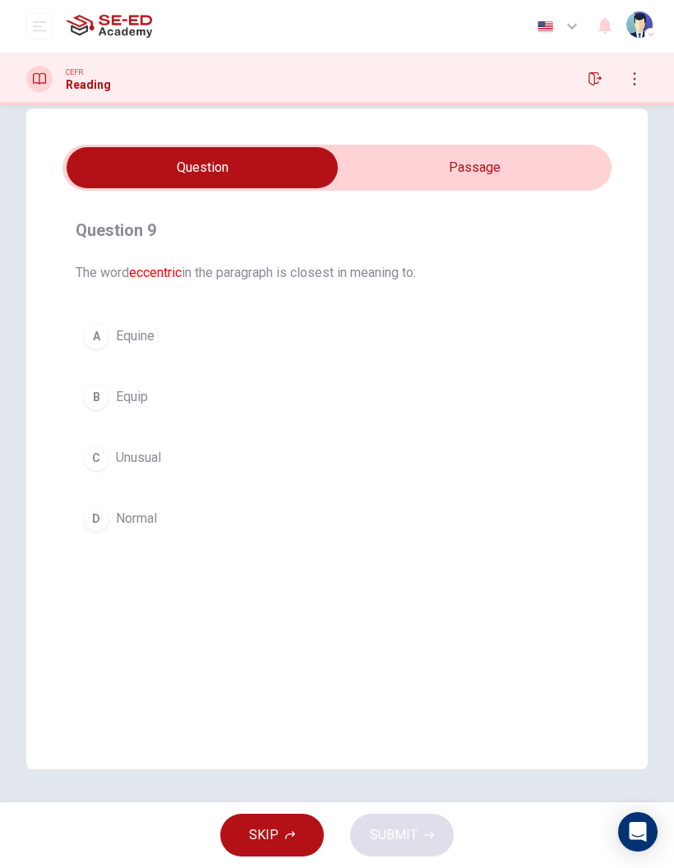
click at [556, 186] on input "checkbox" at bounding box center [202, 167] width 824 height 41
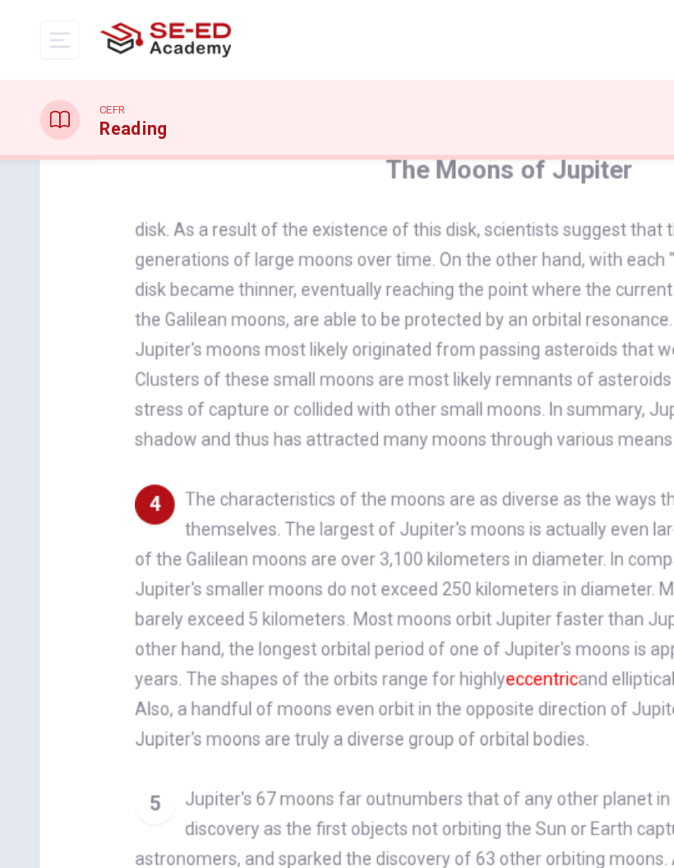
scroll to position [516, 0]
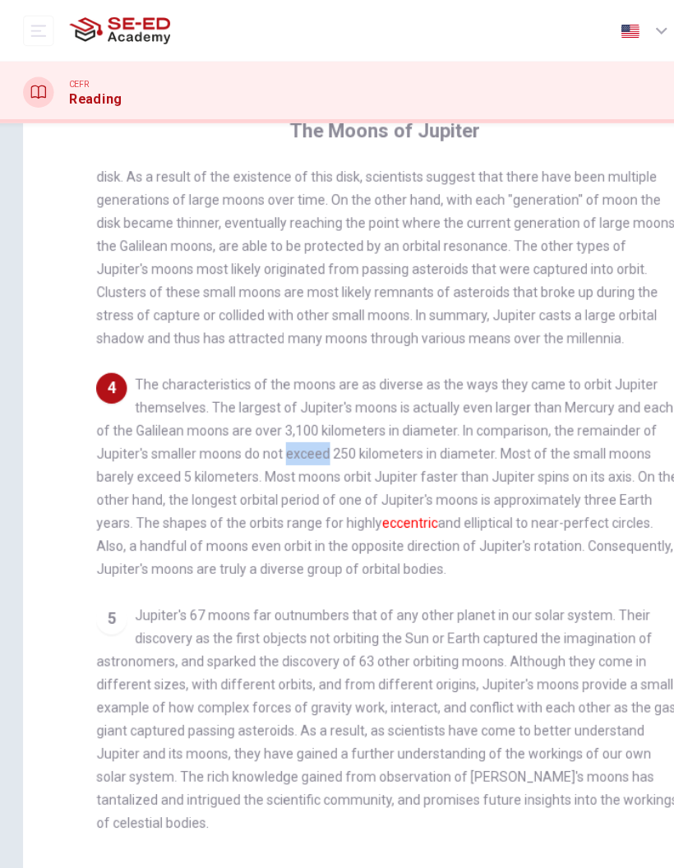
click at [196, 510] on div "1 Aside from being known as the largest planet orbiting our sun, Jupiter attrac…" at bounding box center [348, 439] width 519 height 589
click at [529, 270] on span "Scientists believe that early in Jupiter's history, more moons of mass and size…" at bounding box center [337, 190] width 497 height 210
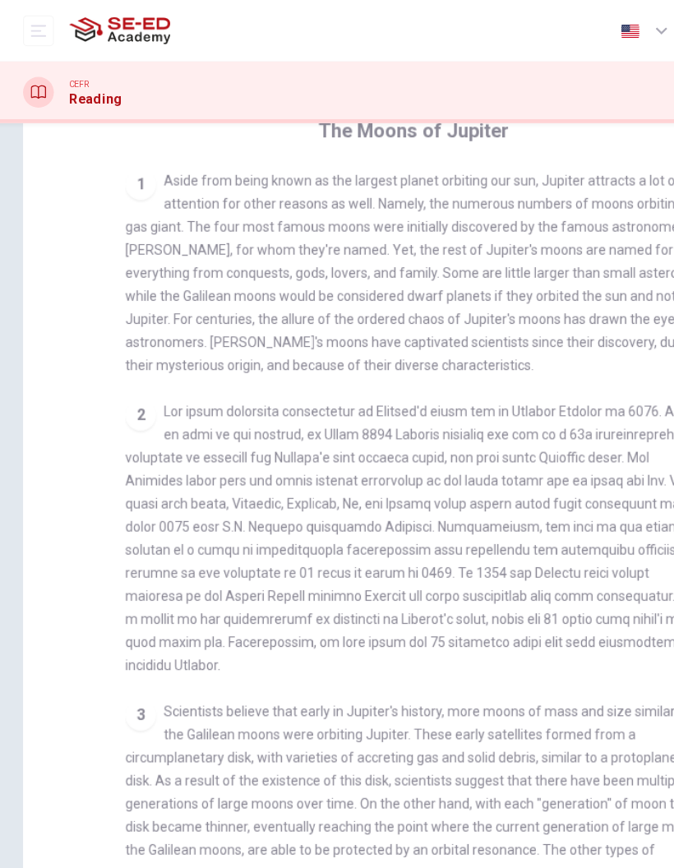
scroll to position [30, 0]
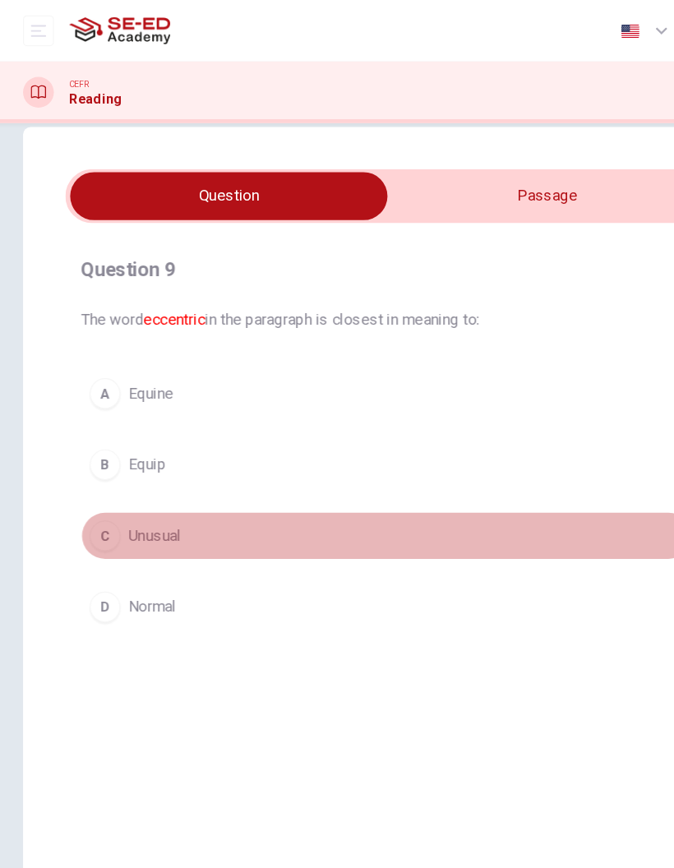
click at [402, 477] on button "C Unusual" at bounding box center [337, 457] width 523 height 41
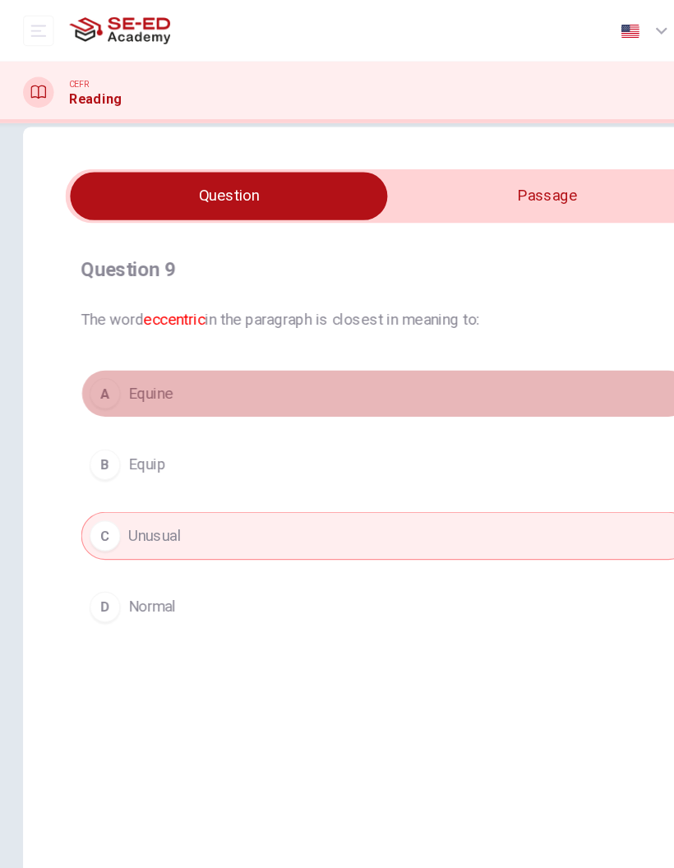
click at [437, 349] on button "A Equine" at bounding box center [337, 336] width 523 height 41
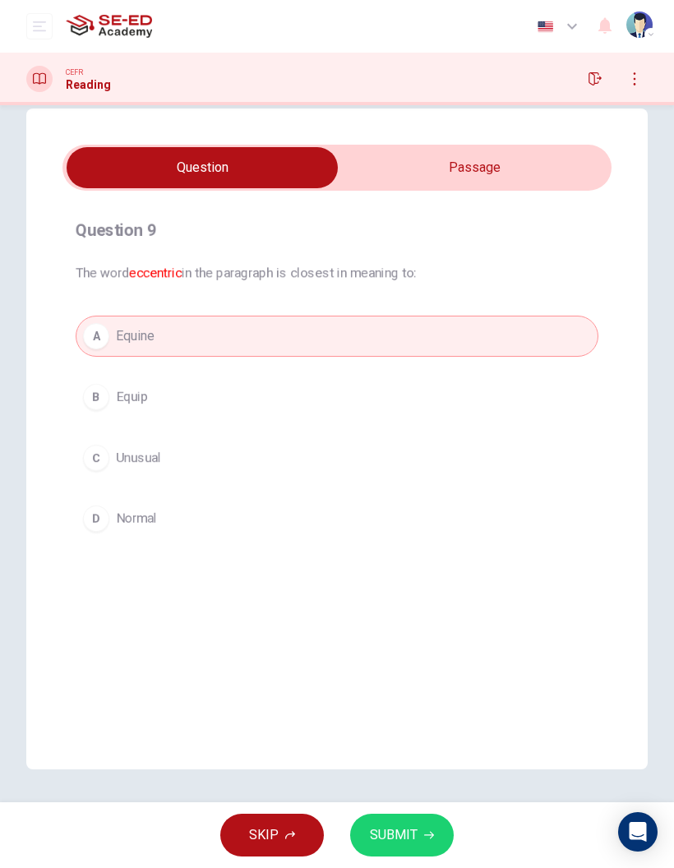
click at [386, 836] on span "SUBMIT" at bounding box center [394, 835] width 48 height 23
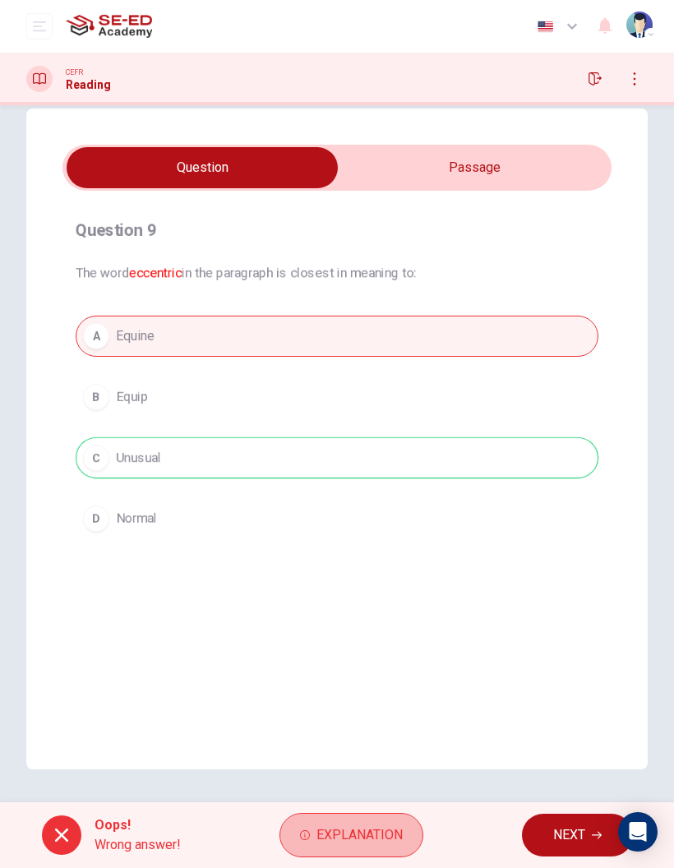
click at [326, 836] on span "Explanation" at bounding box center [359, 835] width 86 height 23
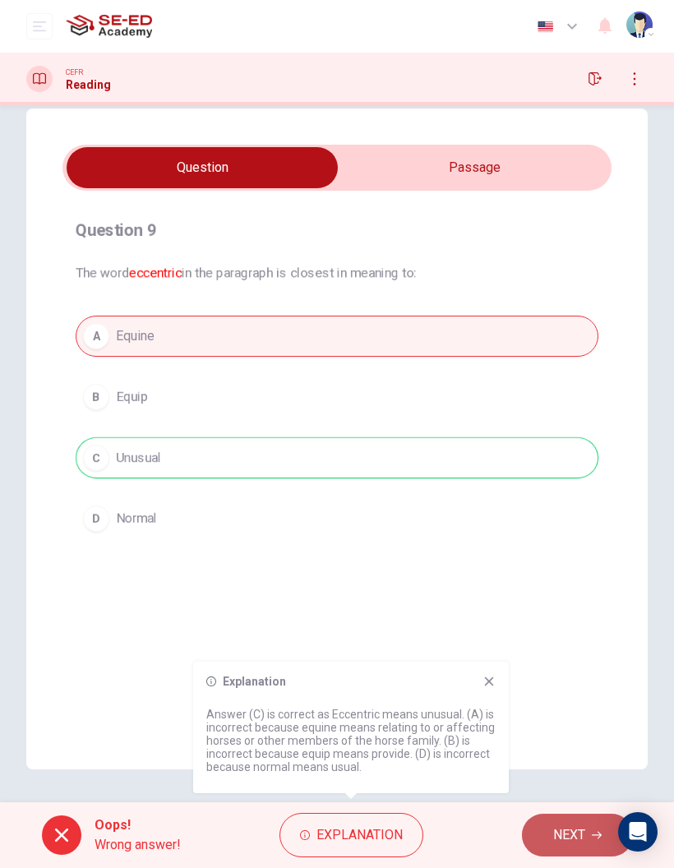
click at [541, 838] on button "NEXT" at bounding box center [577, 835] width 111 height 43
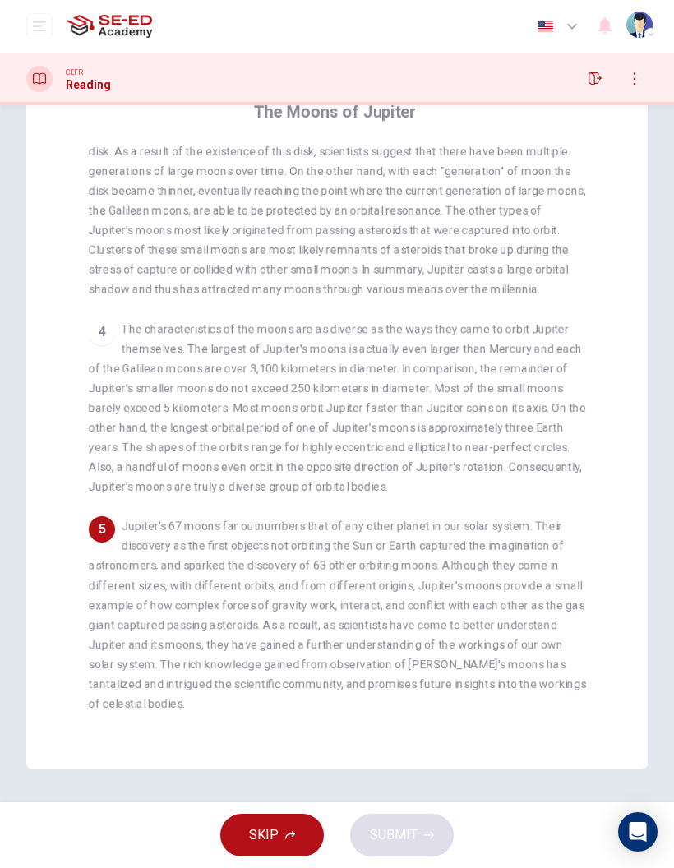
scroll to position [148, 0]
click at [537, 437] on div "4 The characteristics of the moons are as diverse as the ways they came to orbi…" at bounding box center [337, 408] width 497 height 178
click at [587, 452] on div "1 Aside from being known as the largest planet orbiting our sun, Jupiter attrac…" at bounding box center [348, 439] width 519 height 589
click at [459, 656] on div "5 Jupiter's 67 moons far outnumbers that of any other planet in our solar syste…" at bounding box center [337, 614] width 497 height 197
click at [615, 423] on div "Question 10 According to the paragraph, which of the following is NOT true? A J…" at bounding box center [336, 379] width 621 height 779
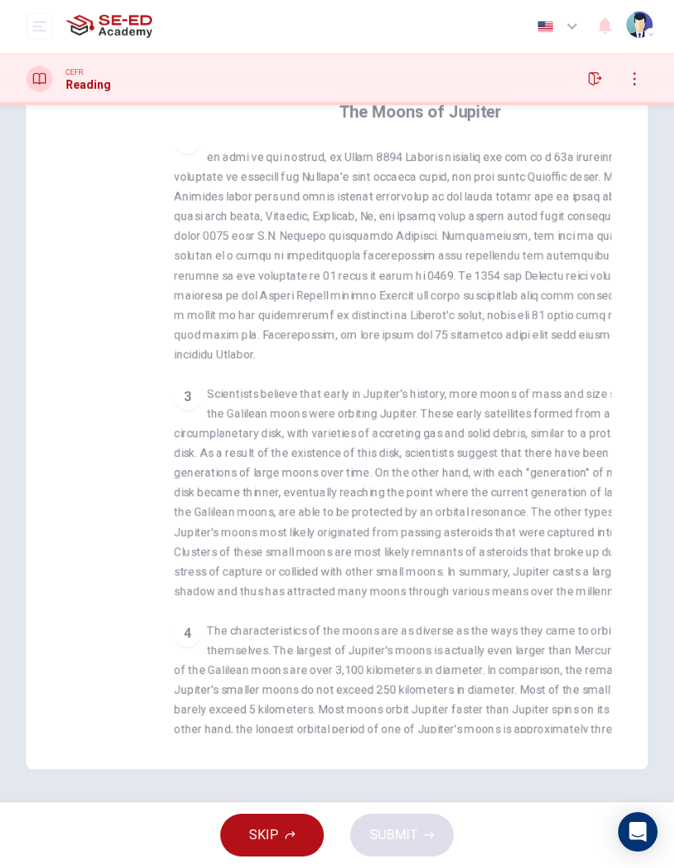
scroll to position [30, 0]
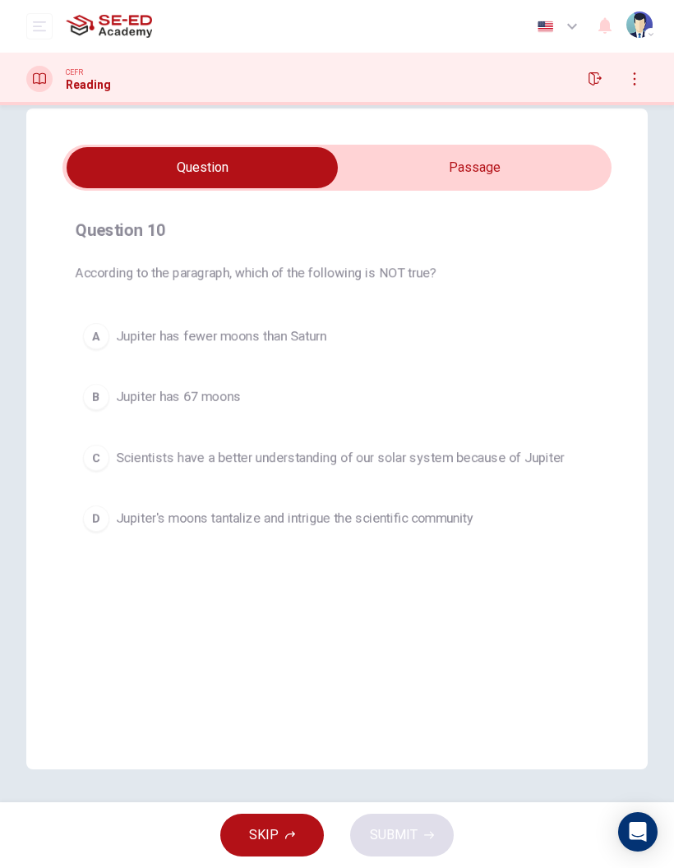
click at [566, 470] on button "C Scientists have a better understanding of our solar system because of Jupiter" at bounding box center [337, 457] width 523 height 41
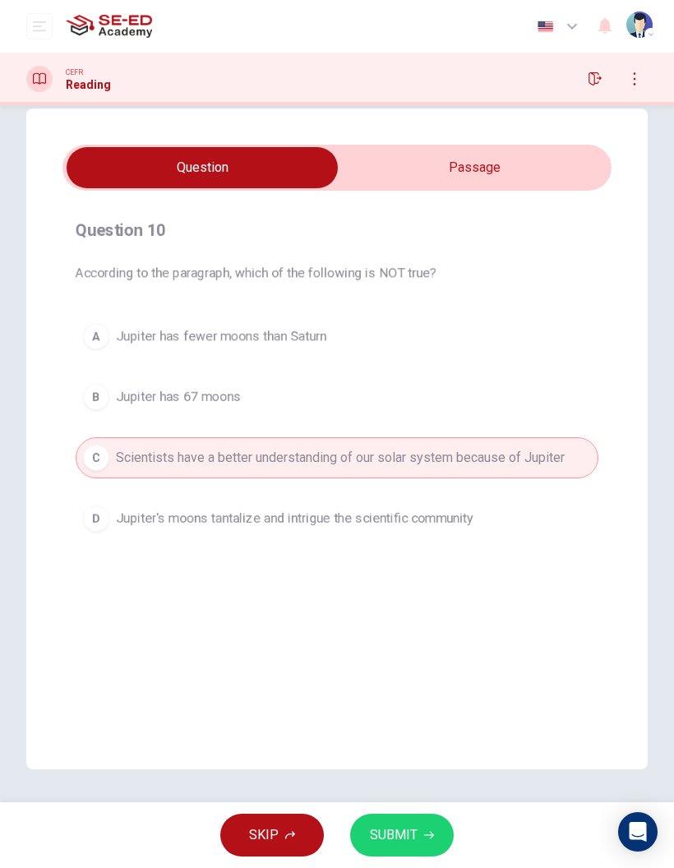
click at [393, 829] on span "SUBMIT" at bounding box center [394, 835] width 48 height 23
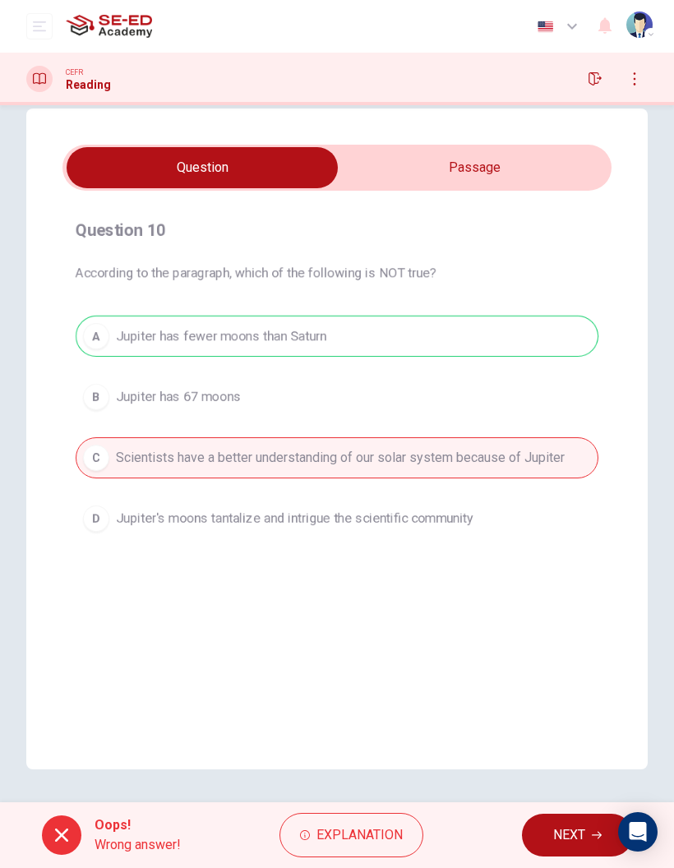
click at [562, 837] on span "NEXT" at bounding box center [569, 835] width 32 height 23
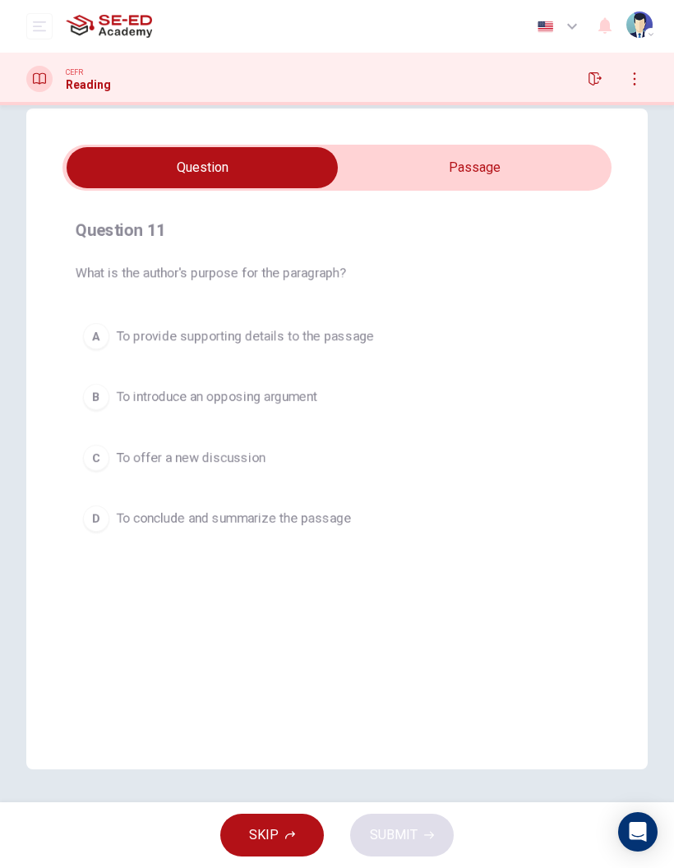
click at [505, 155] on input "checkbox" at bounding box center [202, 167] width 824 height 41
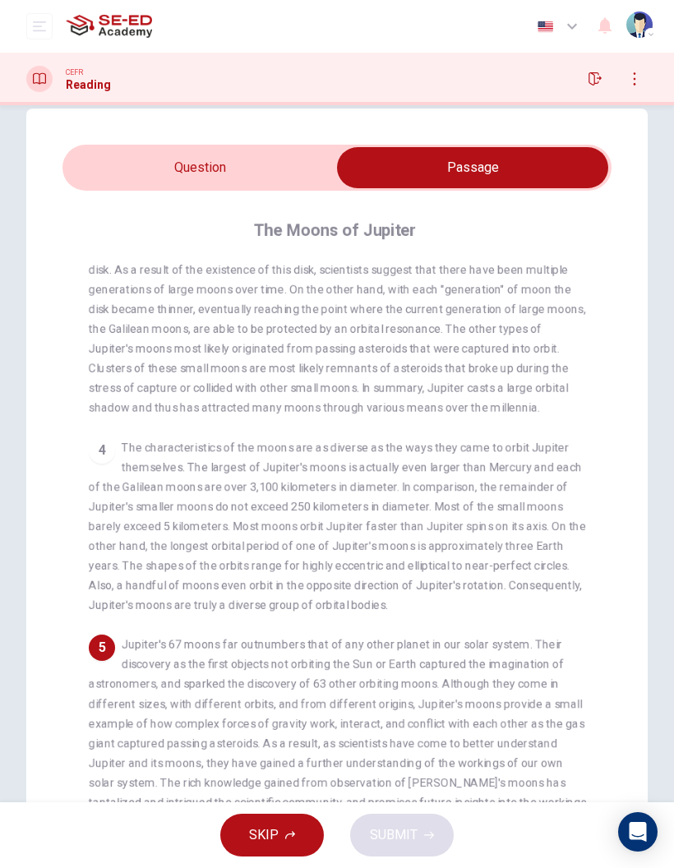
scroll to position [516, 0]
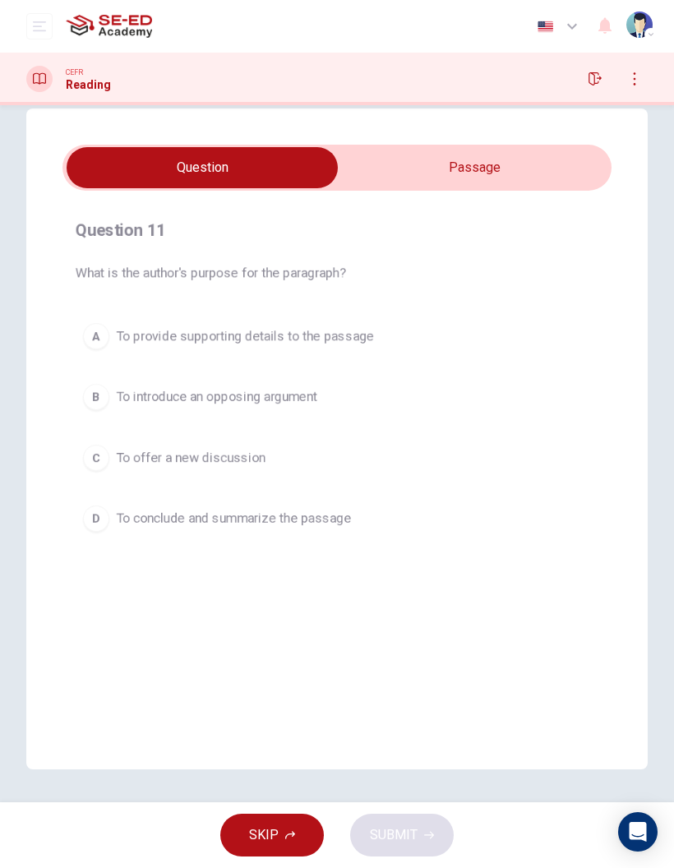
click at [430, 524] on button "D To conclude and summarize the passage" at bounding box center [337, 518] width 523 height 41
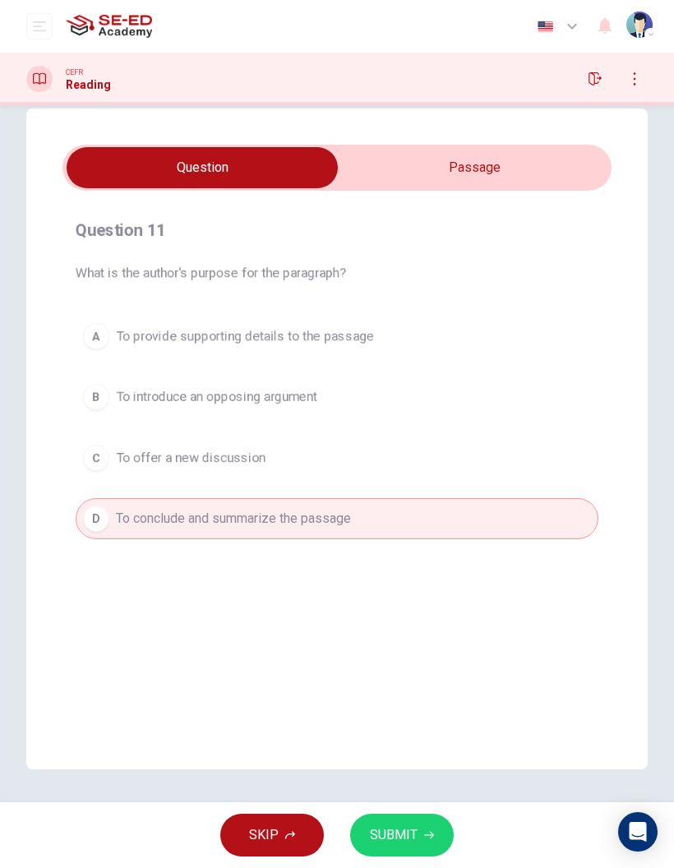
click at [402, 842] on span "SUBMIT" at bounding box center [394, 835] width 48 height 23
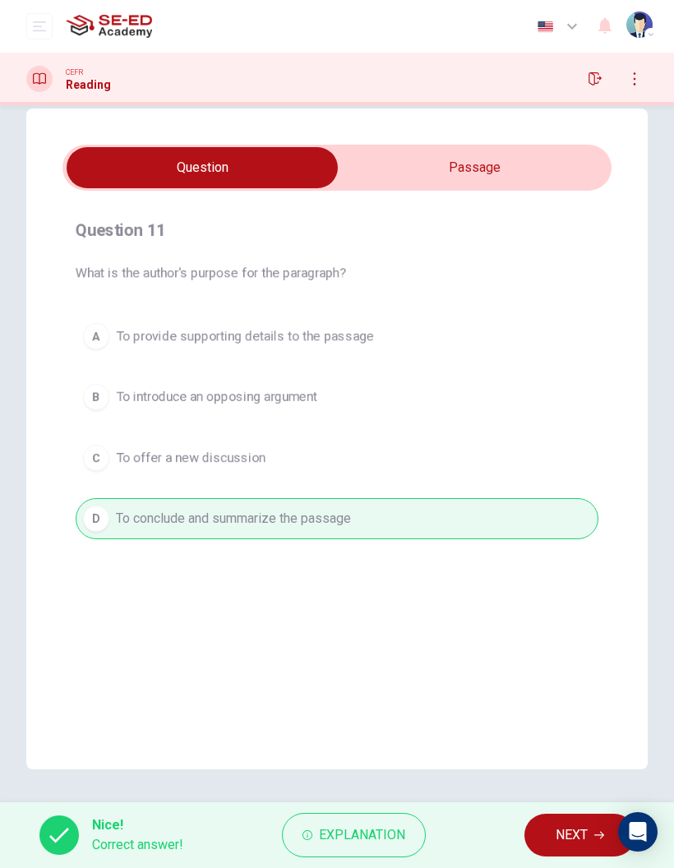
click at [592, 834] on button "NEXT" at bounding box center [579, 835] width 111 height 43
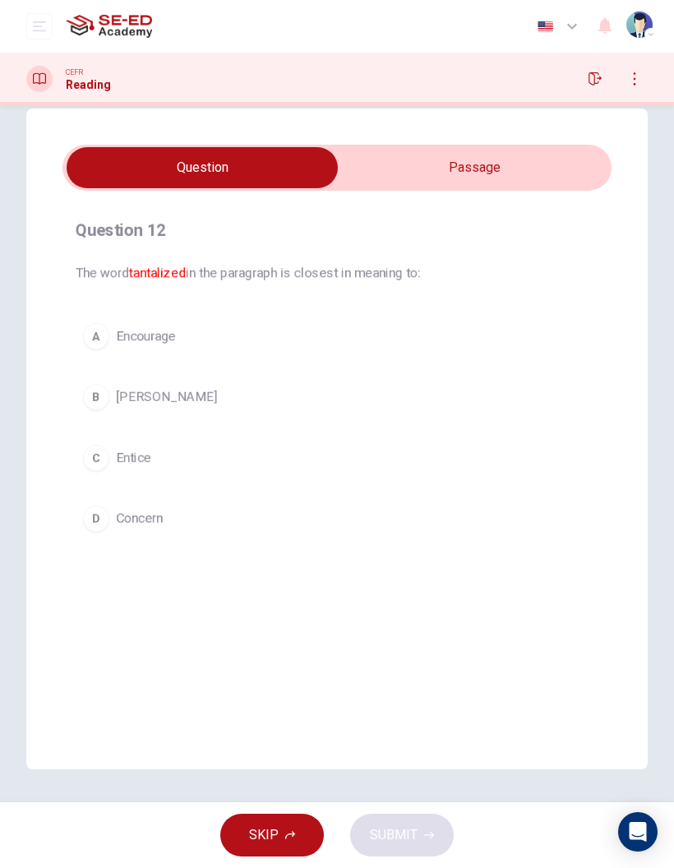
click at [447, 181] on input "checkbox" at bounding box center [202, 167] width 824 height 41
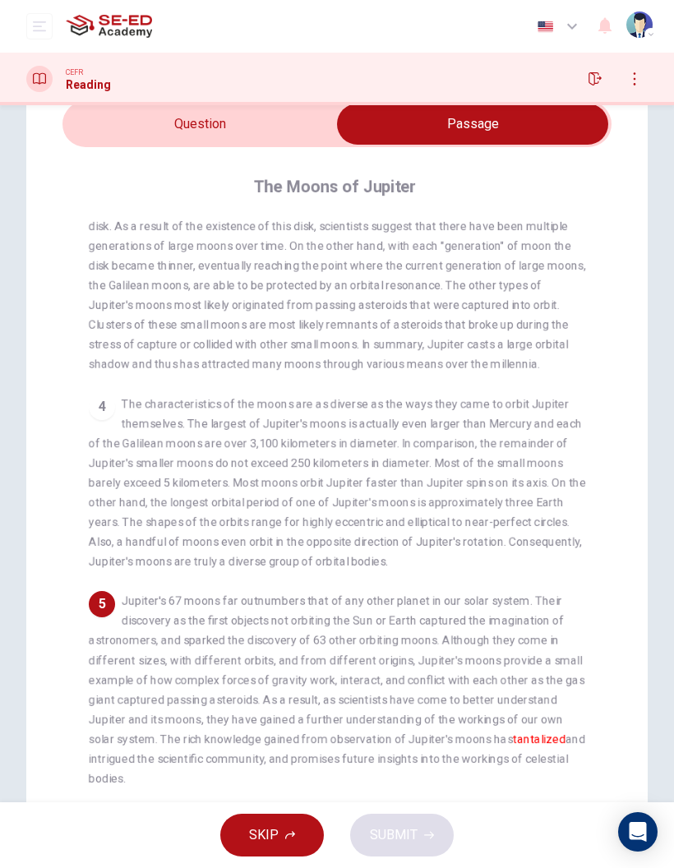
scroll to position [78, 0]
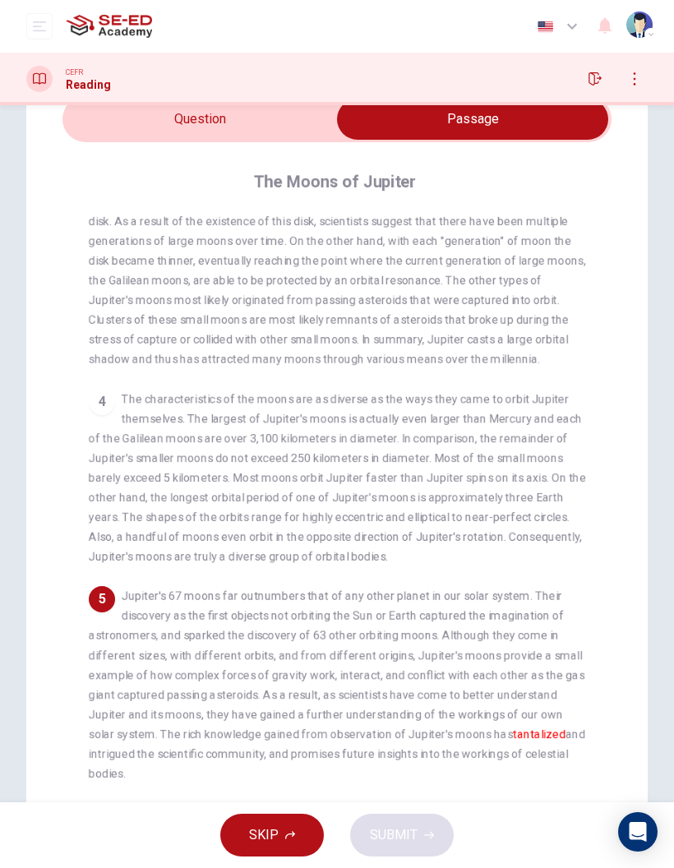
click at [152, 139] on input "checkbox" at bounding box center [473, 119] width 824 height 41
checkbox input "false"
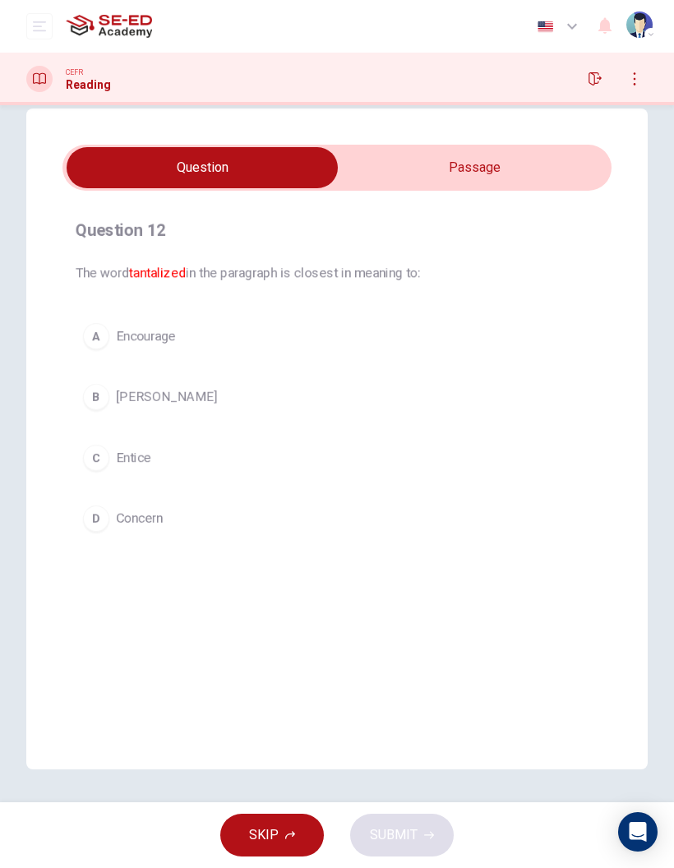
click at [133, 326] on span "Encourage" at bounding box center [146, 336] width 60 height 20
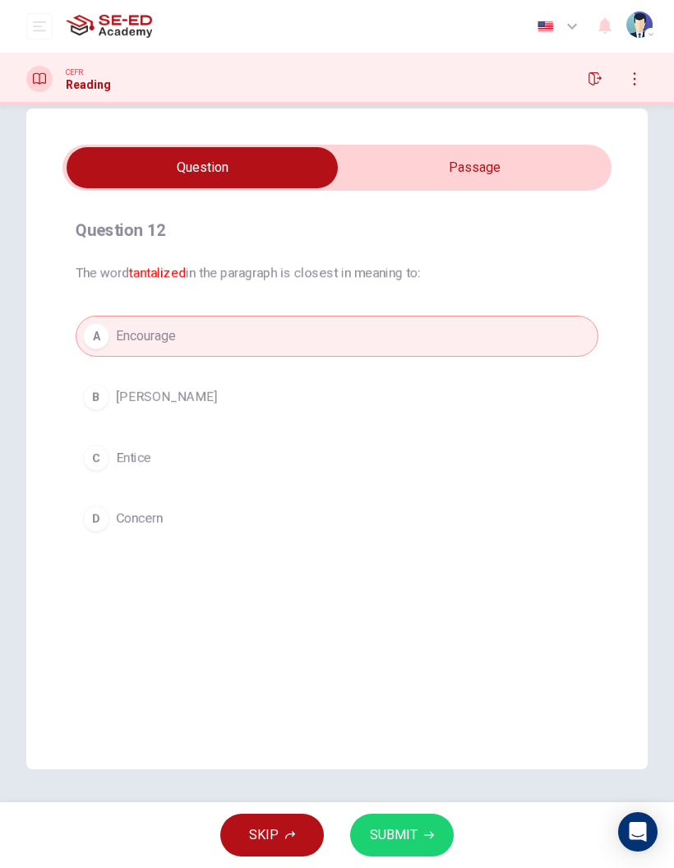
click at [415, 846] on span "SUBMIT" at bounding box center [394, 835] width 48 height 23
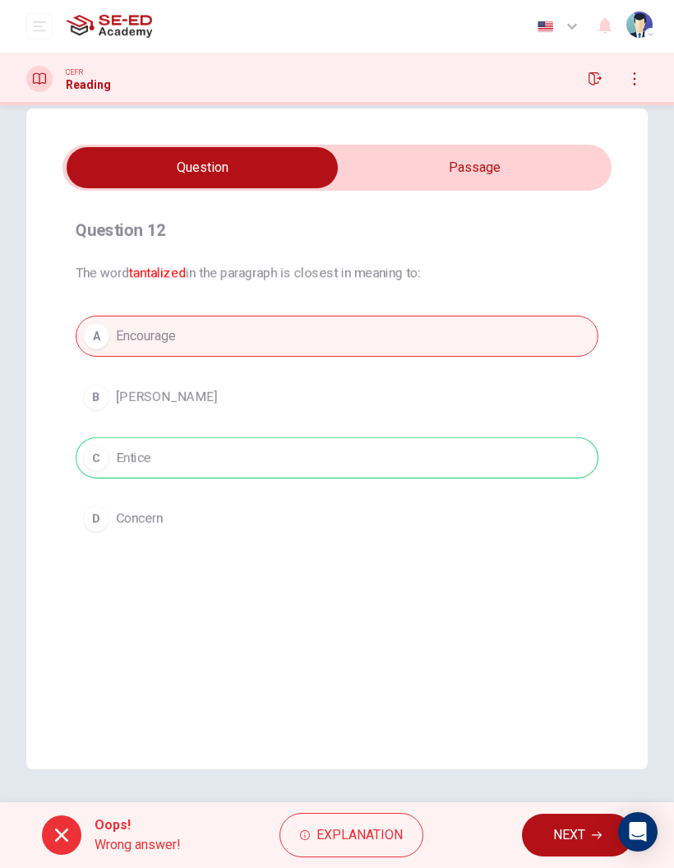
click at [546, 844] on button "NEXT" at bounding box center [577, 835] width 111 height 43
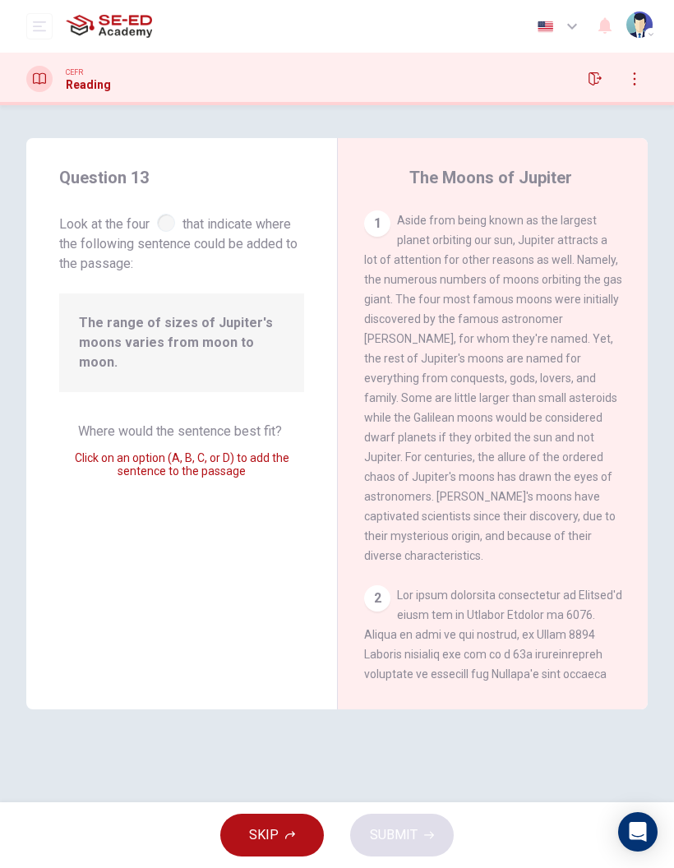
scroll to position [1198, 0]
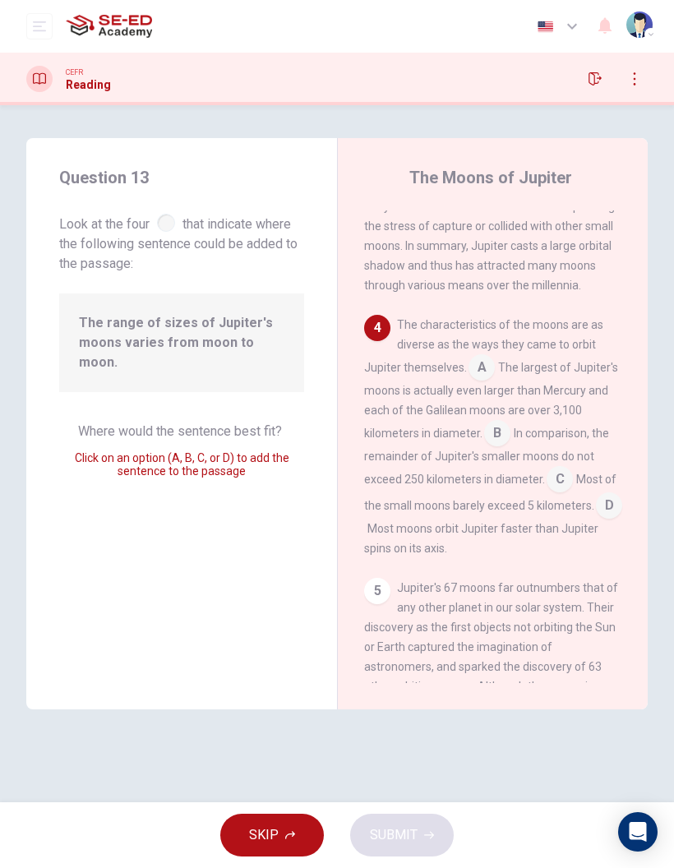
click at [481, 356] on input at bounding box center [482, 369] width 26 height 26
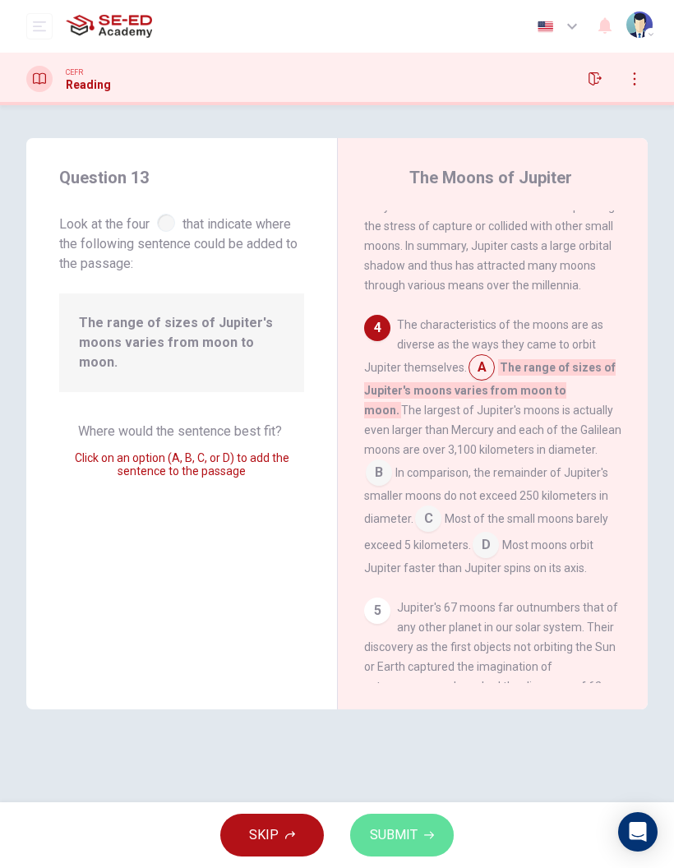
click at [385, 847] on button "SUBMIT" at bounding box center [402, 835] width 104 height 43
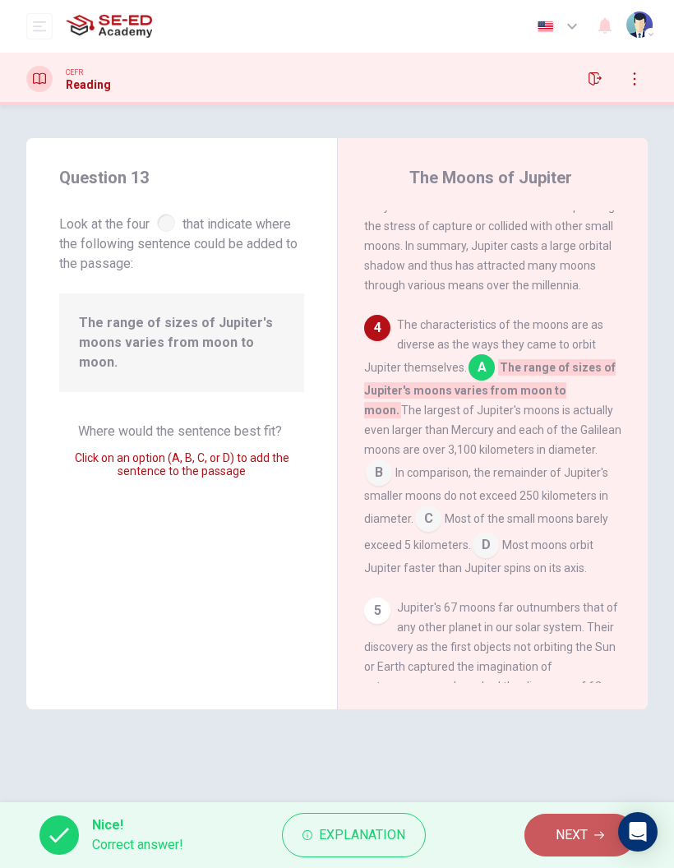
click at [570, 849] on button "NEXT" at bounding box center [579, 835] width 111 height 43
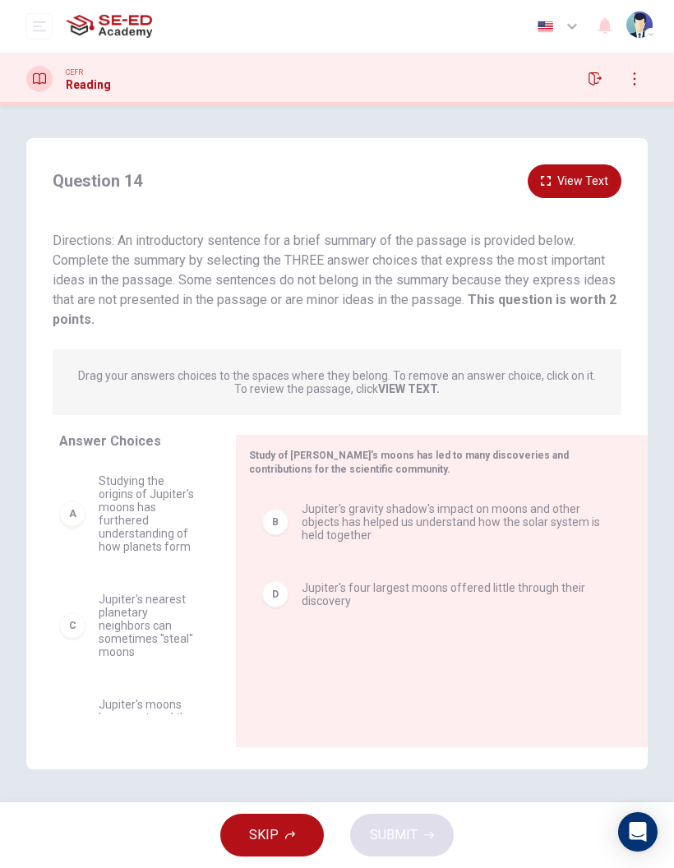
scroll to position [0, 0]
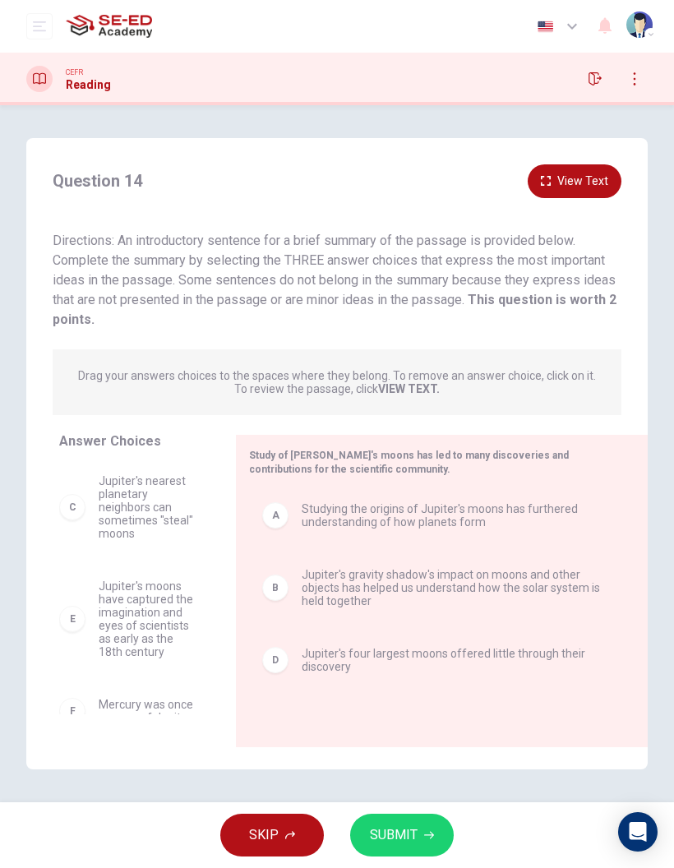
click at [382, 836] on span "SUBMIT" at bounding box center [394, 835] width 48 height 23
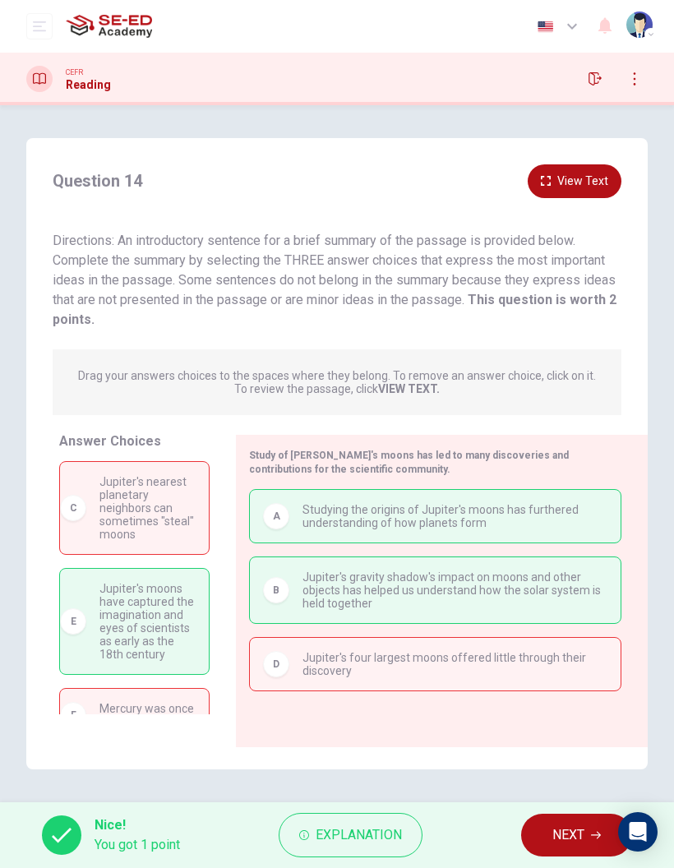
click at [566, 834] on span "NEXT" at bounding box center [568, 835] width 32 height 23
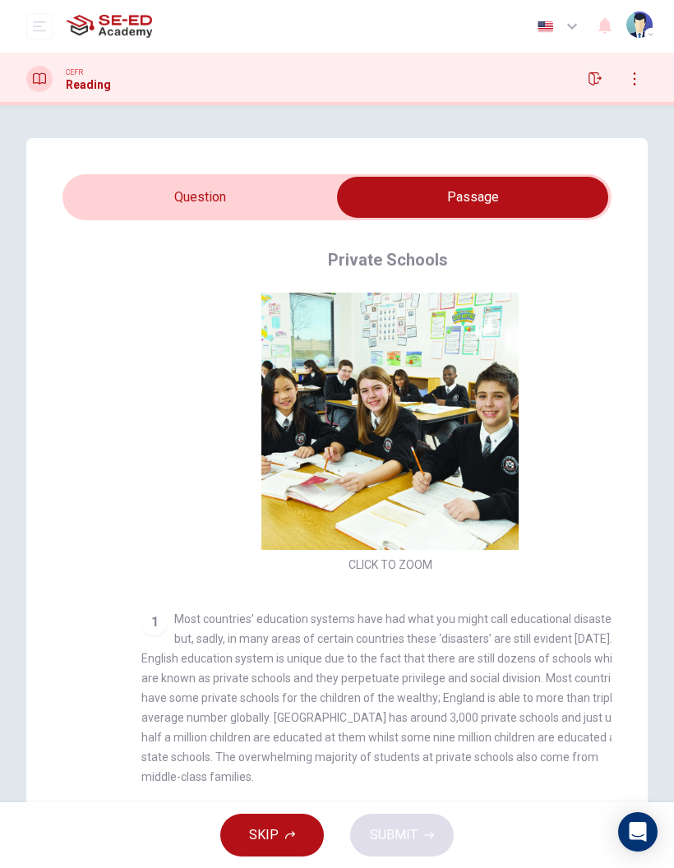
checkbox input "false"
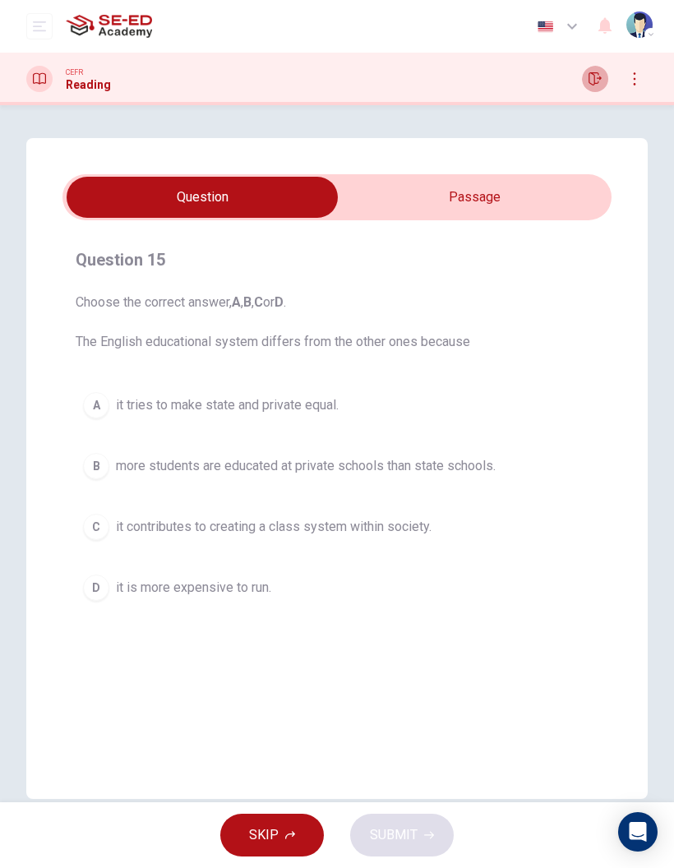
click at [592, 91] on button "button" at bounding box center [595, 79] width 26 height 26
